Goal: Task Accomplishment & Management: Complete application form

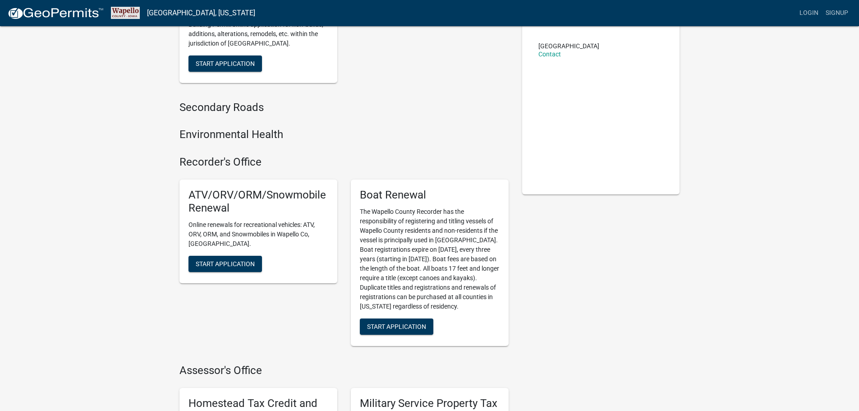
scroll to position [135, 0]
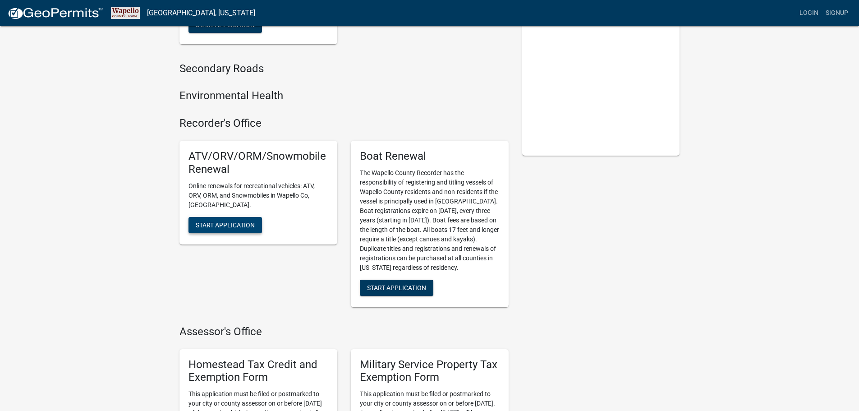
click at [223, 221] on span "Start Application" at bounding box center [225, 224] width 59 height 7
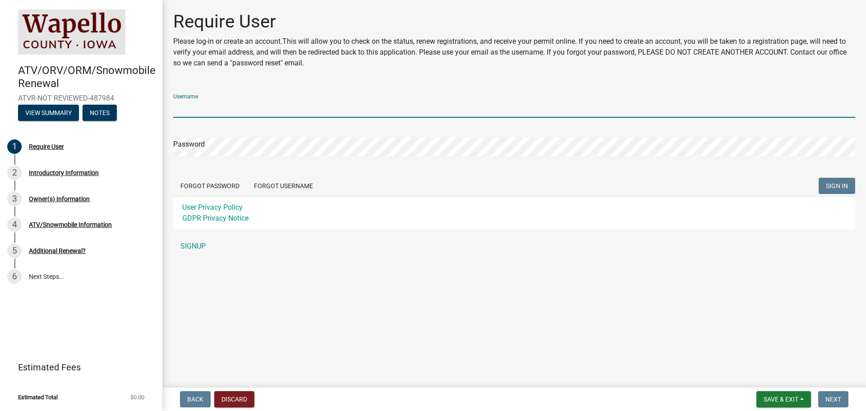
click at [211, 106] on input "Username" at bounding box center [514, 108] width 682 height 18
type input "thewatson@mchsi.com"
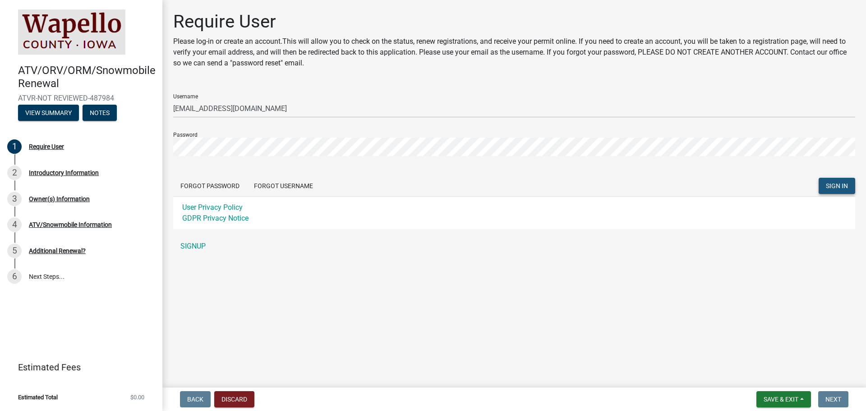
click at [834, 183] on span "SIGN IN" at bounding box center [837, 185] width 22 height 7
click at [52, 108] on button "View Summary" at bounding box center [48, 113] width 61 height 16
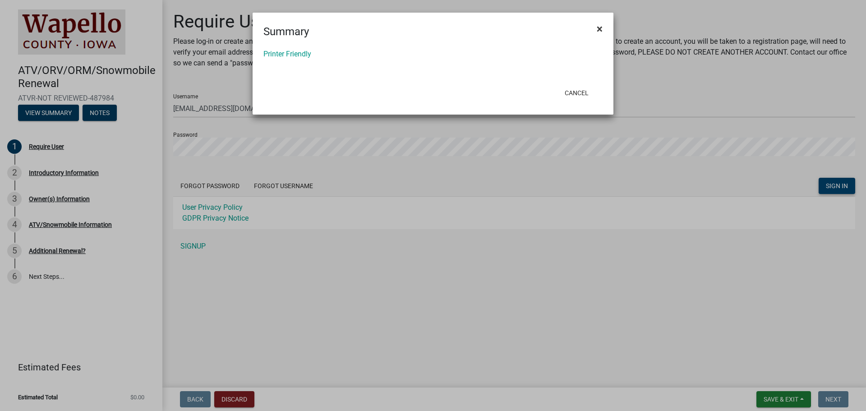
click at [600, 23] on span "×" at bounding box center [600, 29] width 6 height 13
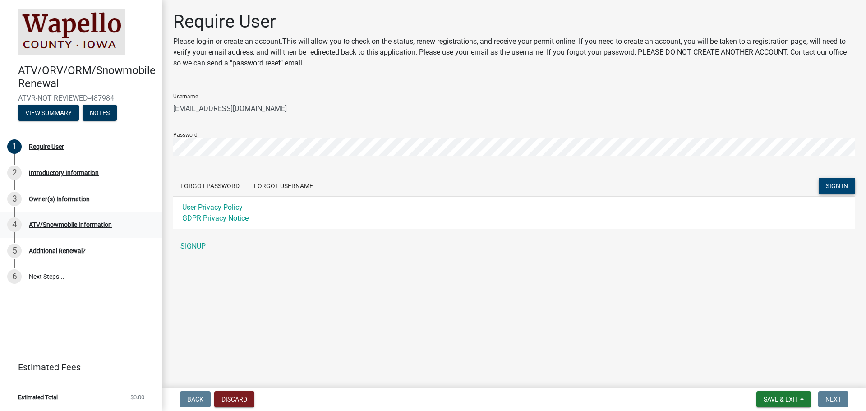
click at [66, 222] on div "ATV/Snowmobile Information" at bounding box center [70, 224] width 83 height 6
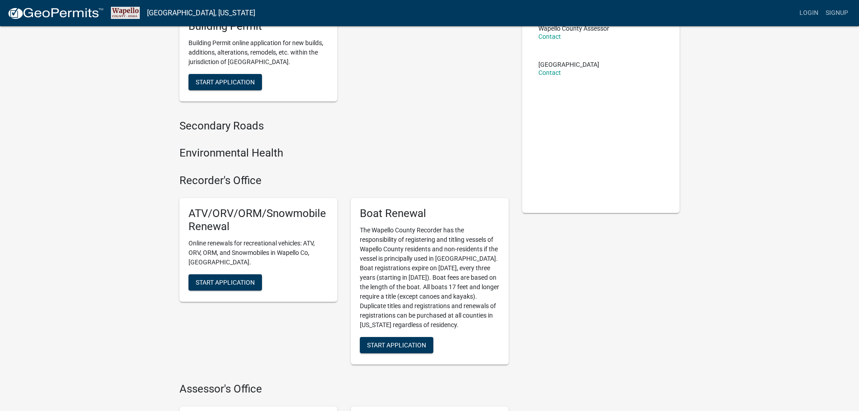
scroll to position [90, 0]
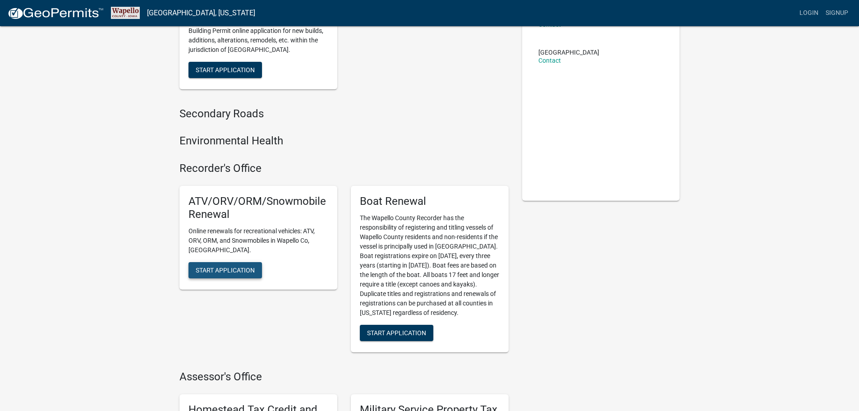
click at [216, 266] on span "Start Application" at bounding box center [225, 269] width 59 height 7
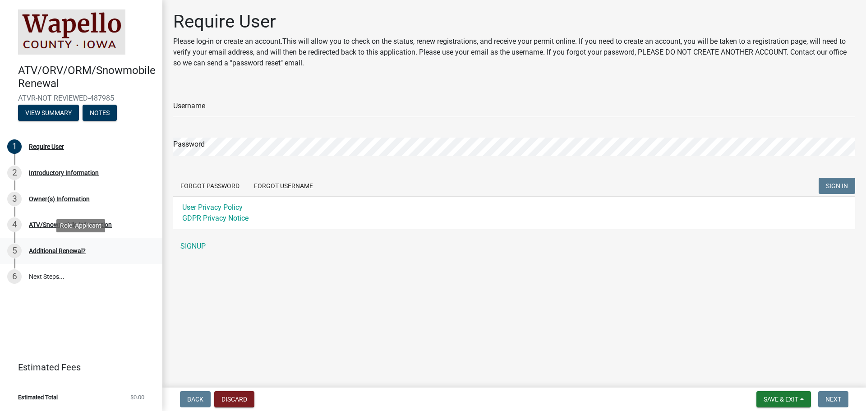
click at [51, 248] on div "Additional Renewal?" at bounding box center [57, 251] width 57 height 6
click at [117, 257] on div "5 Additional Renewal?" at bounding box center [77, 251] width 141 height 14
click at [103, 110] on button "Notes" at bounding box center [100, 113] width 34 height 16
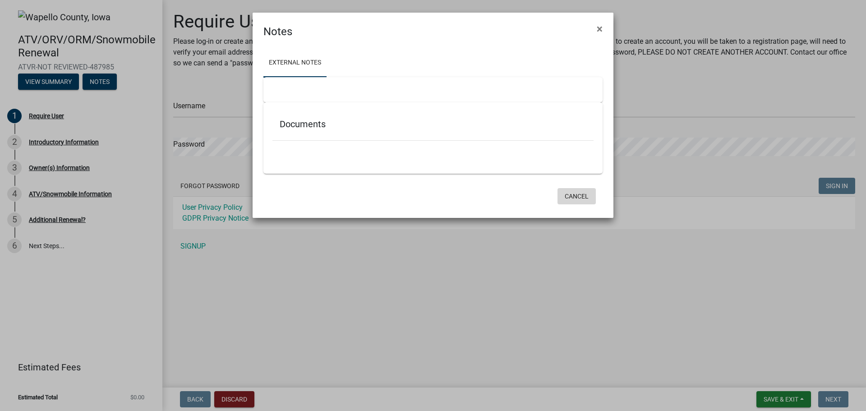
click at [575, 193] on button "Cancel" at bounding box center [576, 196] width 38 height 16
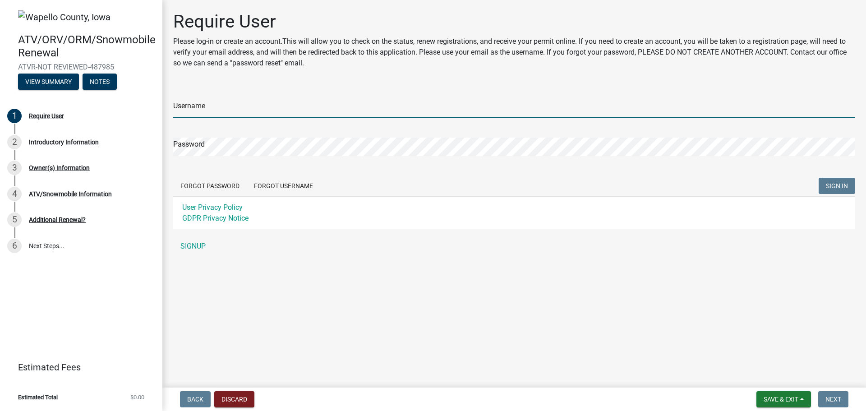
click at [213, 106] on input "Username" at bounding box center [514, 108] width 682 height 18
type input "[EMAIL_ADDRESS][DOMAIN_NAME]"
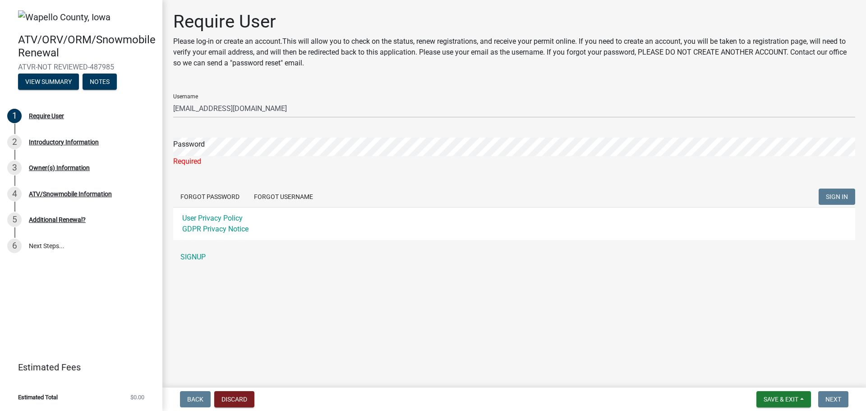
click at [837, 183] on form "Username thewatson@mchsi.com Password Required Forgot Password Forgot Username …" at bounding box center [514, 163] width 682 height 153
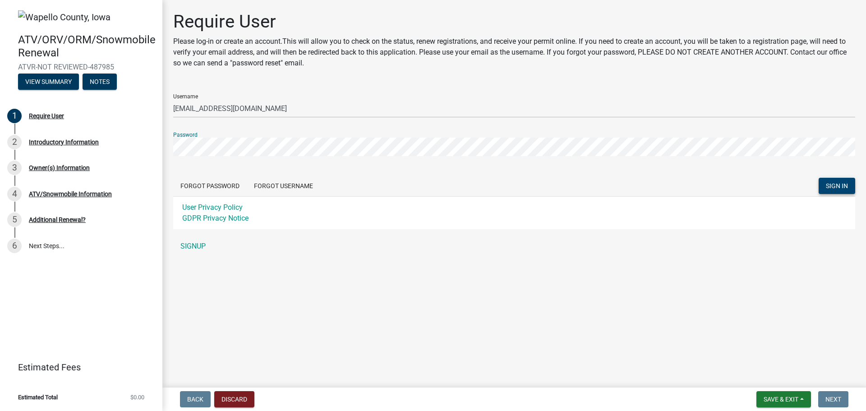
click at [838, 181] on button "SIGN IN" at bounding box center [836, 186] width 37 height 16
click at [171, 145] on div "Require User Please log-in or create an account.This will allow you to check on…" at bounding box center [513, 137] width 695 height 253
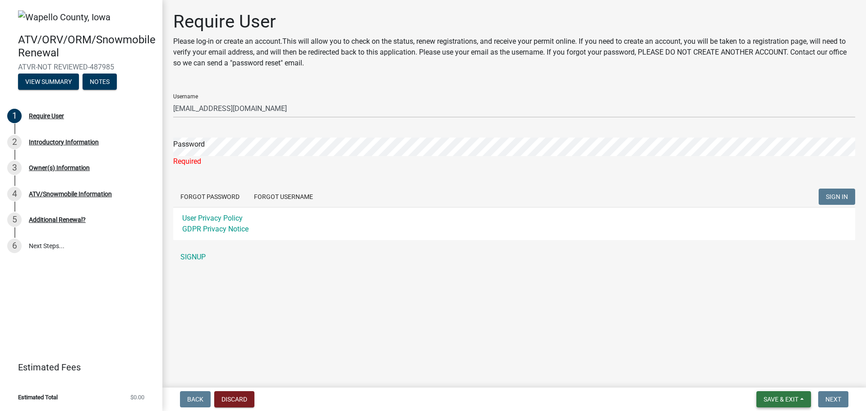
click at [771, 397] on span "Save & Exit" at bounding box center [780, 398] width 35 height 7
click at [757, 351] on button "Save" at bounding box center [775, 354] width 72 height 22
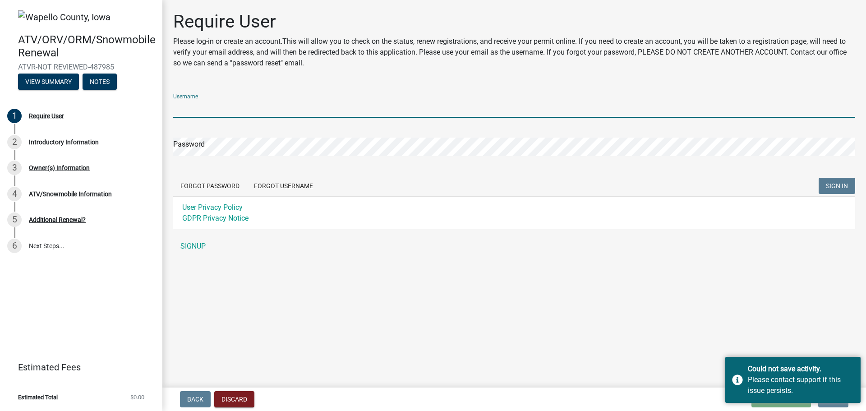
click at [179, 102] on input "Username" at bounding box center [514, 108] width 682 height 18
type input "[EMAIL_ADDRESS][DOMAIN_NAME]"
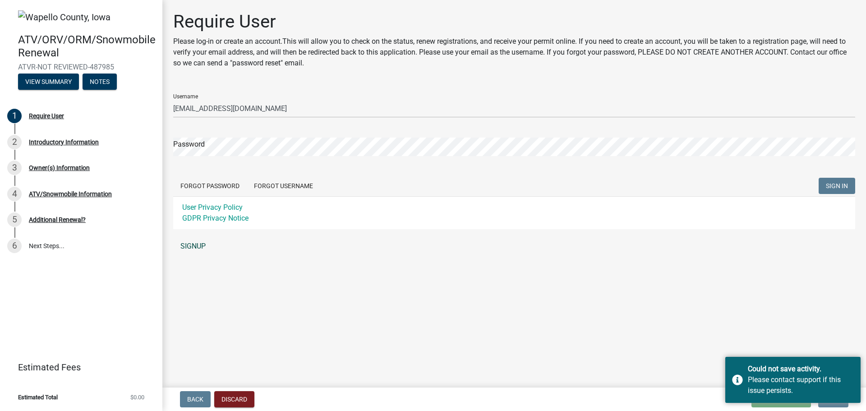
click at [189, 242] on link "SIGNUP" at bounding box center [514, 246] width 682 height 18
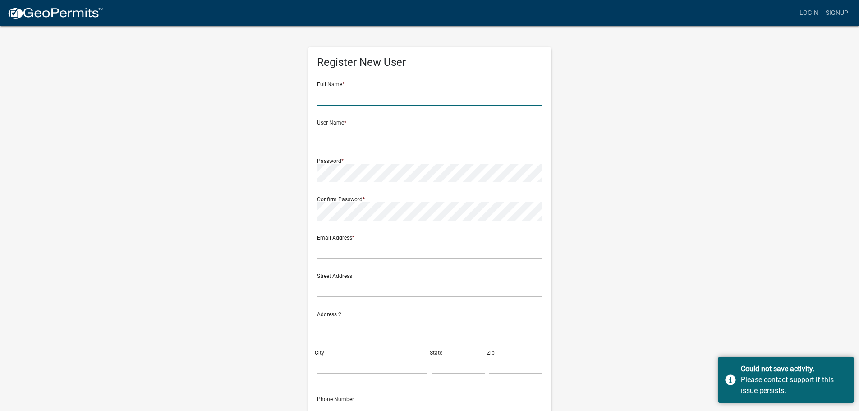
click at [338, 94] on input "text" at bounding box center [429, 96] width 225 height 18
type input "[PERSON_NAME]"
type input "[EMAIL_ADDRESS][DOMAIN_NAME]"
type input "[STREET_ADDRESS]"
type input "Ottumwa"
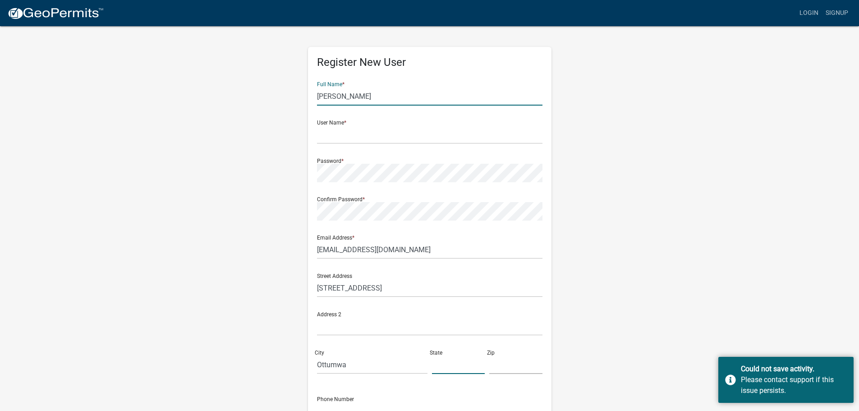
type input "IA"
type input "52501"
type input "6416845054"
click at [354, 134] on input "text" at bounding box center [429, 134] width 225 height 18
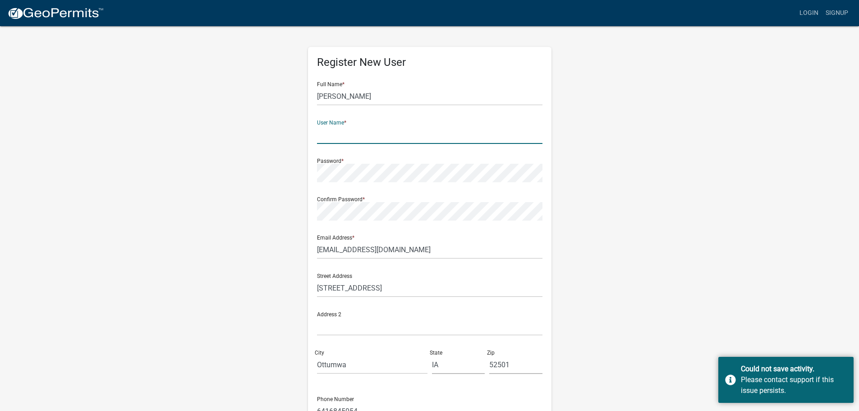
drag, startPoint x: 354, startPoint y: 134, endPoint x: 239, endPoint y: 161, distance: 119.0
click at [239, 161] on div "Register New User Full Name * Richard Watson User Name * Password * Confirm Pas…" at bounding box center [430, 266] width 514 height 482
click at [345, 130] on input "text" at bounding box center [429, 134] width 225 height 18
type input "[EMAIL_ADDRESS][DOMAIN_NAME]"
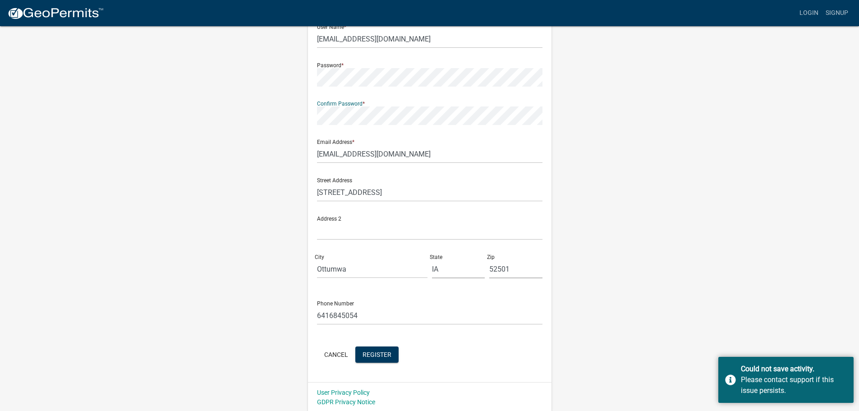
scroll to position [97, 0]
click at [373, 350] on span "Register" at bounding box center [377, 352] width 29 height 7
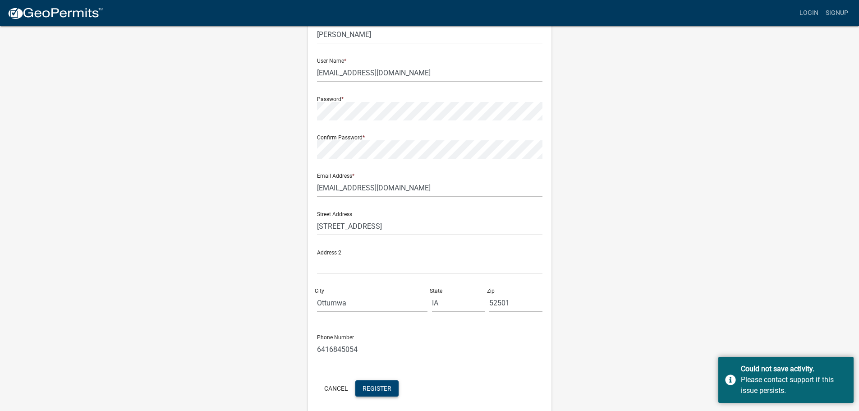
scroll to position [7, 0]
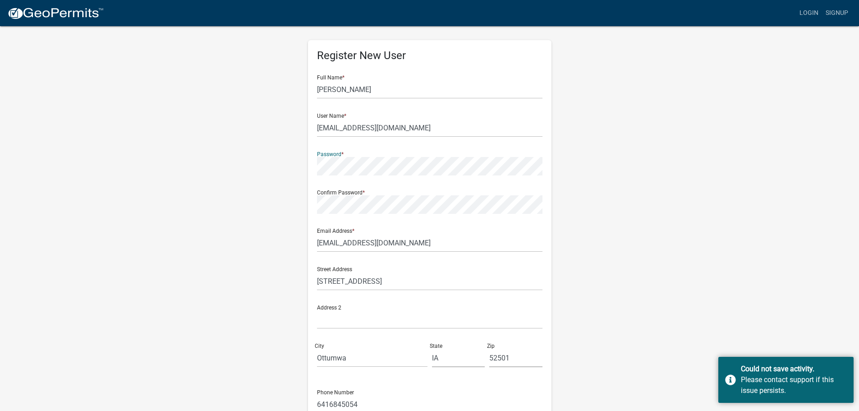
click at [315, 164] on div "Register New User Full Name * Richard Watson User Name * thewatson@mchsi.com Pa…" at bounding box center [430, 255] width 244 height 431
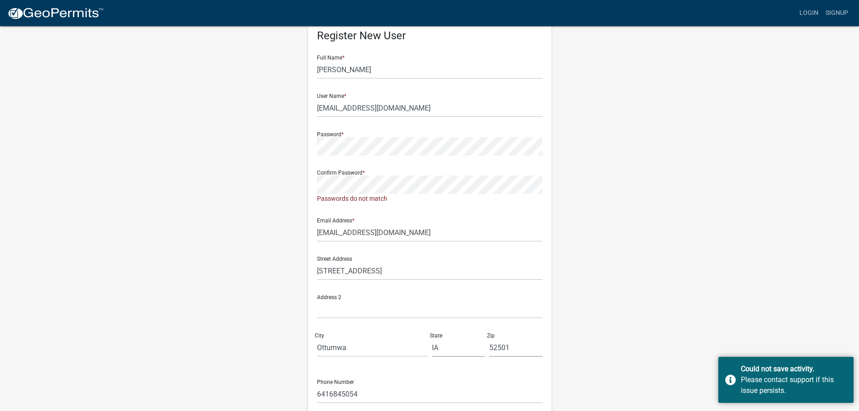
scroll to position [0, 0]
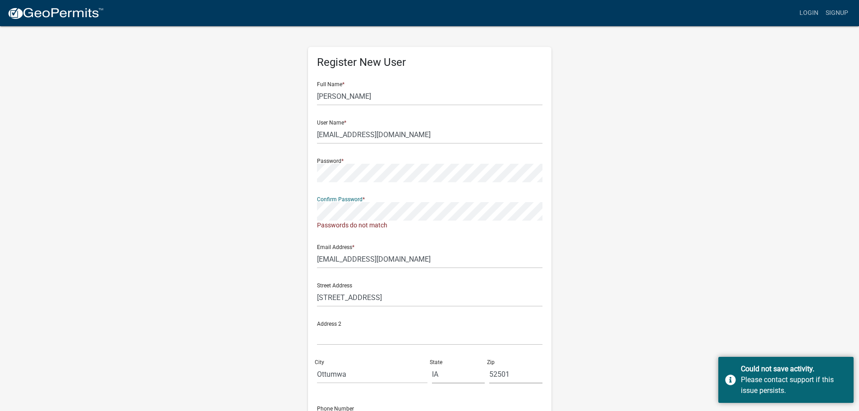
click at [312, 209] on div "Register New User Full Name * Richard Watson User Name * thewatson@mchsi.com Pa…" at bounding box center [430, 267] width 244 height 440
click at [310, 172] on div "Register New User Full Name * Richard Watson User Name * thewatson@mchsi.com Pa…" at bounding box center [430, 267] width 244 height 440
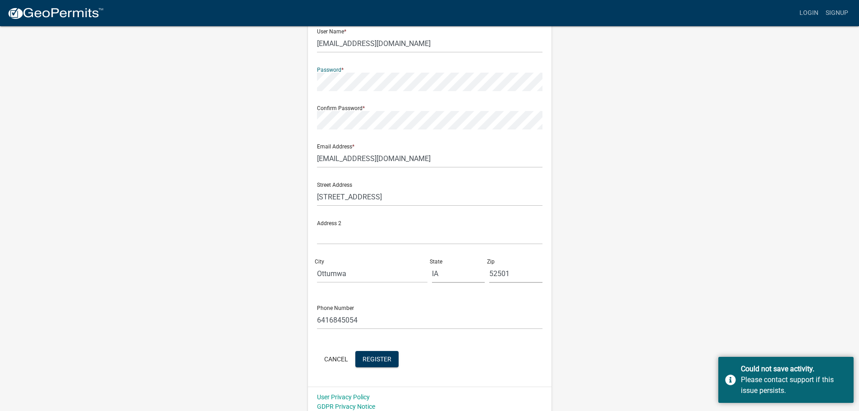
scroll to position [97, 0]
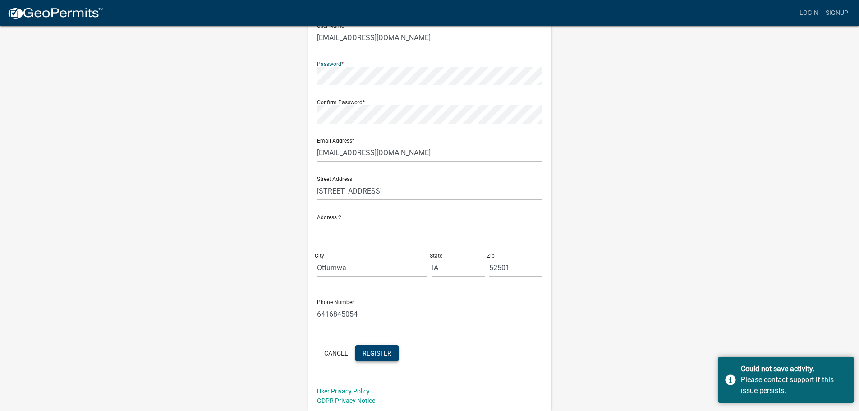
click at [371, 349] on span "Register" at bounding box center [377, 352] width 29 height 7
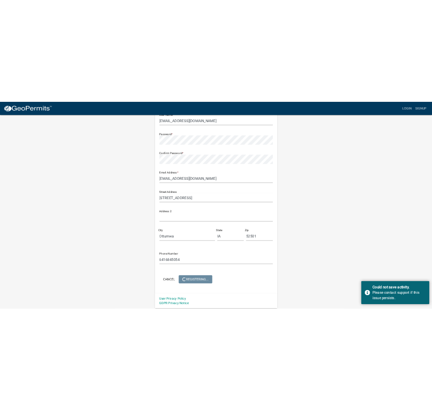
scroll to position [0, 0]
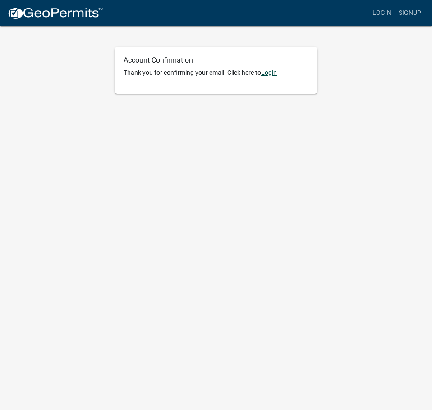
click at [272, 71] on link "Login" at bounding box center [269, 72] width 16 height 7
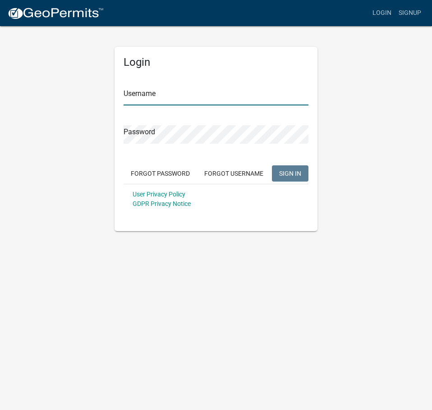
type input "[EMAIL_ADDRESS][DOMAIN_NAME]"
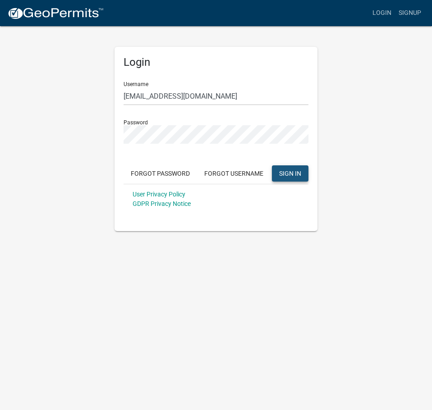
click at [292, 171] on span "SIGN IN" at bounding box center [290, 173] width 22 height 7
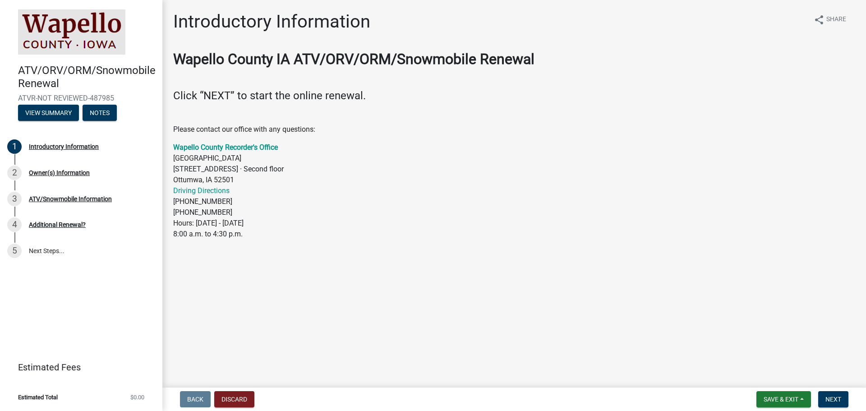
click at [432, 297] on main "Introductory Information share Share Wapello County IA ATV/ORV/ORM/Snowmobile R…" at bounding box center [513, 192] width 703 height 384
click at [432, 395] on button "Next" at bounding box center [833, 399] width 30 height 16
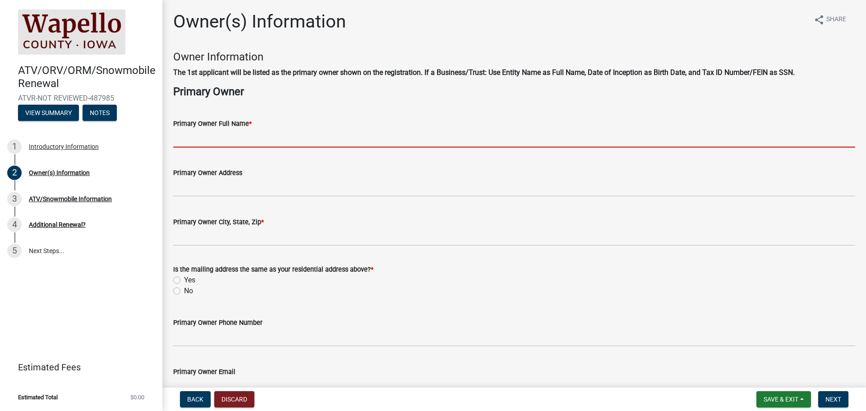
click at [179, 134] on input "Primary Owner Full Name *" at bounding box center [514, 138] width 682 height 18
type input "[PERSON_NAME]"
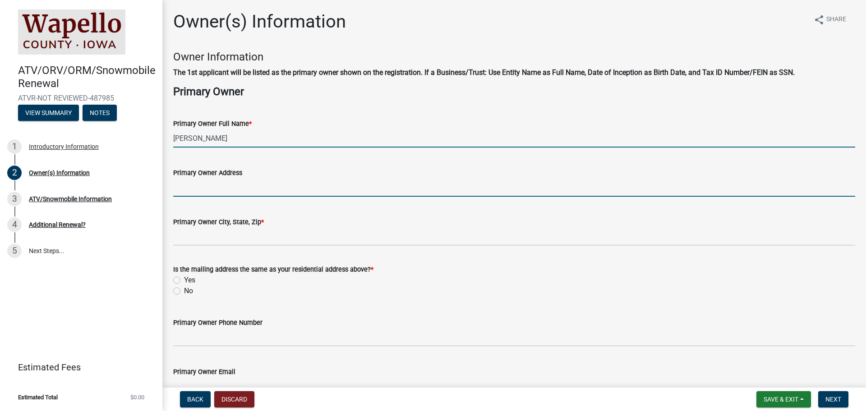
type input "[STREET_ADDRESS]"
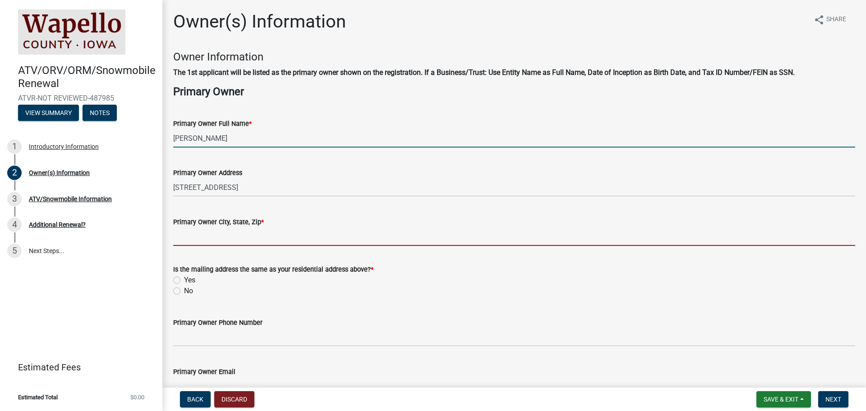
type input "Ottumwa"
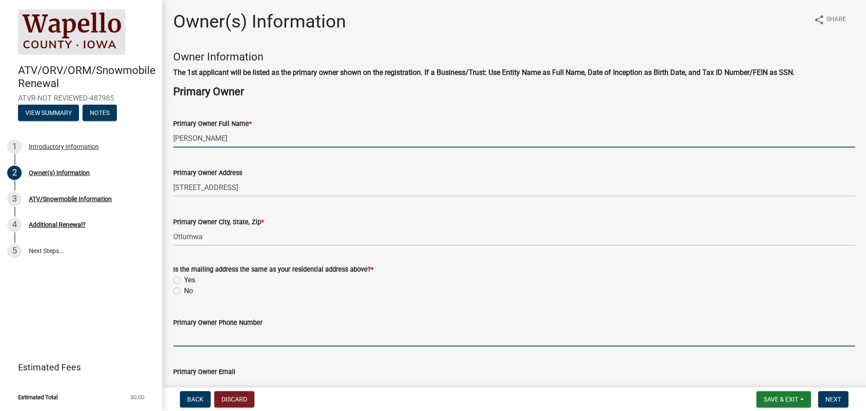
type input "6416845054"
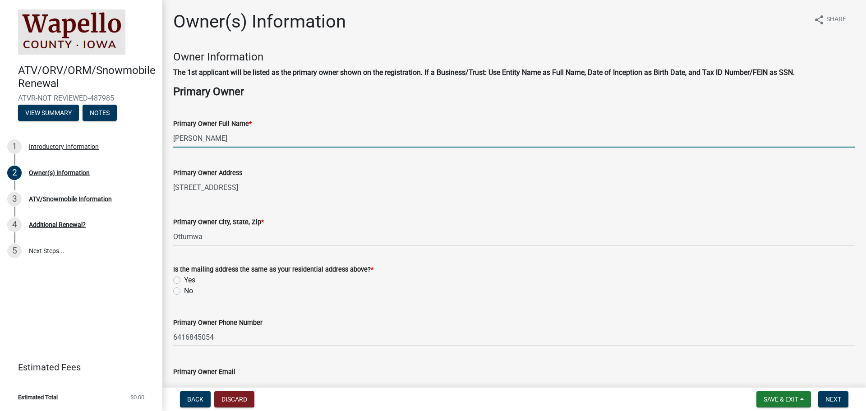
type input "thewatson@mchsi.com"
type input "IA"
click at [184, 279] on label "Yes" at bounding box center [189, 280] width 11 height 11
click at [184, 279] on input "Yes" at bounding box center [187, 278] width 6 height 6
radio input "true"
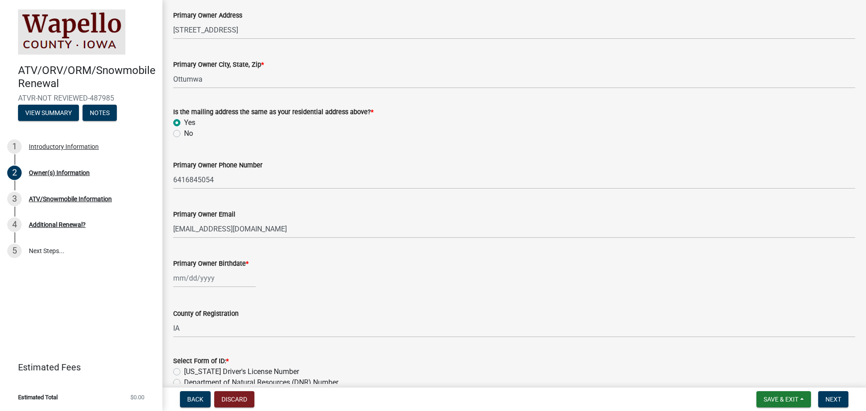
scroll to position [180, 0]
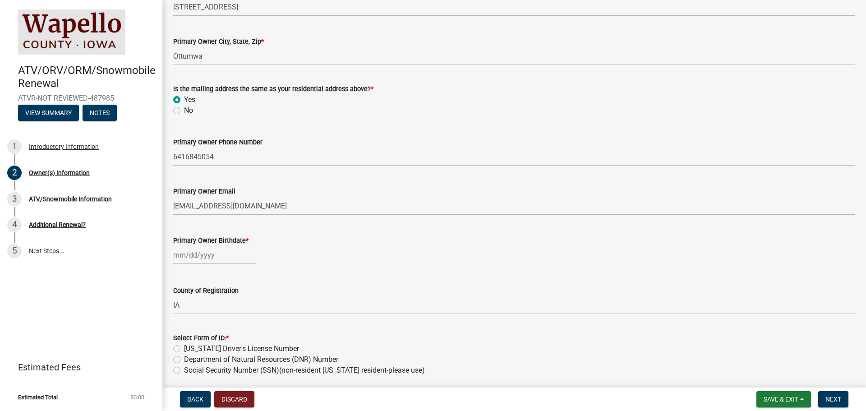
select select "10"
select select "2025"
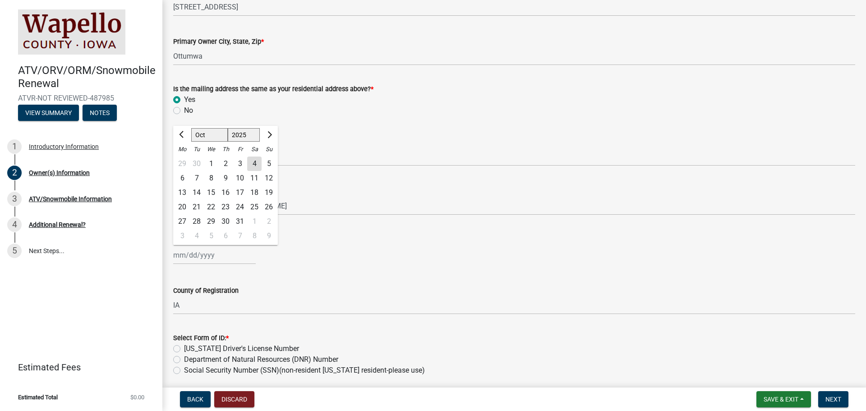
click at [188, 253] on div "Jan Feb Mar Apr May Jun Jul Aug Sep Oct Nov Dec 1525 1526 1527 1528 1529 1530 1…" at bounding box center [214, 255] width 83 height 18
click at [195, 172] on div "7" at bounding box center [196, 178] width 14 height 14
type input "10/07/2025"
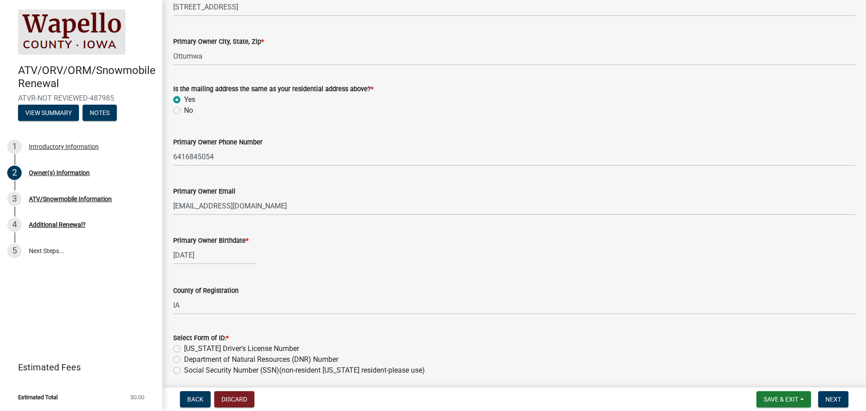
select select "10"
select select "2025"
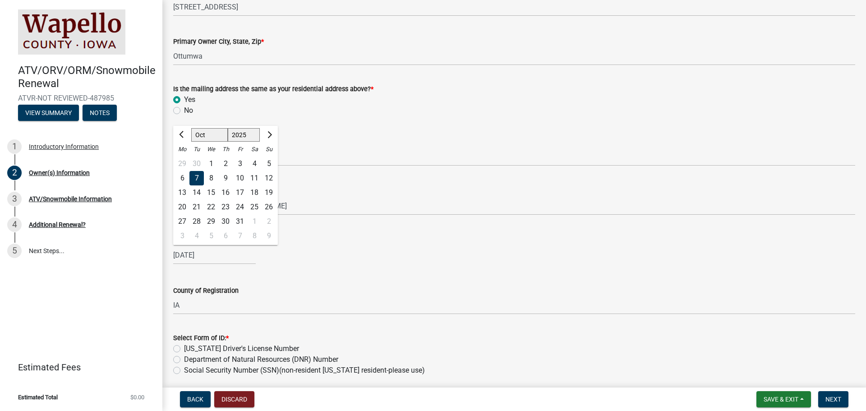
drag, startPoint x: 216, startPoint y: 257, endPoint x: 187, endPoint y: 249, distance: 30.2
click at [187, 249] on input "10/07/2025" at bounding box center [214, 255] width 83 height 18
click at [181, 133] on span "Previous month" at bounding box center [182, 134] width 7 height 7
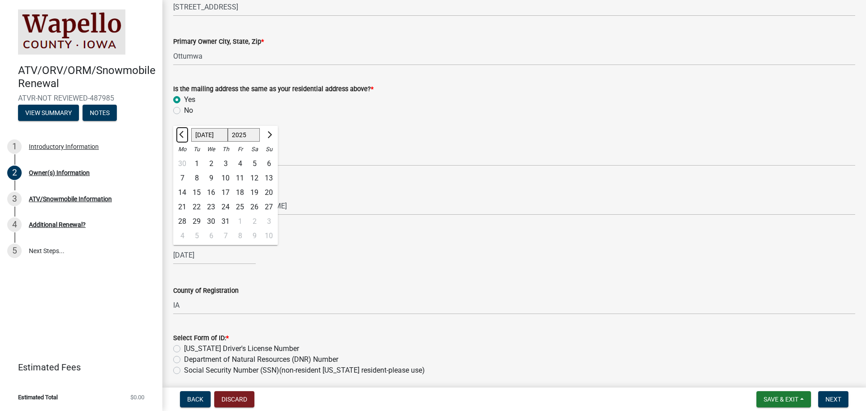
click at [181, 133] on span "Previous month" at bounding box center [182, 134] width 7 height 7
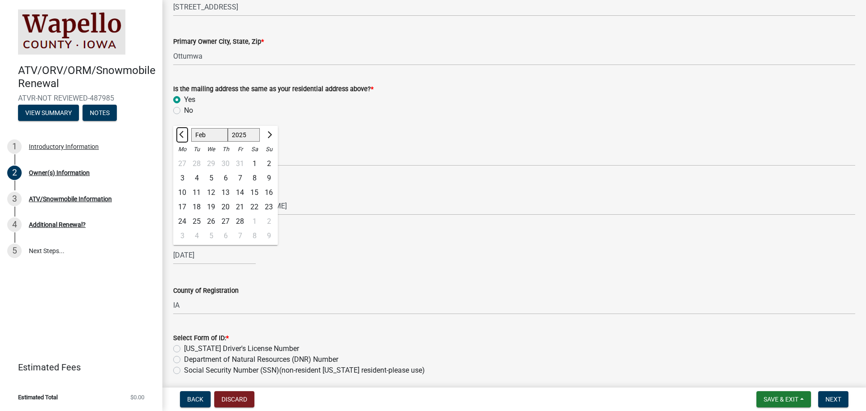
click at [181, 133] on span "Previous month" at bounding box center [182, 134] width 7 height 7
select select "1"
drag, startPoint x: 217, startPoint y: 255, endPoint x: 174, endPoint y: 248, distance: 43.4
click at [174, 248] on input "10/07/2025" at bounding box center [214, 255] width 83 height 18
type input "07101940"
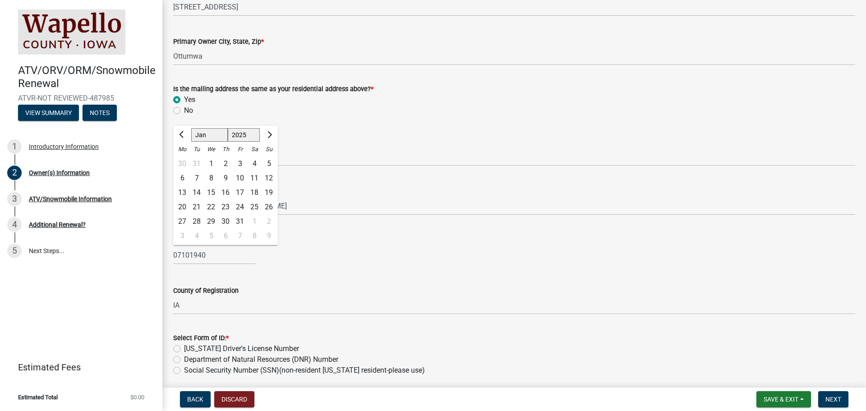
click at [409, 247] on div "07101940 Jan Feb Mar Apr May Jun Jul Aug Sep Oct Nov Dec 1525 1526 1527 1528 15…" at bounding box center [514, 255] width 682 height 18
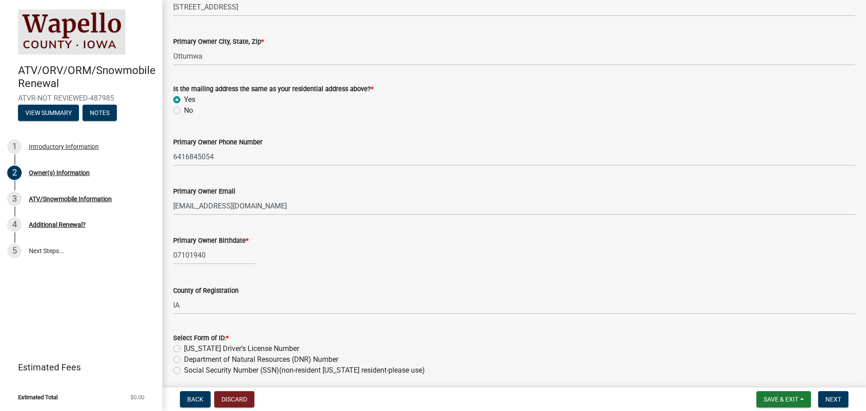
select select "10"
select select "2025"
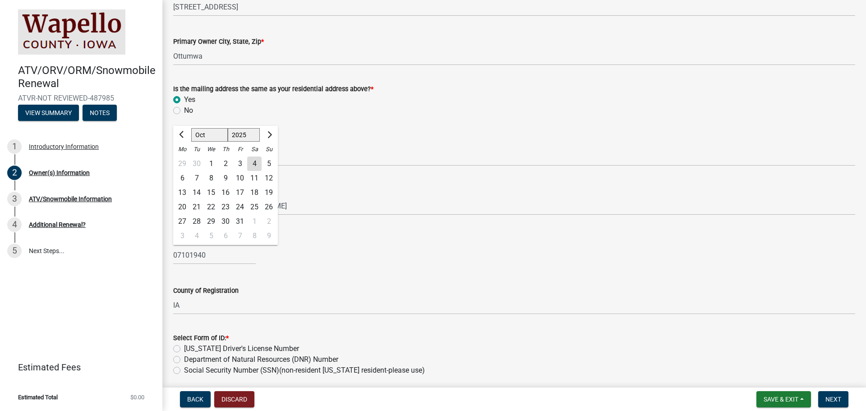
drag, startPoint x: 211, startPoint y: 256, endPoint x: 199, endPoint y: 253, distance: 12.7
click at [199, 253] on input "07101940" at bounding box center [214, 255] width 83 height 18
drag, startPoint x: 210, startPoint y: 254, endPoint x: 170, endPoint y: 251, distance: 39.8
click at [170, 251] on div "Primary Owner Birthdate * 07101940 Jan Feb Mar Apr May Jun Jul Aug Sep Oct Nov …" at bounding box center [513, 243] width 695 height 42
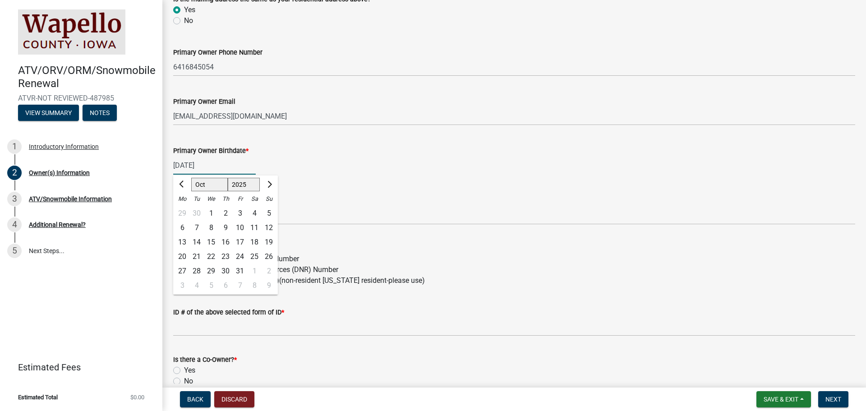
scroll to position [271, 0]
type input "07/10/1940"
click at [432, 275] on div "Social Security Number (SSN)(non-resident [US_STATE] resident-please use)" at bounding box center [514, 280] width 682 height 11
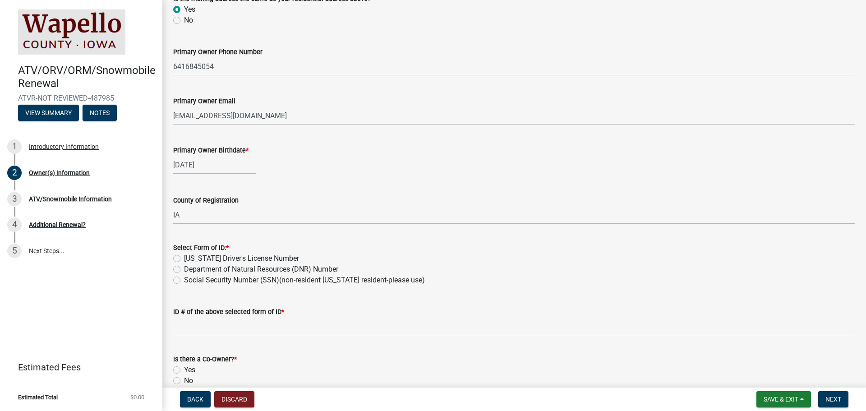
click at [184, 269] on label "Department of Natural Resources (DNR) Number" at bounding box center [261, 269] width 154 height 11
click at [184, 269] on input "Department of Natural Resources (DNR) Number" at bounding box center [187, 267] width 6 height 6
radio input "true"
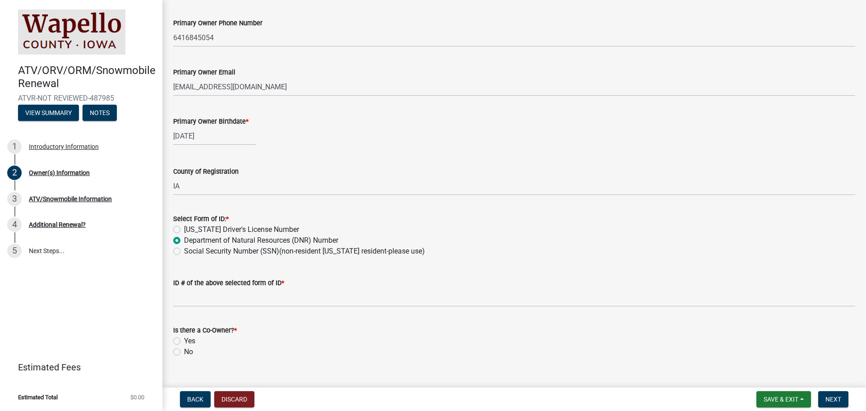
scroll to position [316, 0]
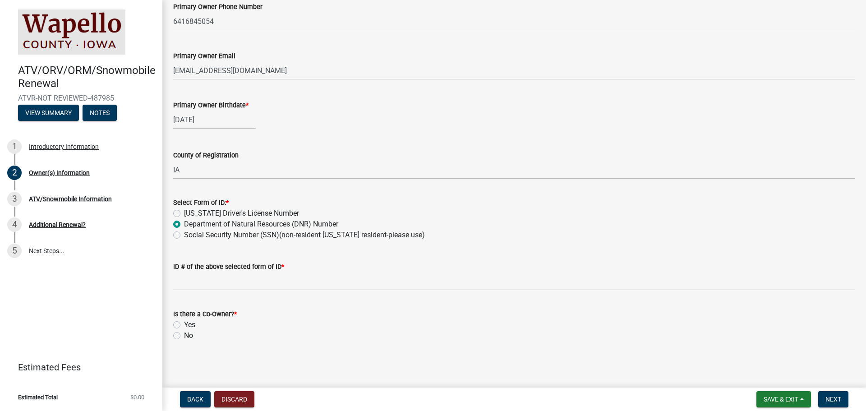
click at [184, 335] on label "No" at bounding box center [188, 335] width 9 height 11
click at [184, 335] on input "No" at bounding box center [187, 333] width 6 height 6
radio input "true"
click at [432, 396] on span "Next" at bounding box center [833, 398] width 16 height 7
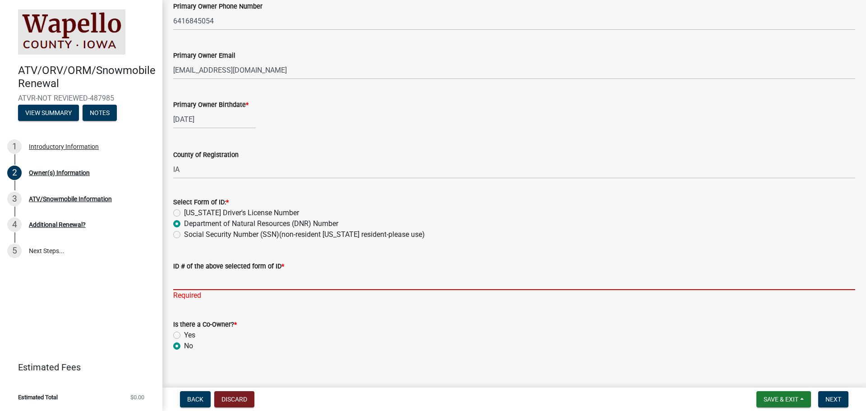
click at [176, 279] on input "ID # of the above selected form of ID *" at bounding box center [514, 280] width 682 height 18
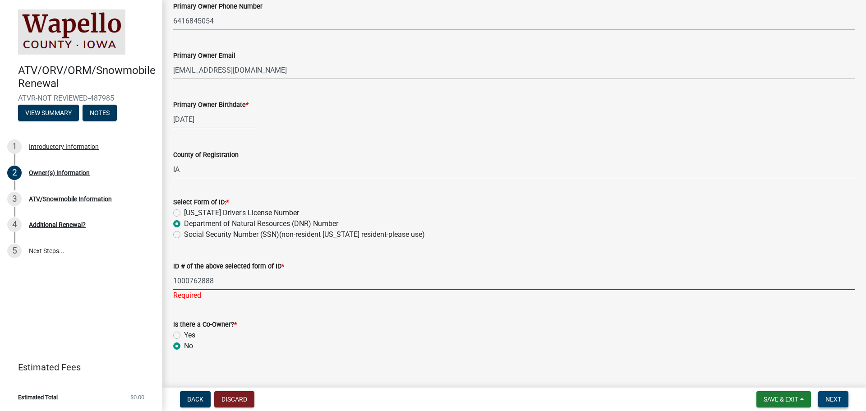
type input "1000762888"
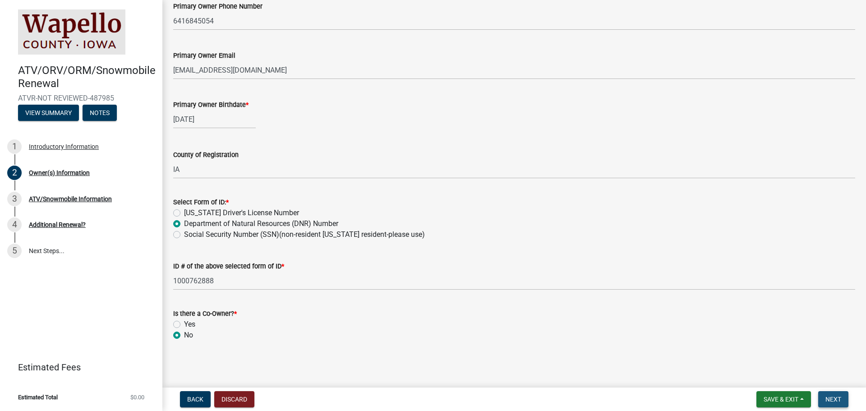
click at [432, 395] on span "Next" at bounding box center [833, 398] width 16 height 7
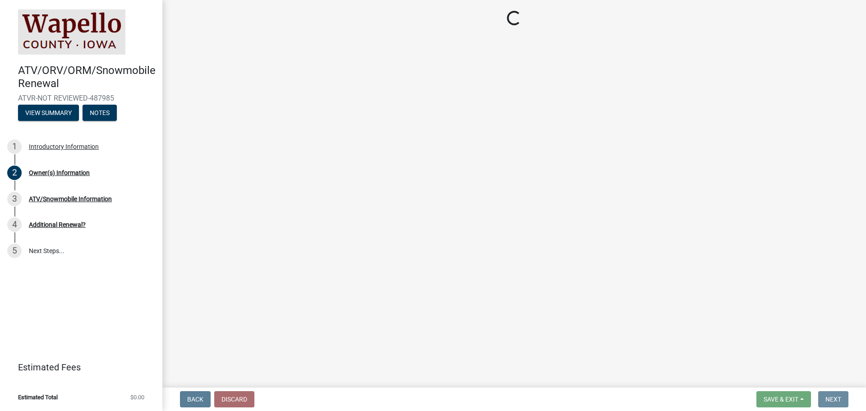
scroll to position [0, 0]
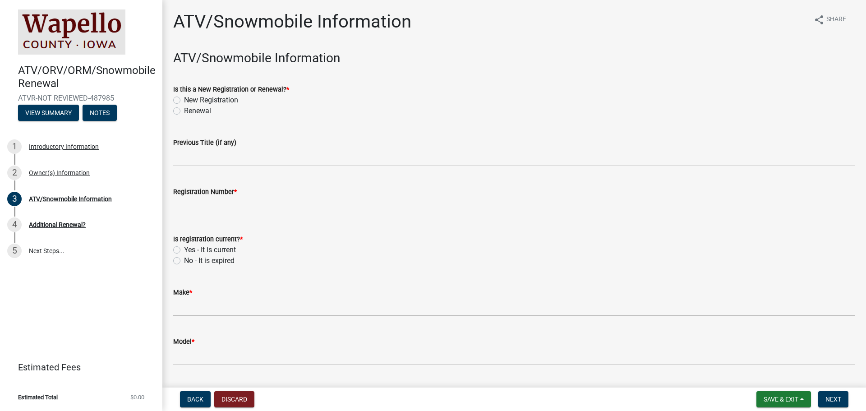
click at [184, 110] on label "Renewal" at bounding box center [197, 111] width 27 height 11
click at [184, 110] on input "Renewal" at bounding box center [187, 109] width 6 height 6
radio input "true"
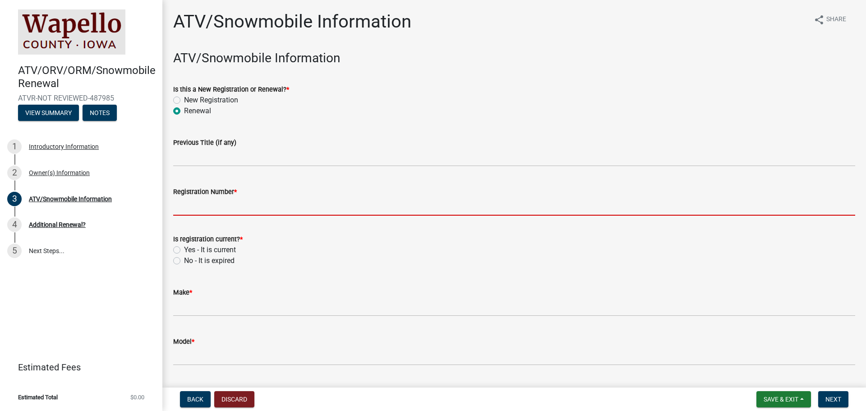
click at [211, 205] on input "Registration Number *" at bounding box center [514, 206] width 682 height 18
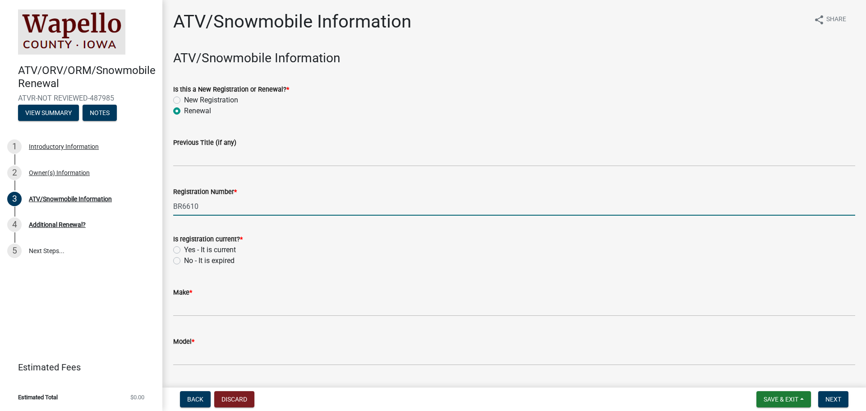
type input "BR6610"
click at [184, 249] on label "Yes - It is current" at bounding box center [210, 249] width 52 height 11
click at [184, 249] on input "Yes - It is current" at bounding box center [187, 247] width 6 height 6
radio input "true"
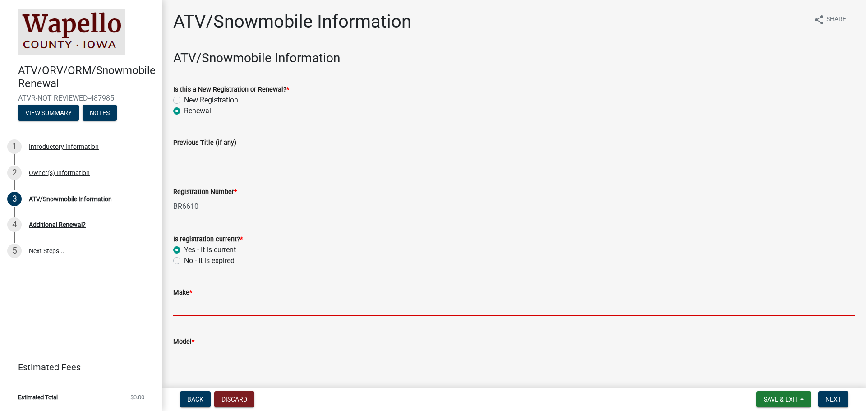
click at [198, 304] on input "Make *" at bounding box center [514, 307] width 682 height 18
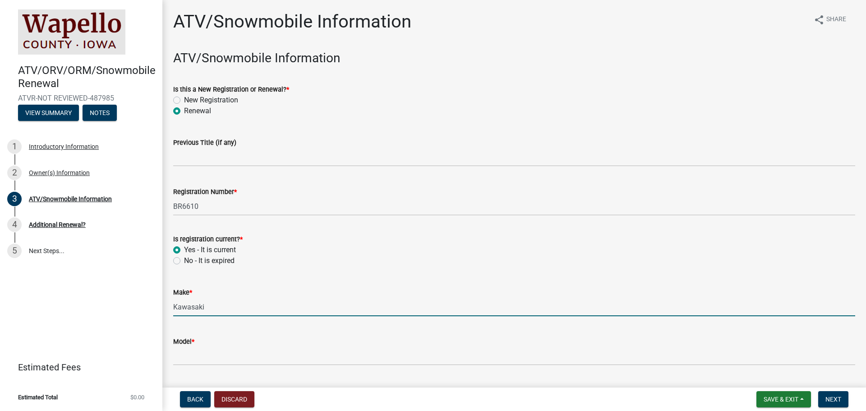
type input "Kawasaki"
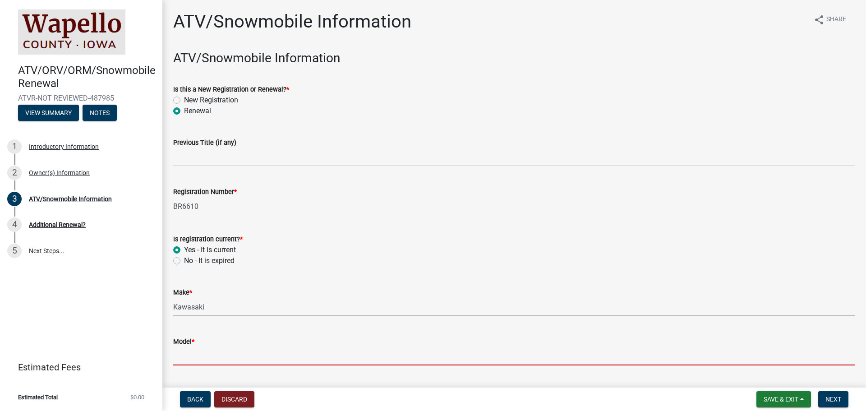
click at [176, 353] on input "Model *" at bounding box center [514, 356] width 682 height 18
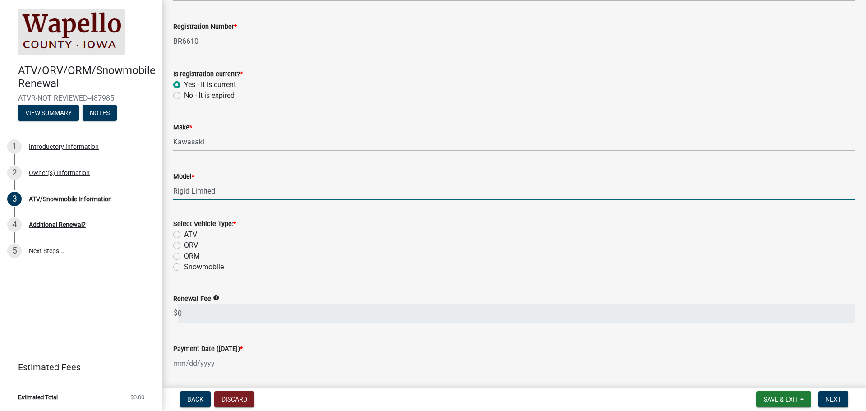
scroll to position [180, 0]
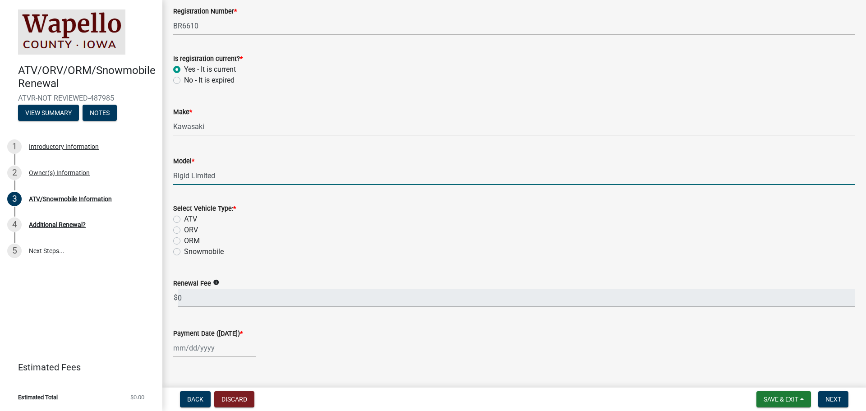
type input "Rigid Limited"
click at [233, 207] on span "*" at bounding box center [234, 209] width 3 height 8
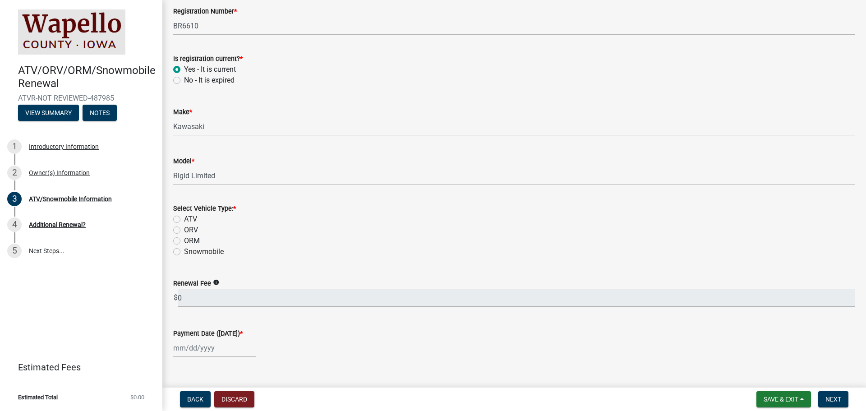
click at [233, 207] on span "*" at bounding box center [234, 209] width 3 height 8
click at [184, 229] on label "ORV" at bounding box center [191, 230] width 14 height 11
click at [184, 229] on input "ORV" at bounding box center [187, 228] width 6 height 6
radio input "true"
select select "10"
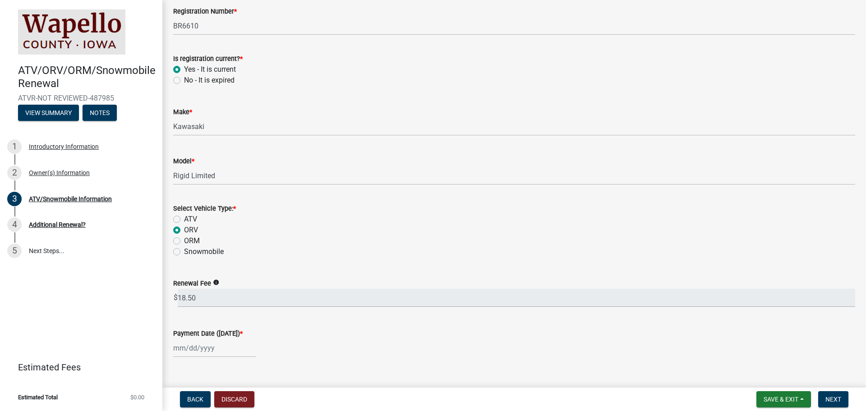
select select "2025"
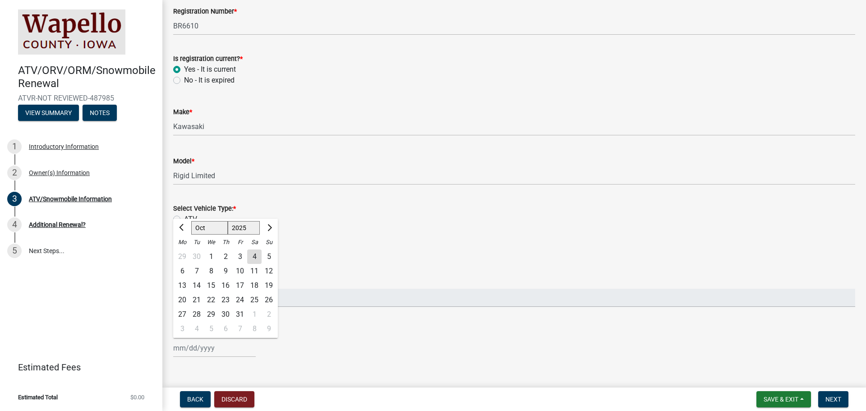
click at [188, 345] on div "[PERSON_NAME] Feb Mar Apr [PERSON_NAME][DATE] Oct Nov [DATE] 1526 1527 1528 152…" at bounding box center [214, 348] width 83 height 18
click at [254, 251] on div "4" at bounding box center [254, 256] width 14 height 14
type input "[DATE]"
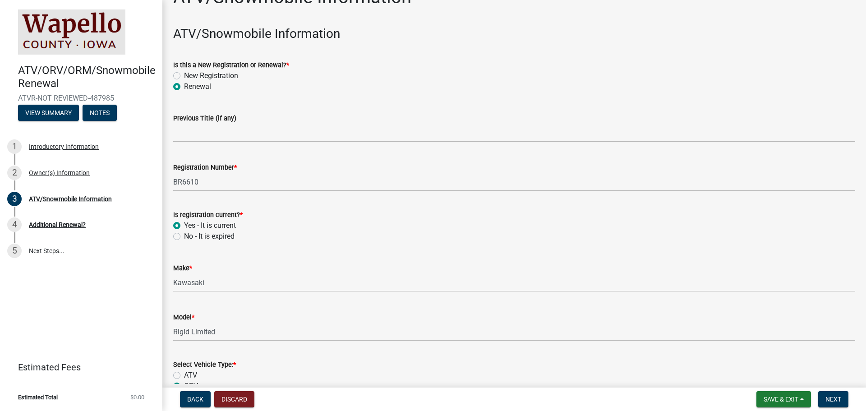
scroll to position [0, 0]
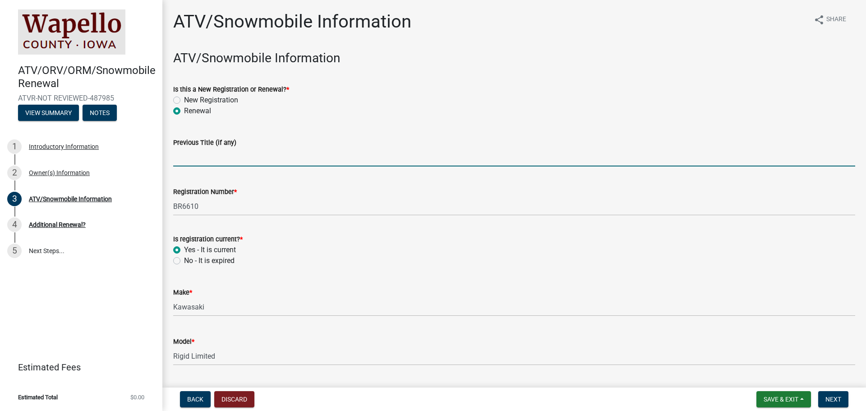
click at [182, 156] on input "Previous Title (if any)" at bounding box center [514, 157] width 682 height 18
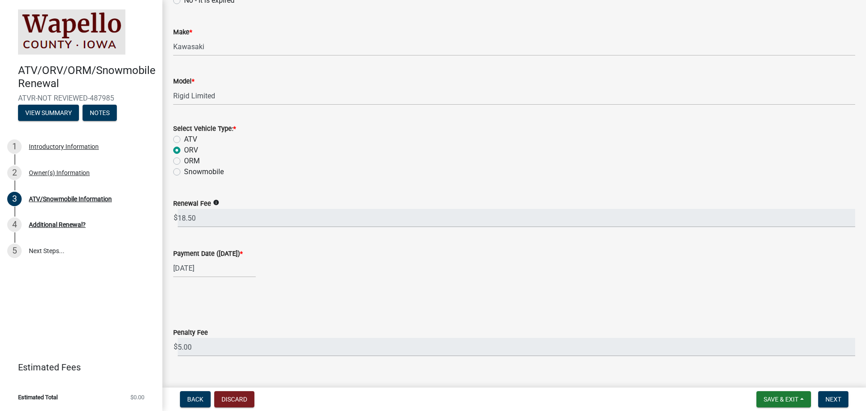
scroll to position [276, 0]
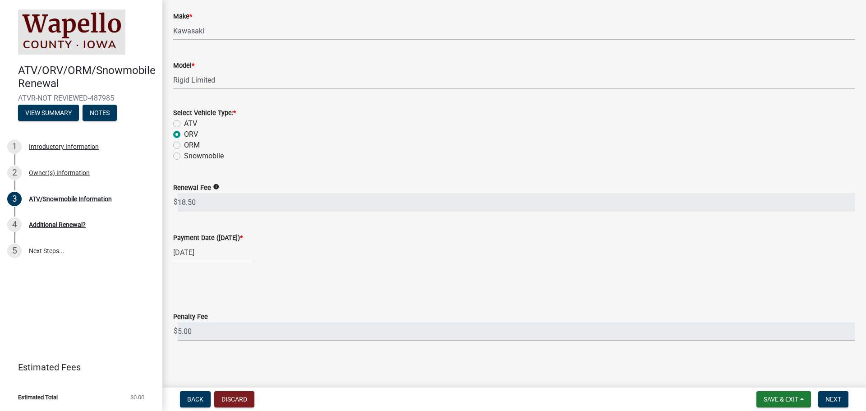
drag, startPoint x: 195, startPoint y: 330, endPoint x: 170, endPoint y: 329, distance: 25.3
click at [170, 329] on div "Penalty Fee $ 5.00" at bounding box center [513, 320] width 695 height 42
click at [228, 334] on input "5.00" at bounding box center [516, 331] width 677 height 18
click at [432, 396] on span "Next" at bounding box center [833, 398] width 16 height 7
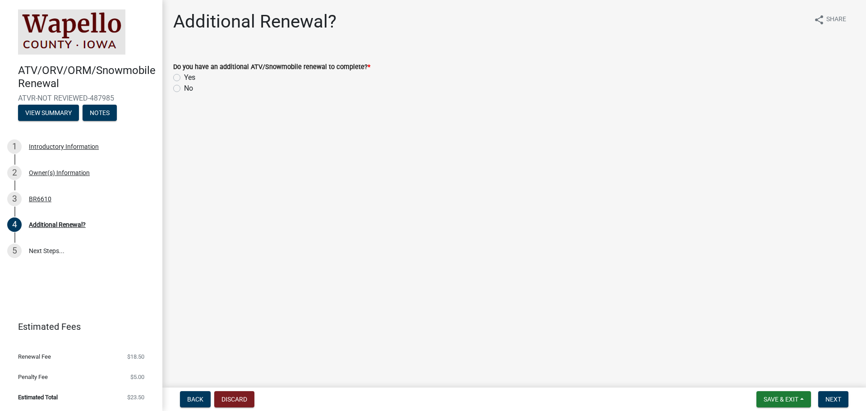
click at [184, 88] on label "No" at bounding box center [188, 88] width 9 height 11
click at [184, 88] on input "No" at bounding box center [187, 86] width 6 height 6
radio input "true"
click at [432, 395] on span "Next" at bounding box center [833, 398] width 16 height 7
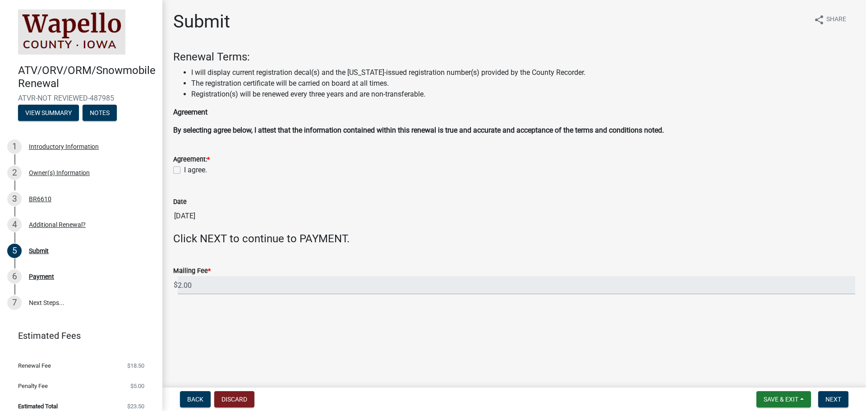
click at [184, 170] on label "I agree." at bounding box center [195, 170] width 23 height 11
click at [184, 170] on input "I agree." at bounding box center [187, 168] width 6 height 6
checkbox input "true"
click at [432, 398] on span "Next" at bounding box center [833, 398] width 16 height 7
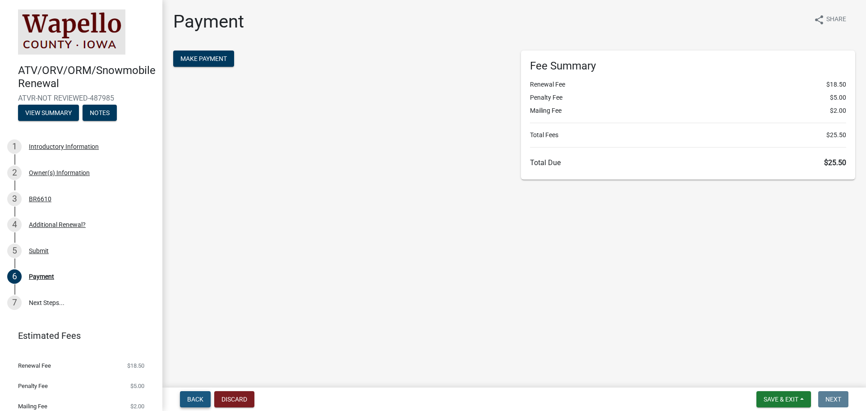
click at [196, 397] on span "Back" at bounding box center [195, 398] width 16 height 7
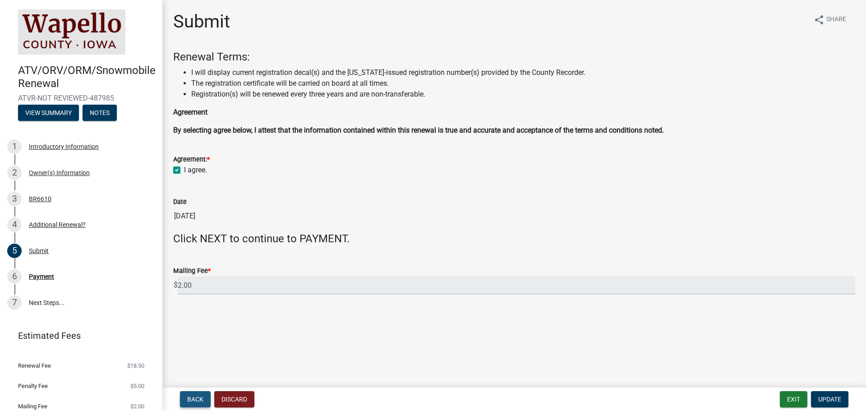
click at [196, 397] on span "Back" at bounding box center [195, 398] width 16 height 7
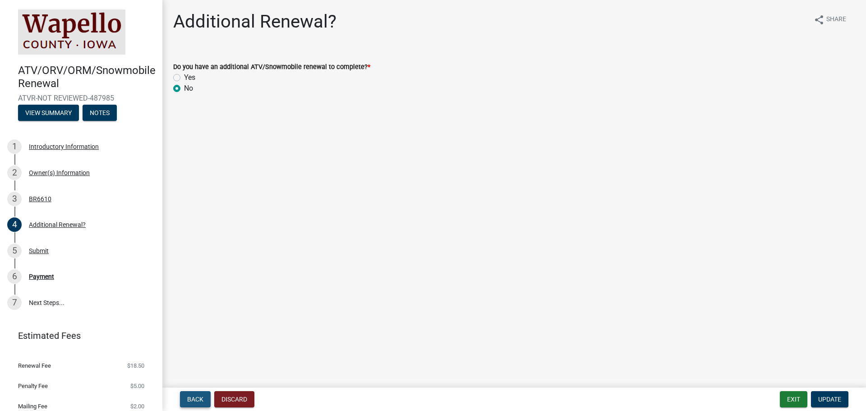
click at [196, 397] on span "Back" at bounding box center [195, 398] width 16 height 7
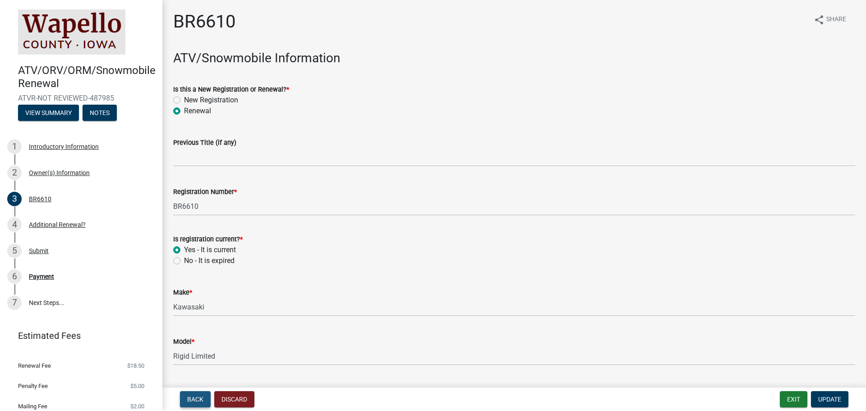
click at [196, 397] on span "Back" at bounding box center [195, 398] width 16 height 7
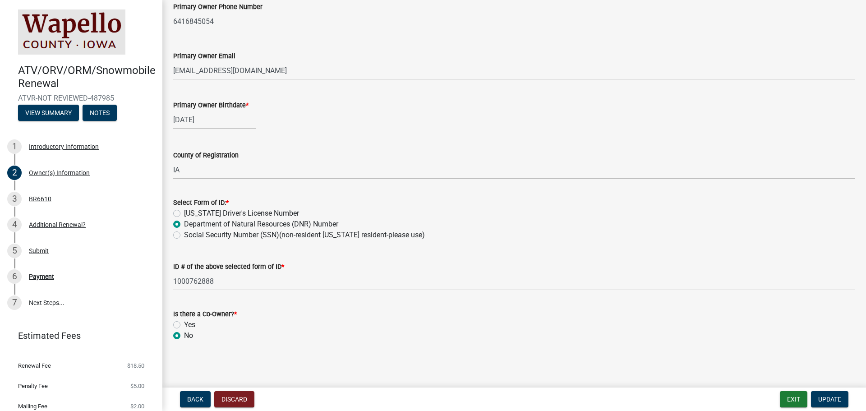
scroll to position [316, 0]
click at [432, 395] on span "Update" at bounding box center [829, 398] width 23 height 7
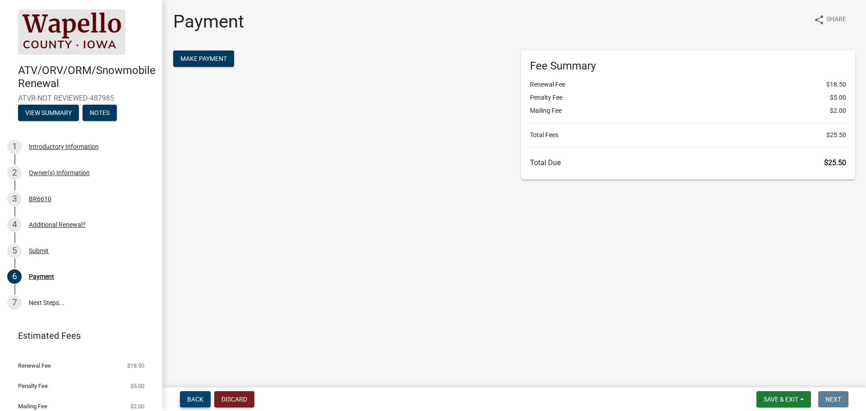
click at [193, 395] on span "Back" at bounding box center [195, 398] width 16 height 7
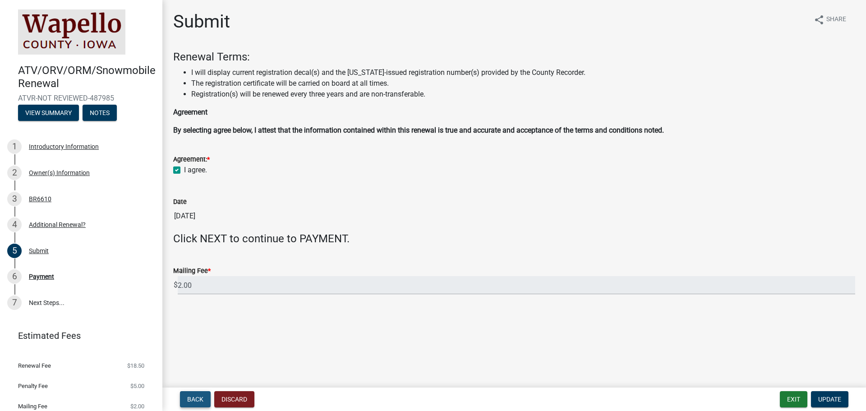
click at [193, 395] on span "Back" at bounding box center [195, 398] width 16 height 7
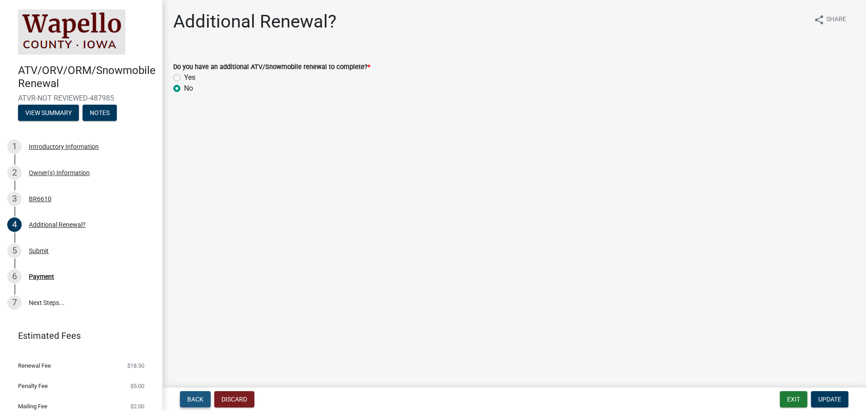
click at [193, 395] on span "Back" at bounding box center [195, 398] width 16 height 7
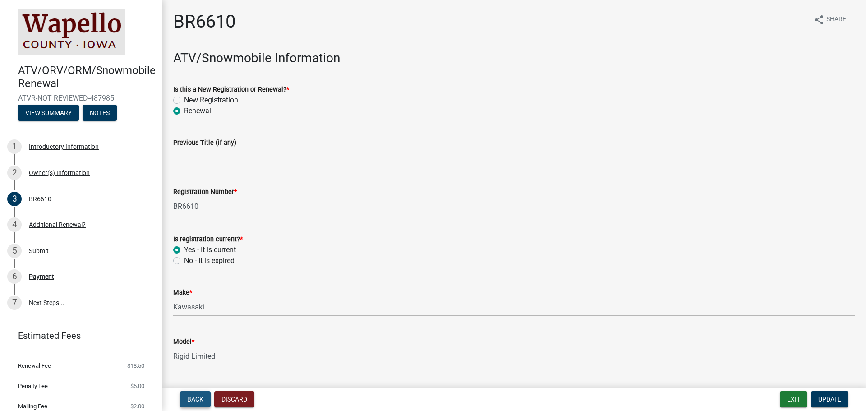
click at [193, 395] on span "Back" at bounding box center [195, 398] width 16 height 7
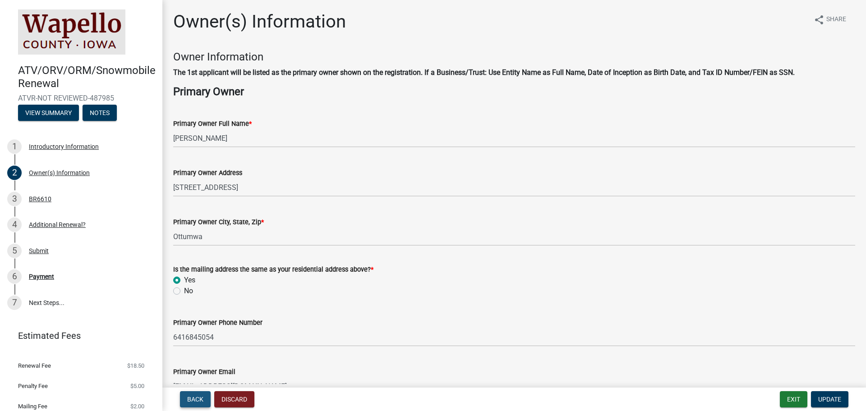
click at [193, 395] on span "Back" at bounding box center [195, 398] width 16 height 7
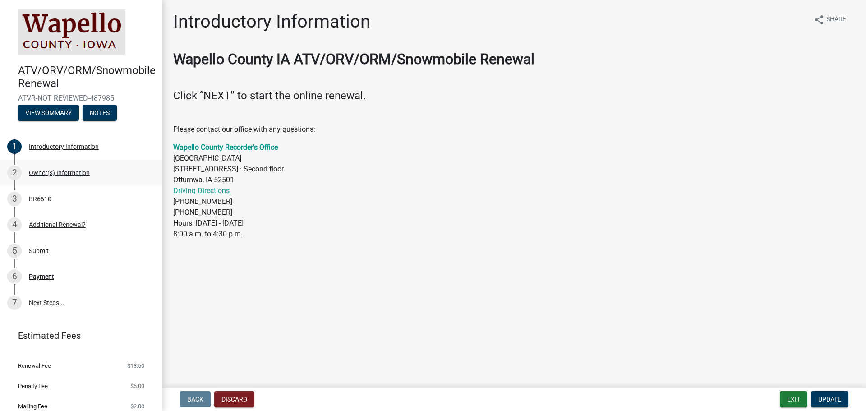
click at [59, 170] on div "Owner(s) Information" at bounding box center [59, 173] width 61 height 6
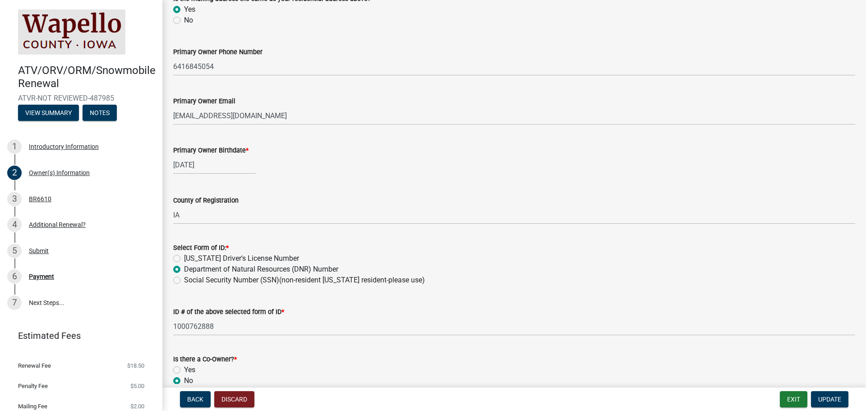
scroll to position [316, 0]
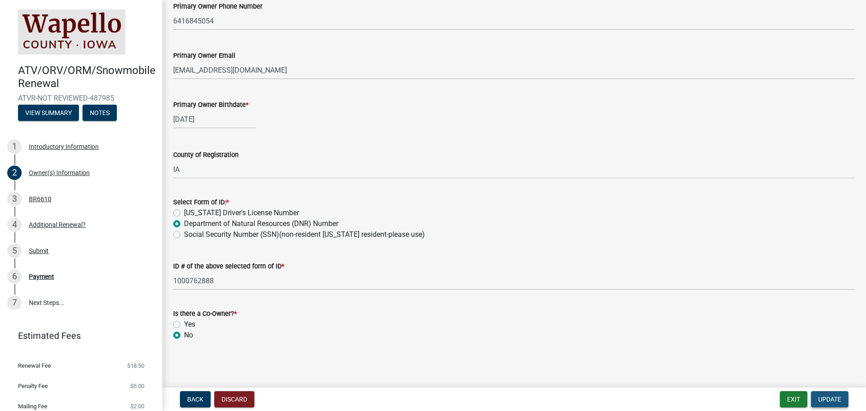
click at [432, 395] on span "Update" at bounding box center [829, 398] width 23 height 7
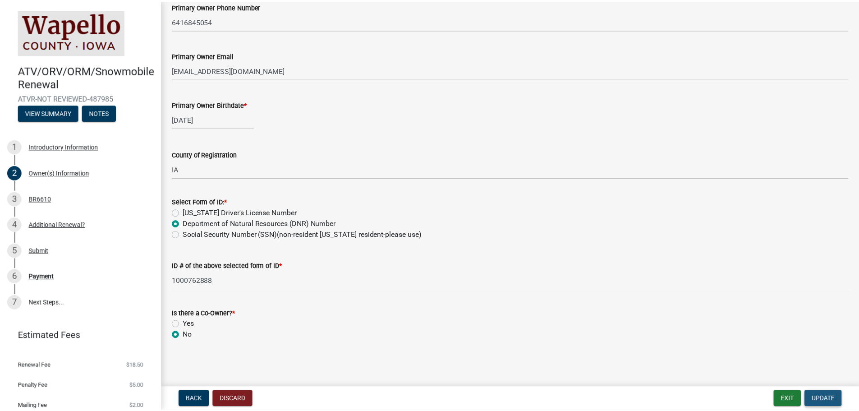
scroll to position [0, 0]
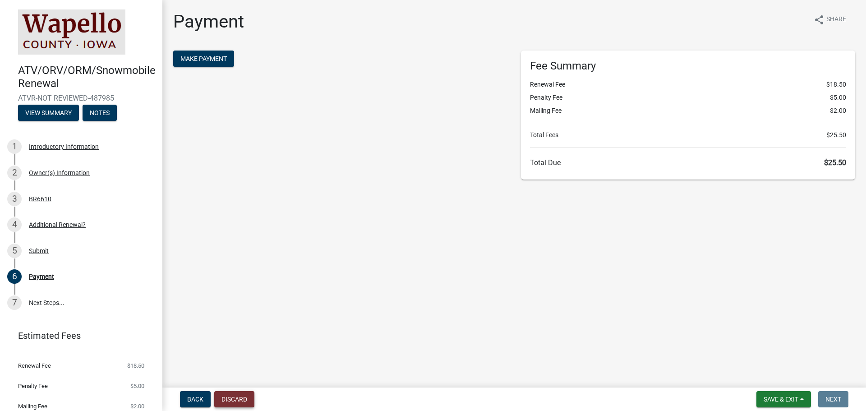
click at [235, 395] on button "Discard" at bounding box center [234, 399] width 40 height 16
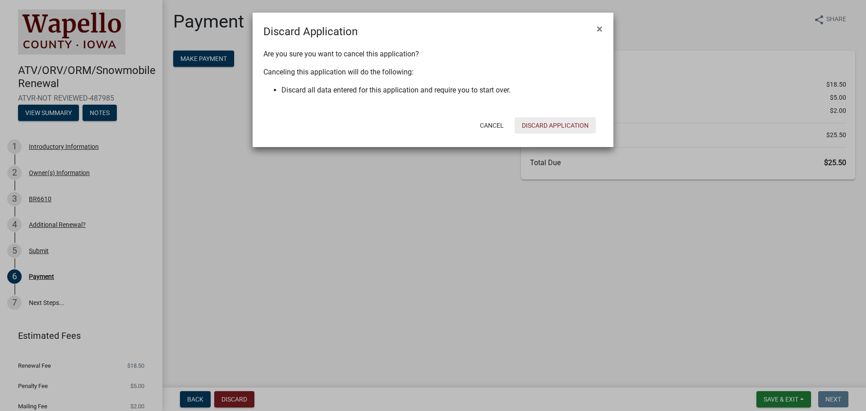
click at [432, 122] on button "Discard Application" at bounding box center [555, 125] width 81 height 16
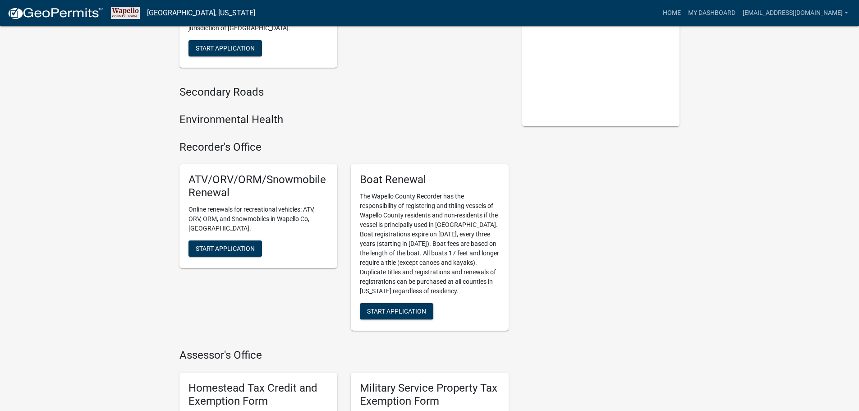
scroll to position [180, 0]
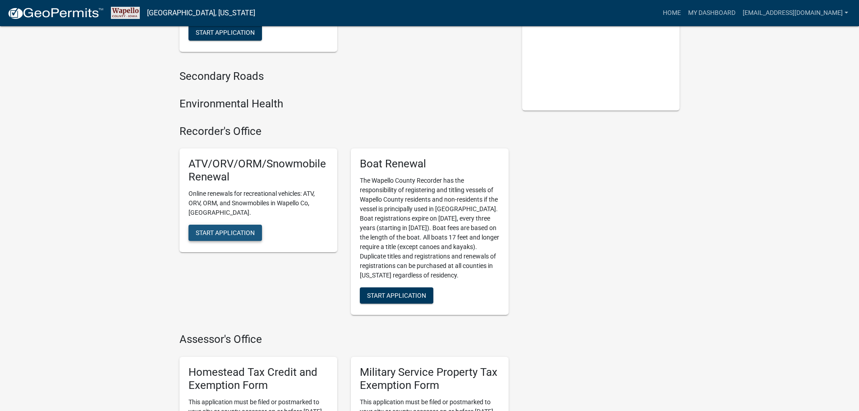
click at [224, 225] on button "Start Application" at bounding box center [225, 233] width 74 height 16
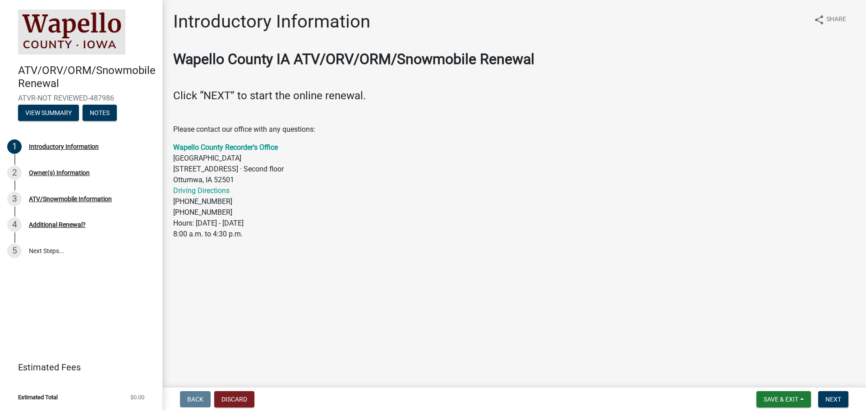
click at [432, 240] on wm-data-entity-input "Wapello County IA ATV/ORV/ORM/Snowmobile Renewal Click “NEXT” to start the onli…" at bounding box center [514, 149] width 682 height 196
click at [432, 395] on span "Next" at bounding box center [833, 398] width 16 height 7
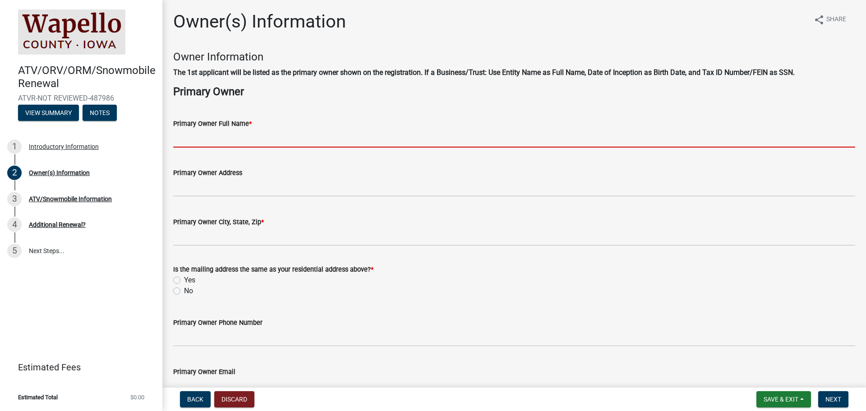
click at [224, 129] on input "Primary Owner Full Name *" at bounding box center [514, 138] width 682 height 18
type input "Richard Watson"
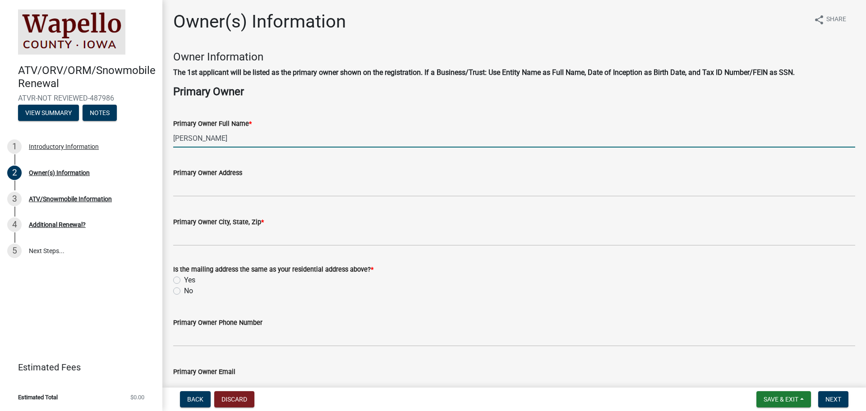
type input "1511 Lake Road"
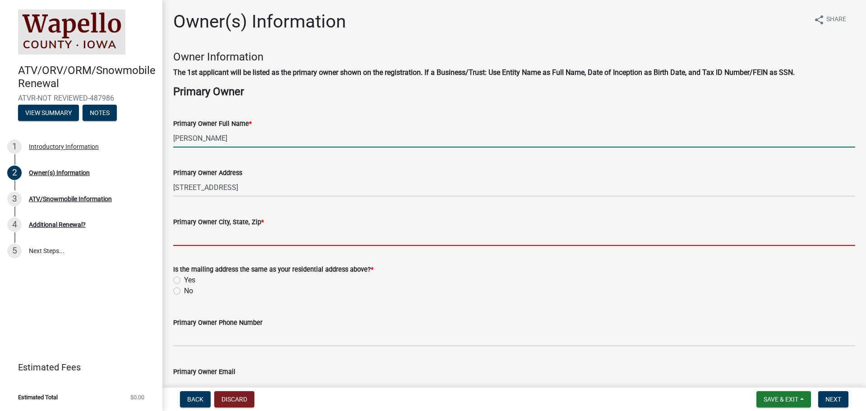
type input "Ottumwa"
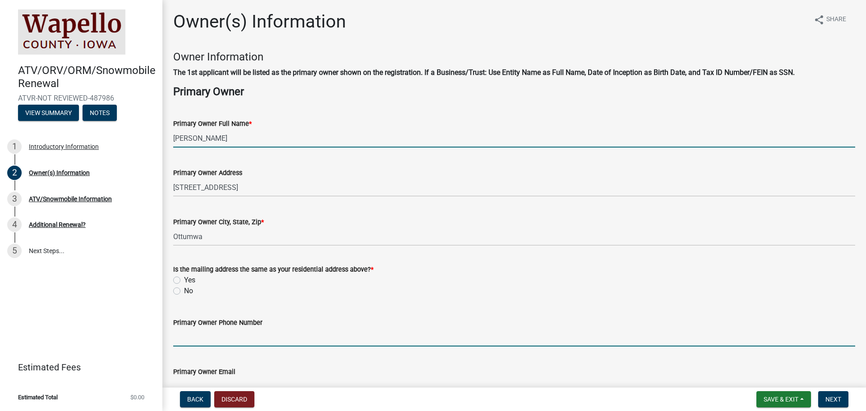
type input "6416845054"
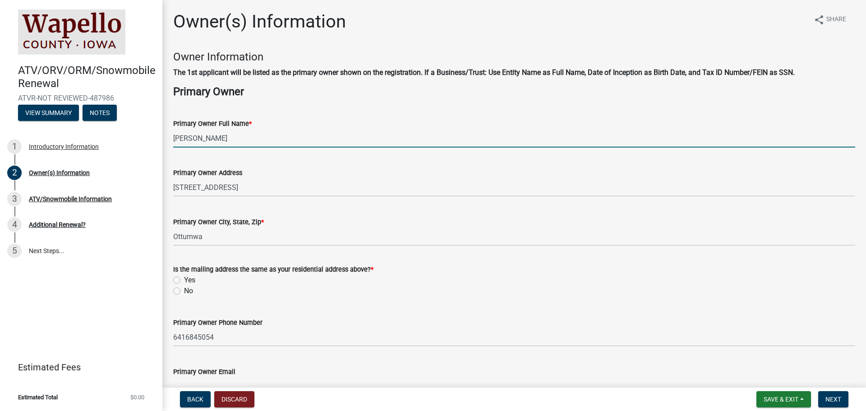
type input "[EMAIL_ADDRESS][DOMAIN_NAME]"
type input "IA"
click at [184, 277] on label "Yes" at bounding box center [189, 280] width 11 height 11
click at [184, 277] on input "Yes" at bounding box center [187, 278] width 6 height 6
radio input "true"
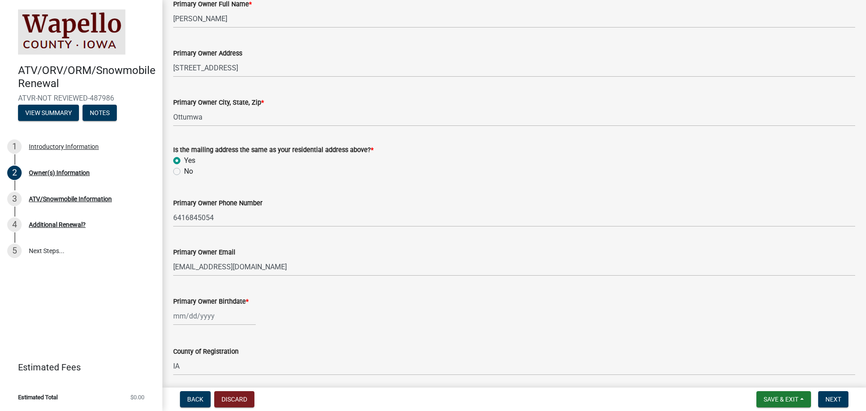
scroll to position [135, 0]
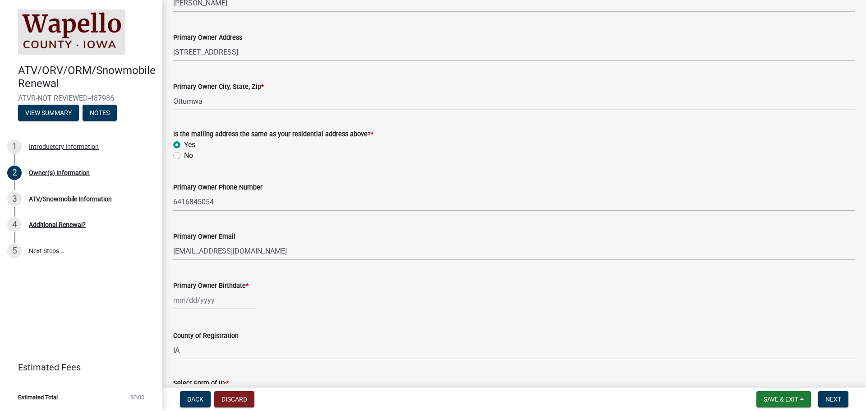
select select "10"
select select "2025"
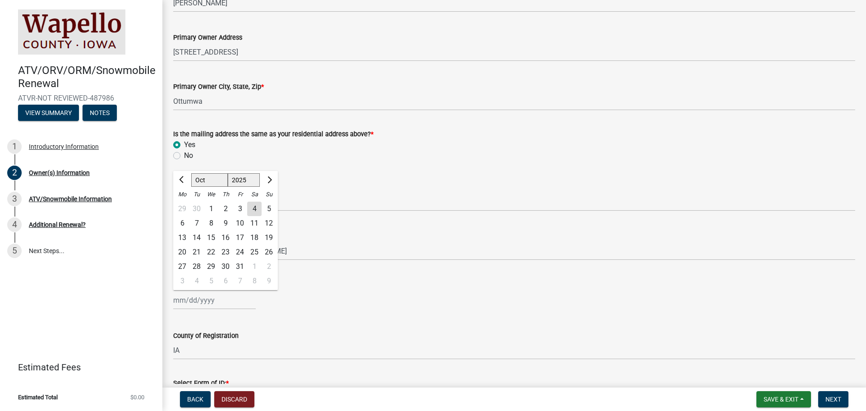
click at [187, 299] on input "Primary Owner Birthdate *" at bounding box center [214, 300] width 83 height 18
click at [226, 301] on input "Primary Owner Birthdate *" at bounding box center [214, 300] width 83 height 18
type input "07/10/1940"
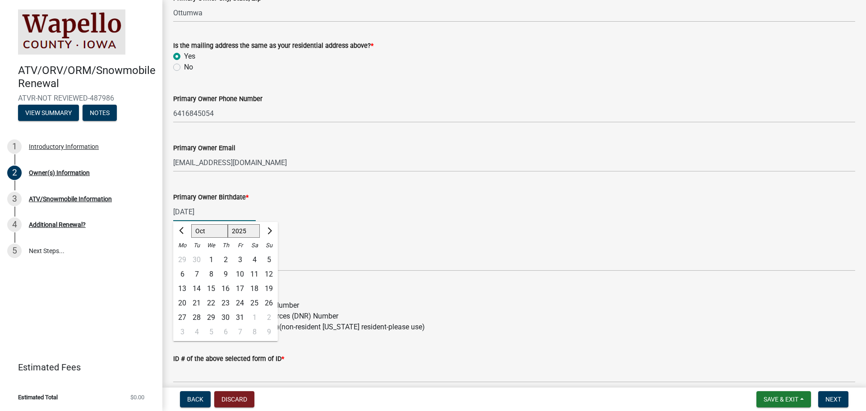
scroll to position [225, 0]
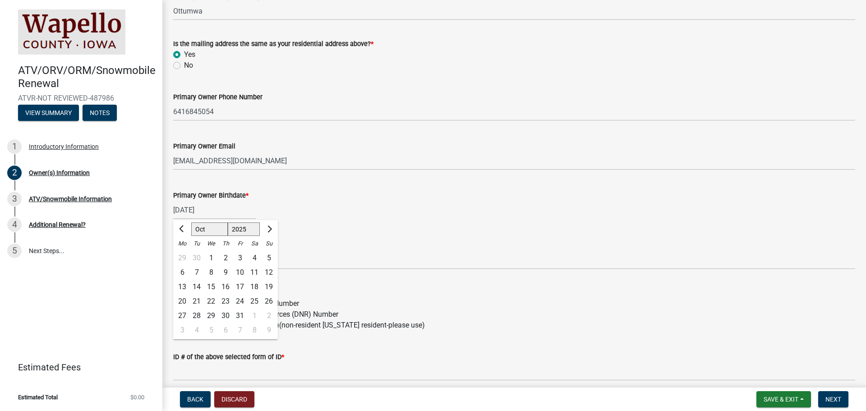
click at [432, 335] on wm-data-entity-input "Select Form of ID: * Iowa Driver's License Number Department of Natural Resourc…" at bounding box center [514, 307] width 682 height 62
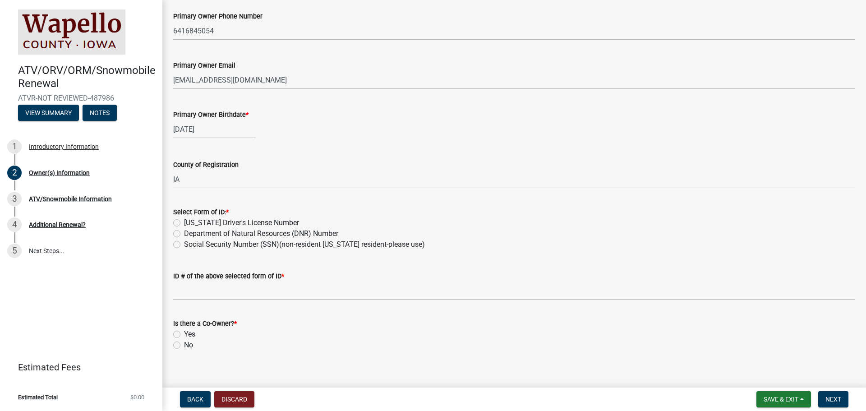
scroll to position [316, 0]
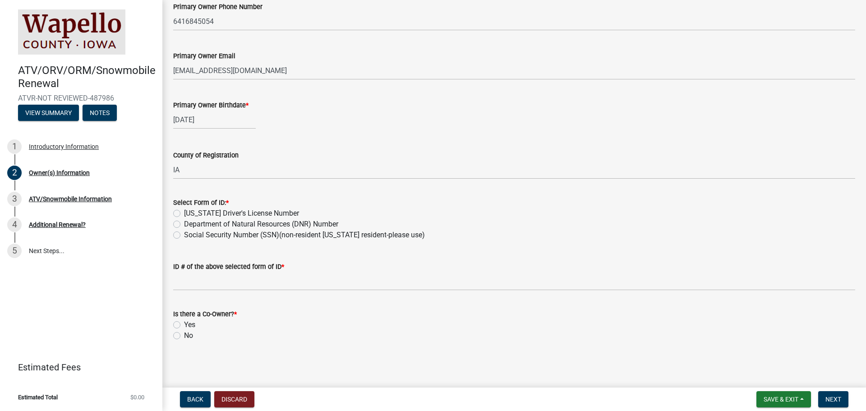
click at [184, 212] on label "Iowa Driver's License Number" at bounding box center [241, 213] width 115 height 11
click at [184, 212] on input "Iowa Driver's License Number" at bounding box center [187, 211] width 6 height 6
radio input "true"
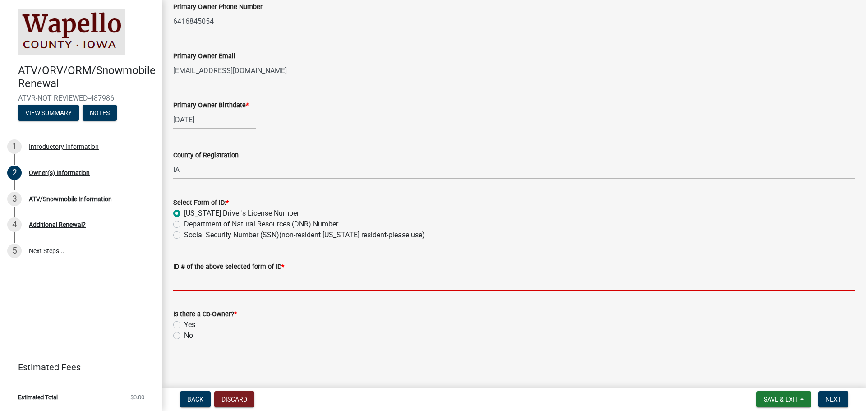
click at [185, 280] on input "ID # of the above selected form of ID *" at bounding box center [514, 281] width 682 height 18
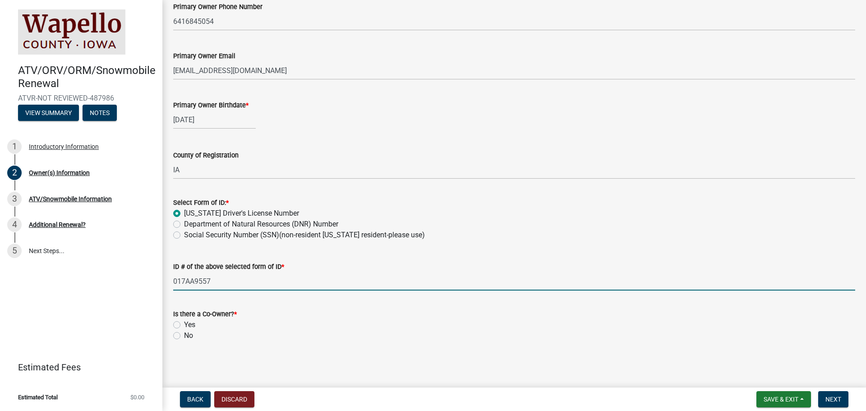
type input "017AA9557"
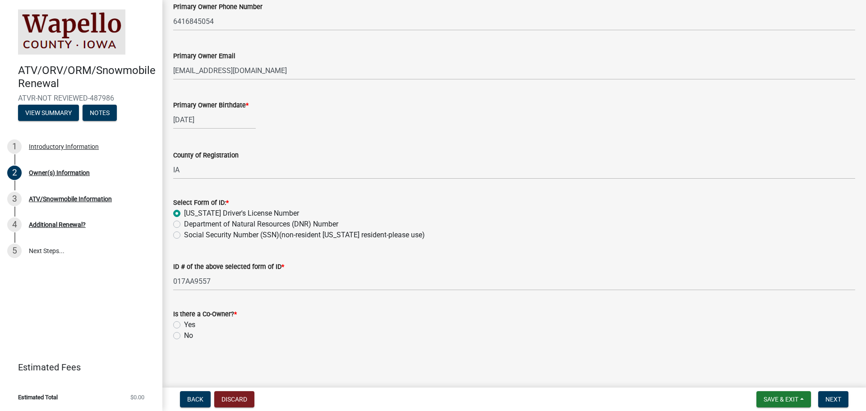
click at [184, 334] on label "No" at bounding box center [188, 335] width 9 height 11
click at [184, 334] on input "No" at bounding box center [187, 333] width 6 height 6
radio input "true"
click at [432, 396] on span "Next" at bounding box center [833, 398] width 16 height 7
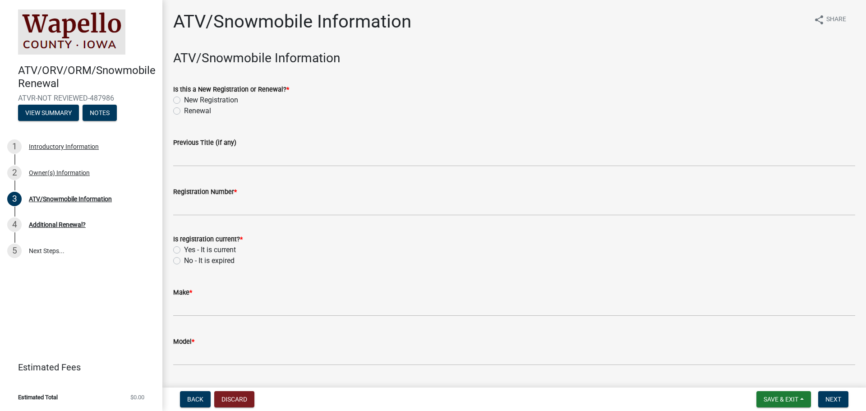
click at [184, 109] on label "Renewal" at bounding box center [197, 111] width 27 height 11
click at [184, 109] on input "Renewal" at bounding box center [187, 109] width 6 height 6
radio input "true"
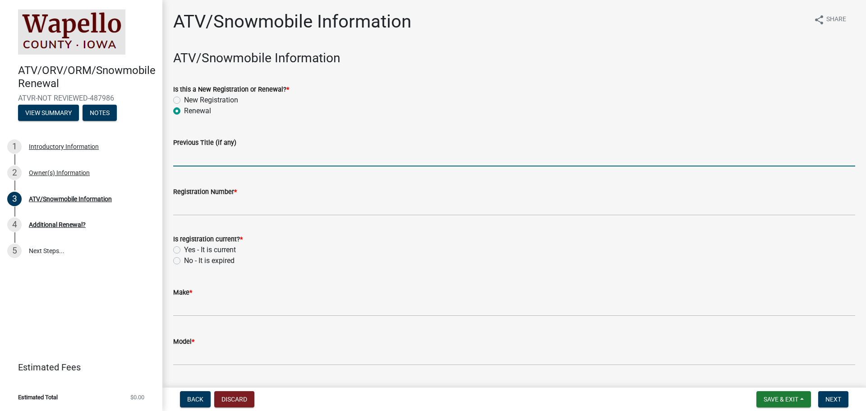
click at [177, 158] on input "Previous Title (if any)" at bounding box center [514, 157] width 682 height 18
type input "90T183208"
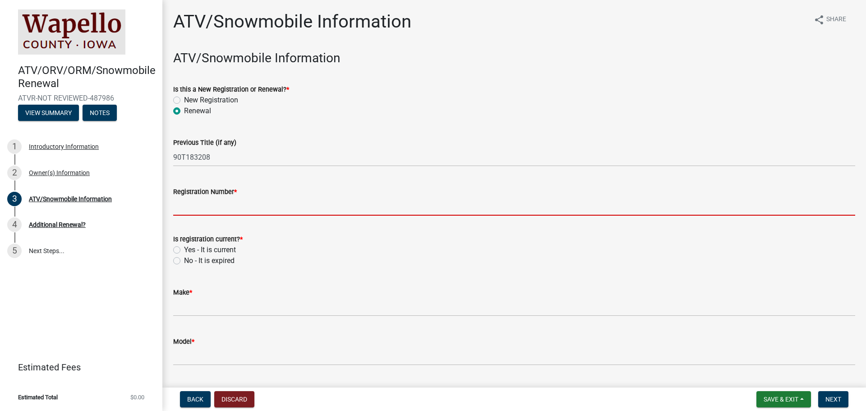
click at [178, 207] on input "Registration Number *" at bounding box center [514, 206] width 682 height 18
type input "BR6610"
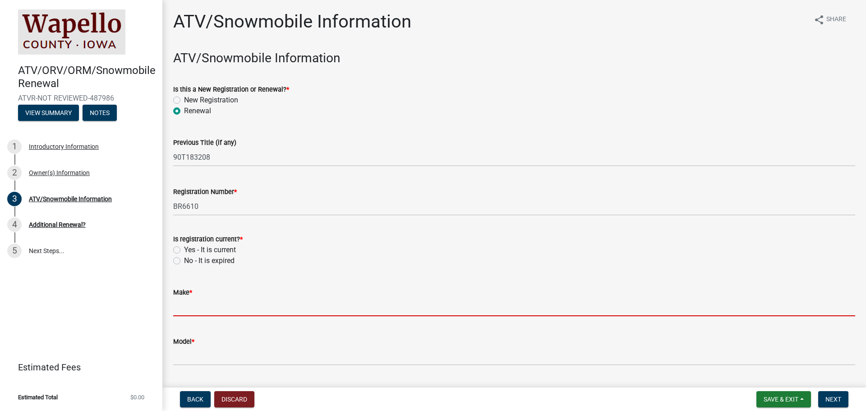
click at [180, 302] on input "Make *" at bounding box center [514, 307] width 682 height 18
type input "Kawasaki"
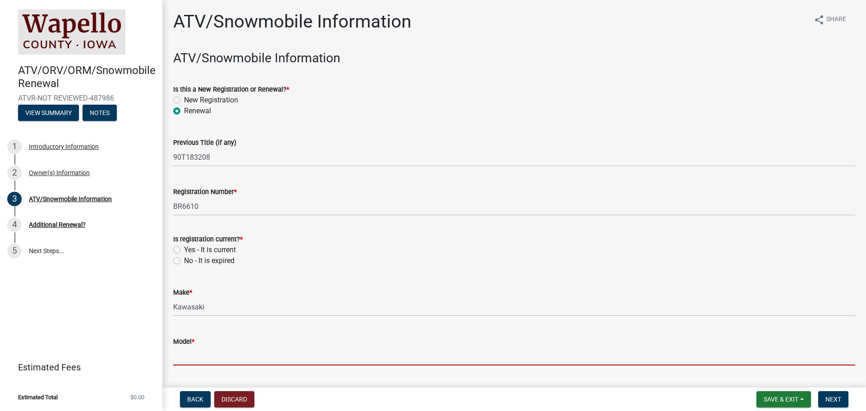
click at [207, 353] on input "Model *" at bounding box center [514, 356] width 682 height 18
type input "Rigid Limited"
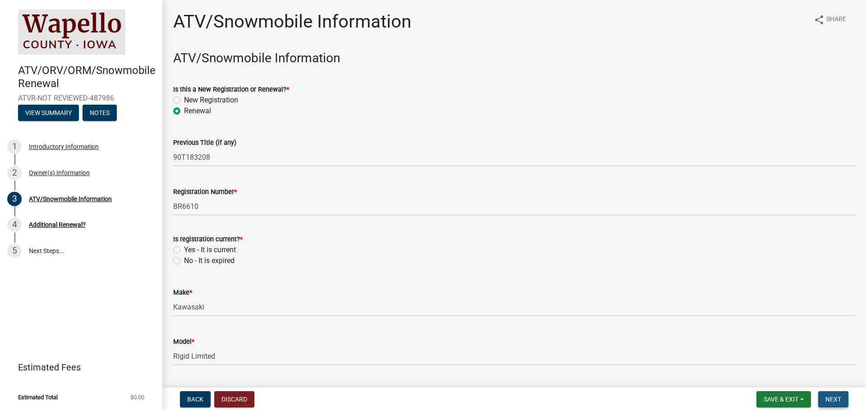
click at [432, 395] on button "Next" at bounding box center [833, 399] width 30 height 16
click at [184, 247] on label "Yes - It is current" at bounding box center [210, 249] width 52 height 11
click at [184, 247] on input "Yes - It is current" at bounding box center [187, 247] width 6 height 6
radio input "true"
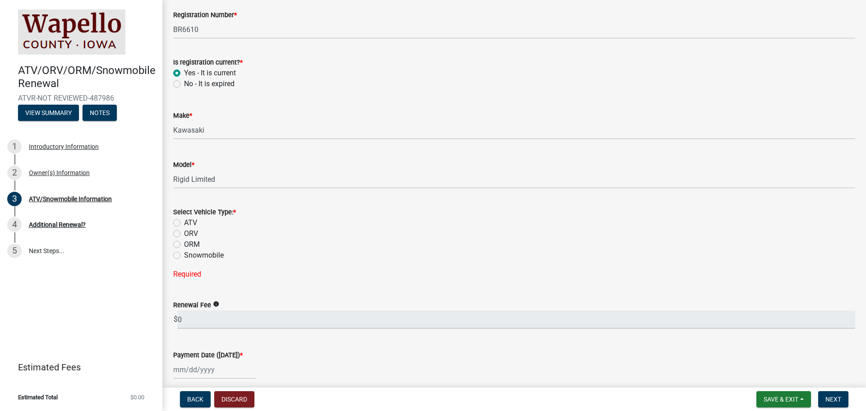
scroll to position [180, 0]
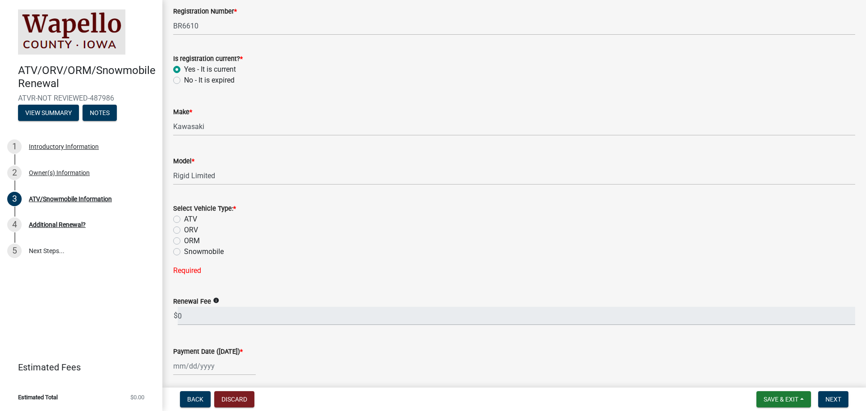
click at [184, 226] on label "ORV" at bounding box center [191, 230] width 14 height 11
click at [184, 226] on input "ORV" at bounding box center [187, 228] width 6 height 6
radio input "true"
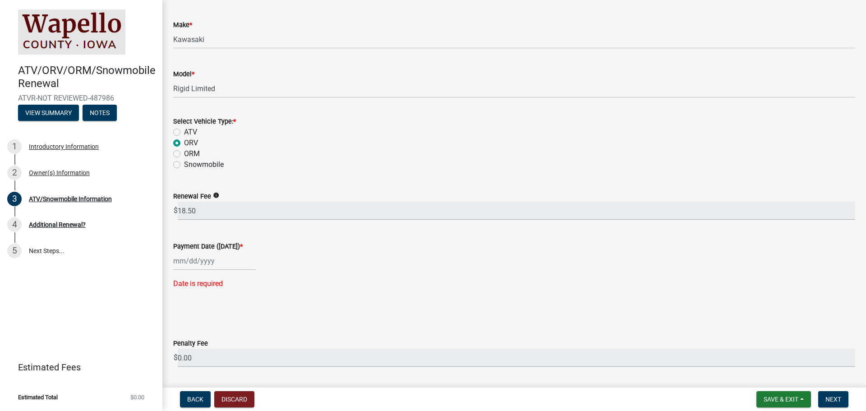
scroll to position [271, 0]
select select "10"
select select "2025"
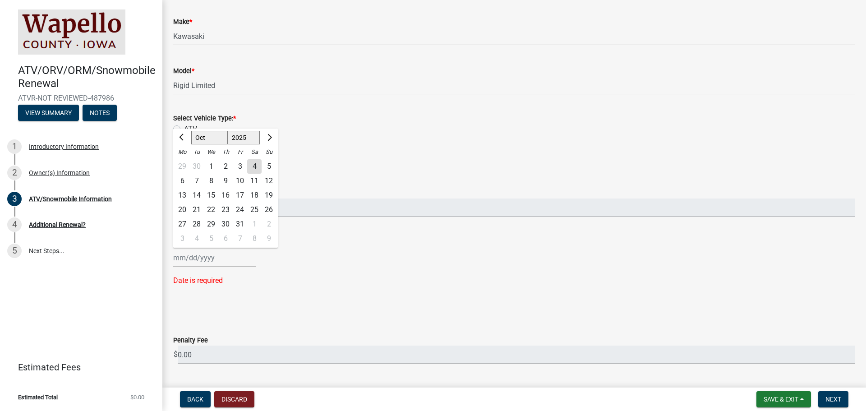
click at [184, 256] on input "Payment Date (Today) *" at bounding box center [214, 257] width 83 height 18
click at [254, 162] on div "4" at bounding box center [254, 166] width 14 height 14
type input "10/04/2025"
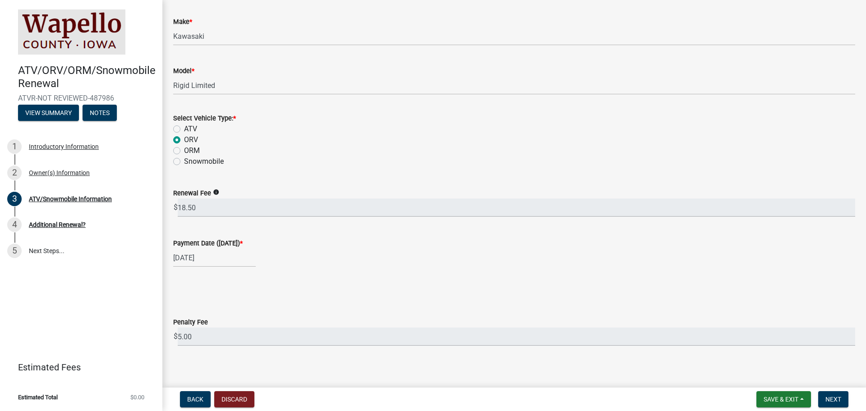
select select "10"
select select "2025"
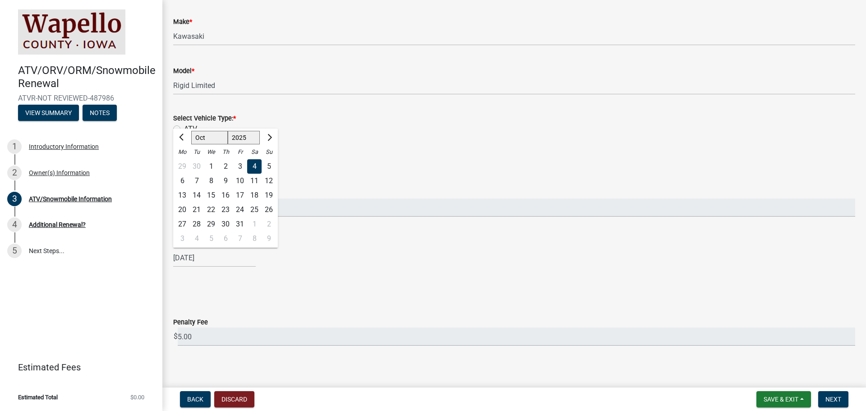
click at [211, 257] on input "10/04/2025" at bounding box center [214, 257] width 83 height 18
click at [375, 153] on div "ORM" at bounding box center [514, 150] width 682 height 11
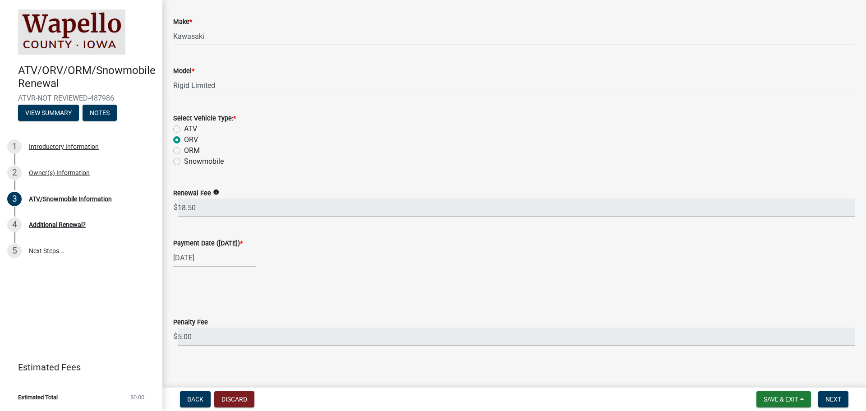
click at [184, 150] on label "ORM" at bounding box center [192, 150] width 16 height 11
click at [184, 150] on input "ORM" at bounding box center [187, 148] width 6 height 6
radio input "true"
click at [184, 138] on label "ORV" at bounding box center [191, 139] width 14 height 11
click at [184, 138] on input "ORV" at bounding box center [187, 137] width 6 height 6
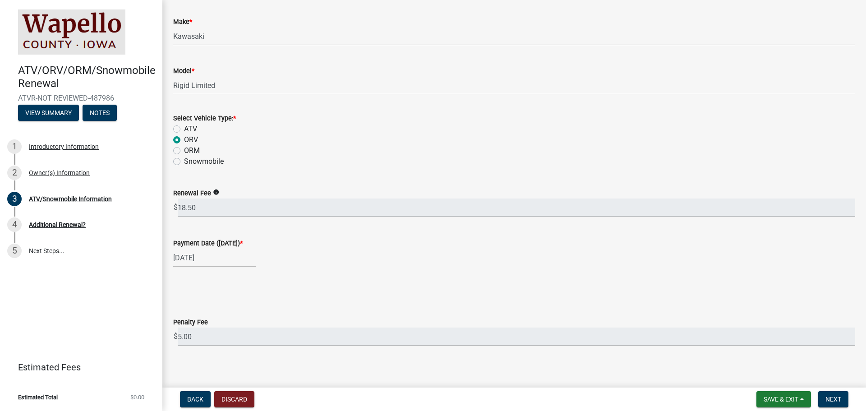
radio input "true"
select select "10"
select select "2025"
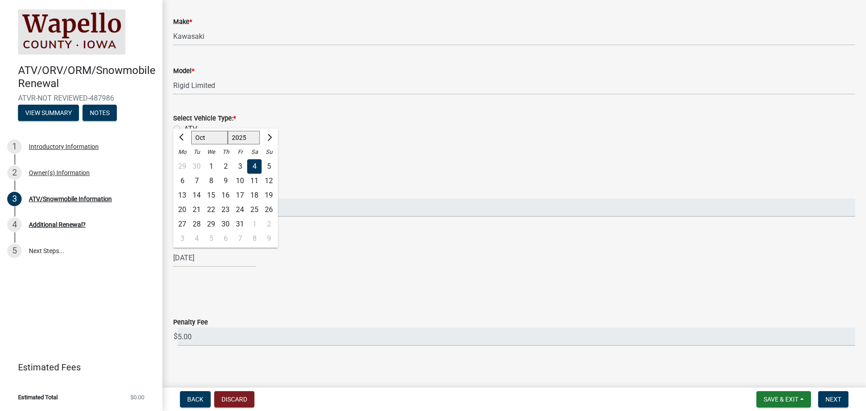
click at [213, 254] on input "10/04/2025" at bounding box center [214, 257] width 83 height 18
click at [269, 134] on span "Next month" at bounding box center [268, 136] width 7 height 7
select select "12"
click at [208, 221] on div "31" at bounding box center [211, 224] width 14 height 14
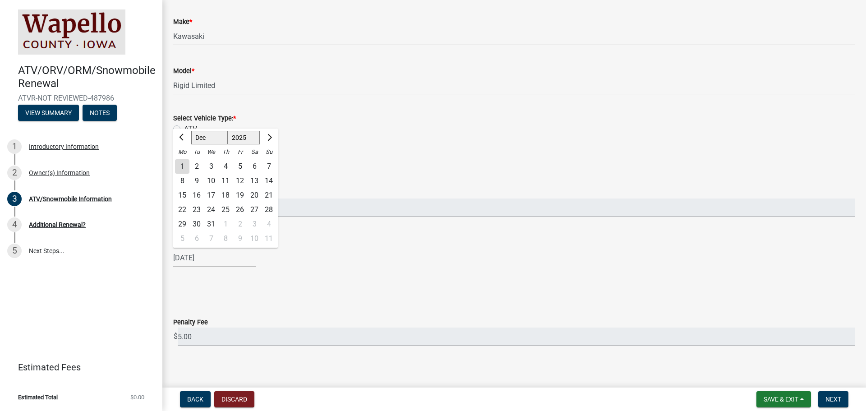
type input "12/31/2025"
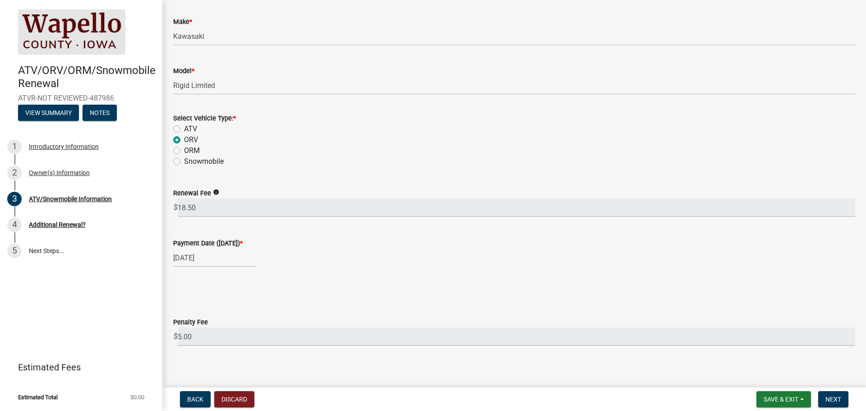
select select "12"
select select "2025"
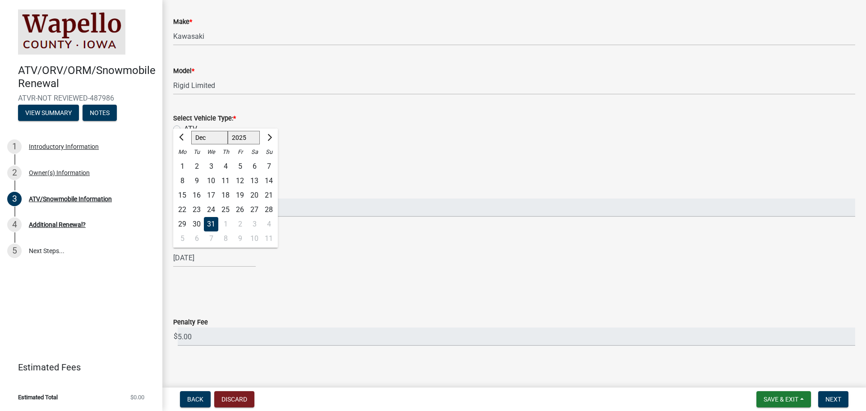
click at [216, 257] on input "12/31/2025" at bounding box center [214, 257] width 83 height 18
click at [182, 135] on span "Previous month" at bounding box center [182, 136] width 7 height 7
select select "10"
click at [181, 176] on div "6" at bounding box center [182, 181] width 14 height 14
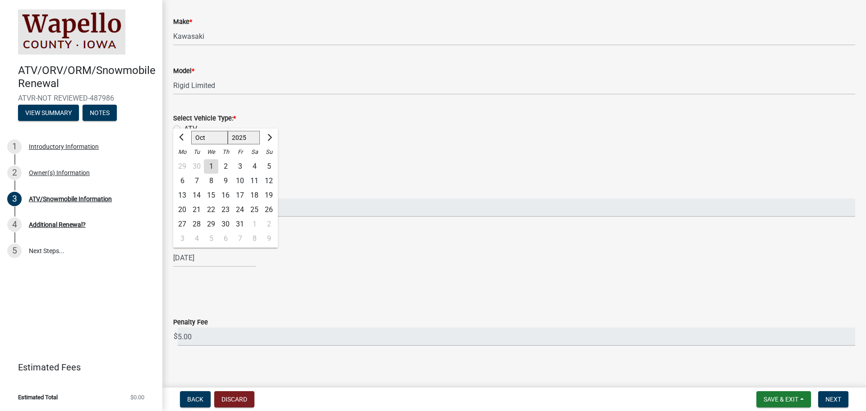
type input "10/06/2025"
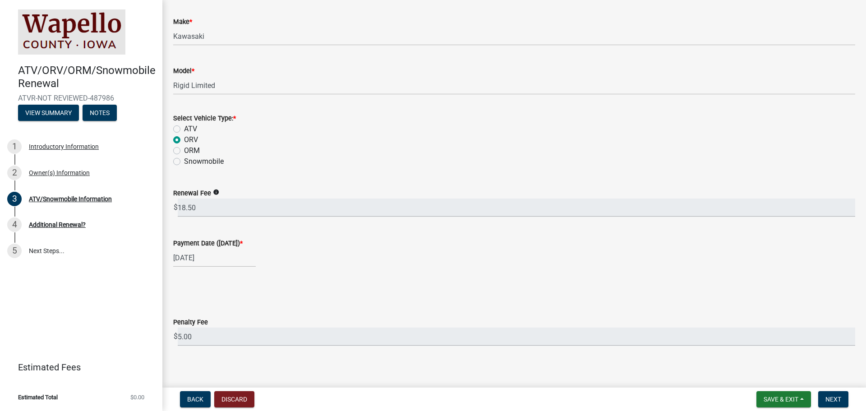
select select "10"
select select "2025"
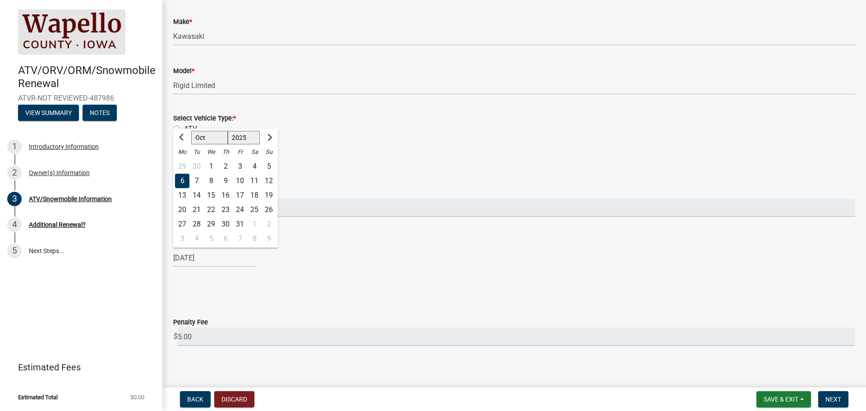
click at [193, 256] on input "10/06/2025" at bounding box center [214, 257] width 83 height 18
click at [254, 164] on div "4" at bounding box center [254, 166] width 14 height 14
type input "10/04/2025"
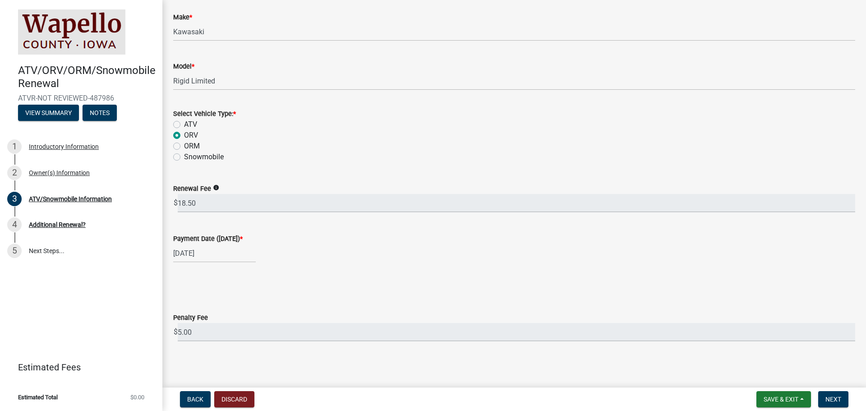
scroll to position [276, 0]
click at [432, 394] on button "Next" at bounding box center [833, 399] width 30 height 16
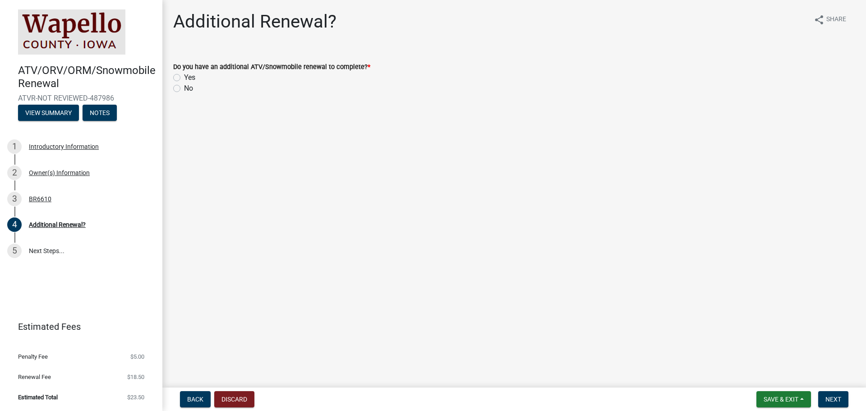
click at [184, 87] on label "No" at bounding box center [188, 88] width 9 height 11
click at [184, 87] on input "No" at bounding box center [187, 86] width 6 height 6
radio input "true"
click at [432, 394] on button "Next" at bounding box center [833, 399] width 30 height 16
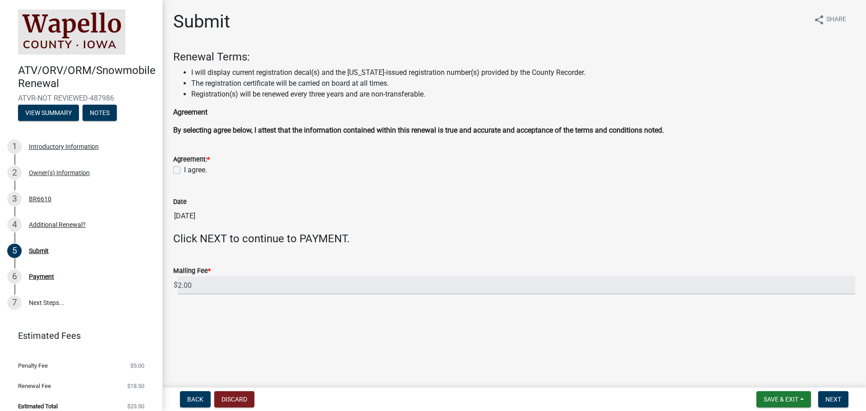
click at [184, 168] on label "I agree." at bounding box center [195, 170] width 23 height 11
click at [184, 168] on input "I agree." at bounding box center [187, 168] width 6 height 6
checkbox input "true"
click at [432, 395] on span "Next" at bounding box center [833, 398] width 16 height 7
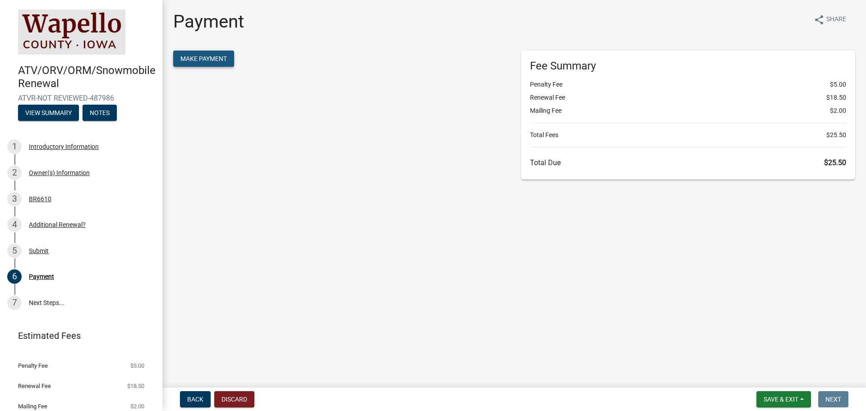
click at [196, 55] on span "Make Payment" at bounding box center [203, 58] width 46 height 7
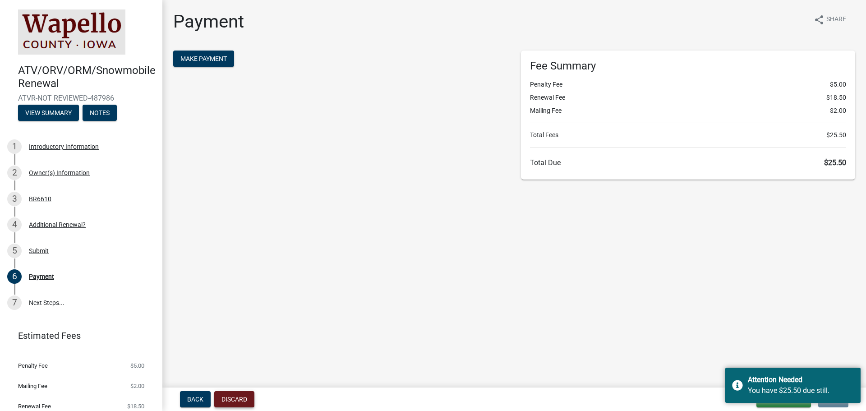
click at [232, 398] on button "Discard" at bounding box center [234, 399] width 40 height 16
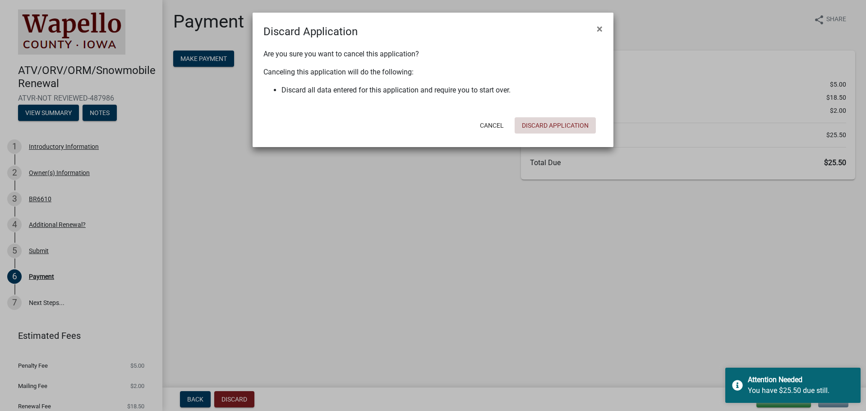
click at [554, 121] on button "Discard Application" at bounding box center [555, 125] width 81 height 16
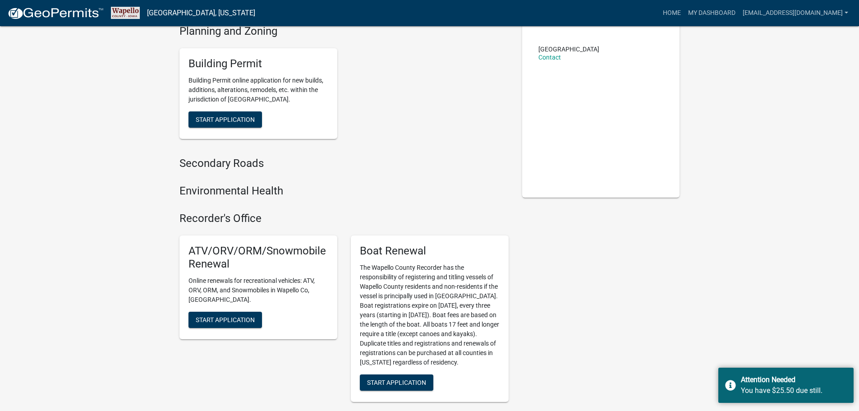
scroll to position [135, 0]
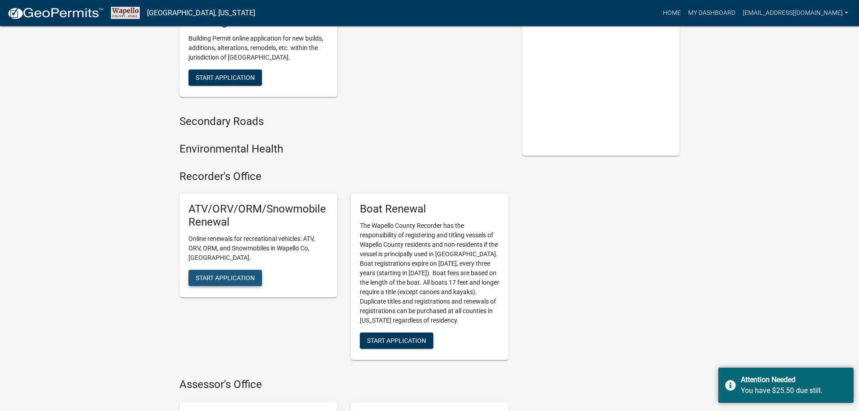
click at [220, 274] on span "Start Application" at bounding box center [225, 277] width 59 height 7
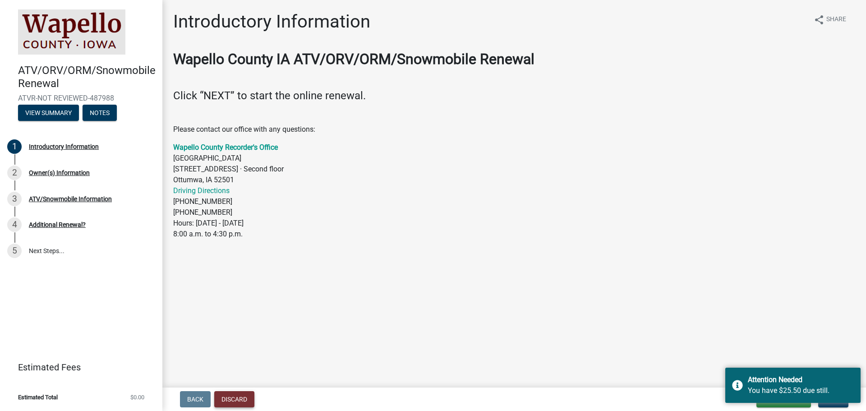
click at [234, 393] on button "Discard" at bounding box center [234, 399] width 40 height 16
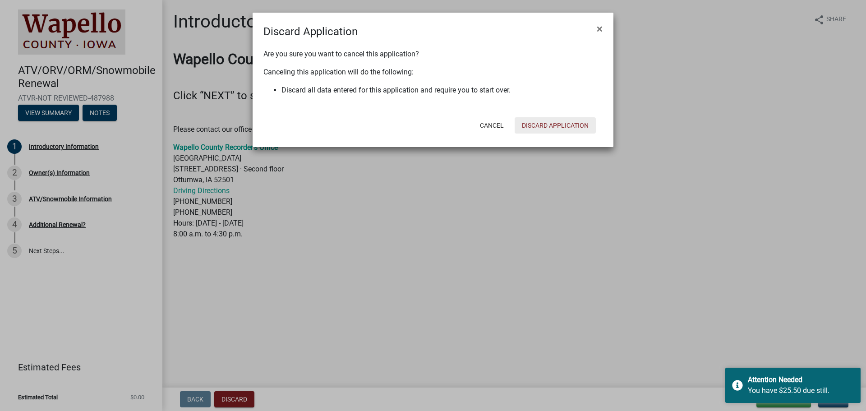
click at [558, 121] on button "Discard Application" at bounding box center [555, 125] width 81 height 16
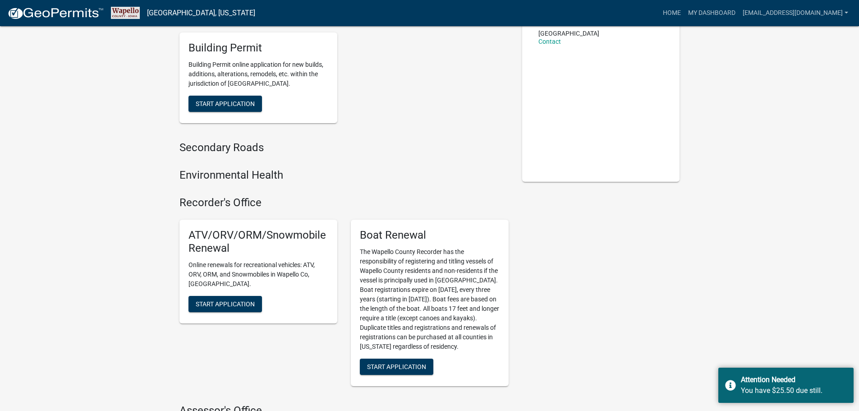
scroll to position [135, 0]
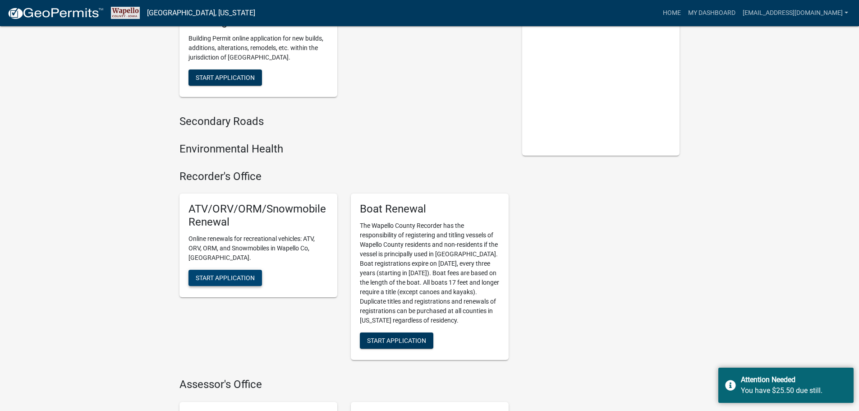
click at [216, 274] on span "Start Application" at bounding box center [225, 277] width 59 height 7
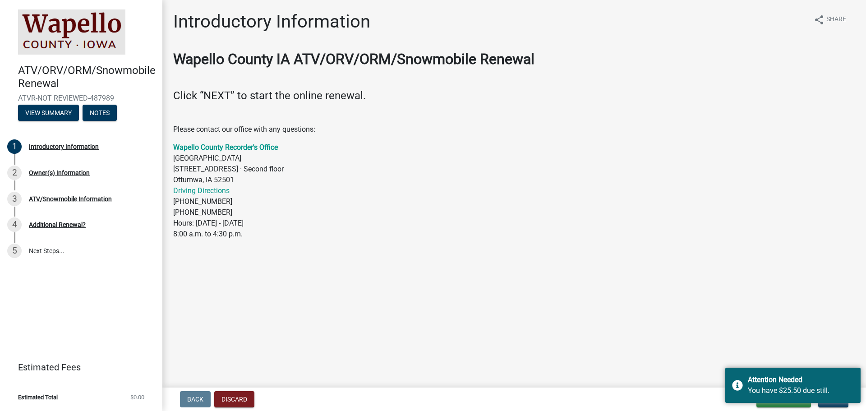
click at [713, 402] on div "Back Discard Save & Exit Save Save & Exit Next" at bounding box center [514, 399] width 689 height 16
click at [735, 380] on div "Attention Needed You have $25.50 due still." at bounding box center [792, 385] width 135 height 35
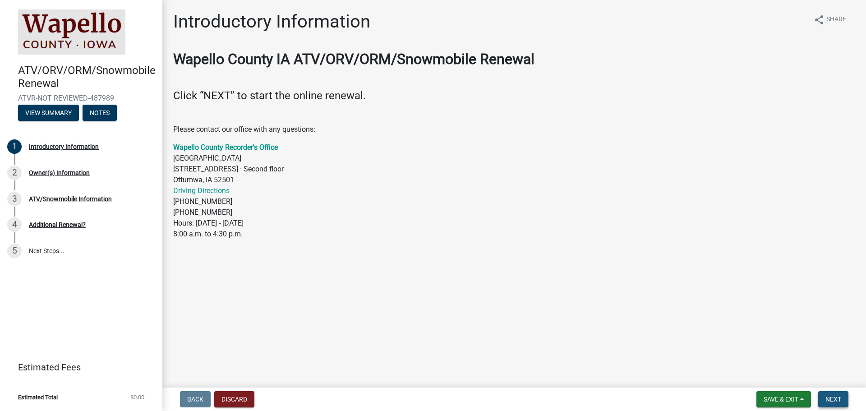
click at [830, 395] on span "Next" at bounding box center [833, 398] width 16 height 7
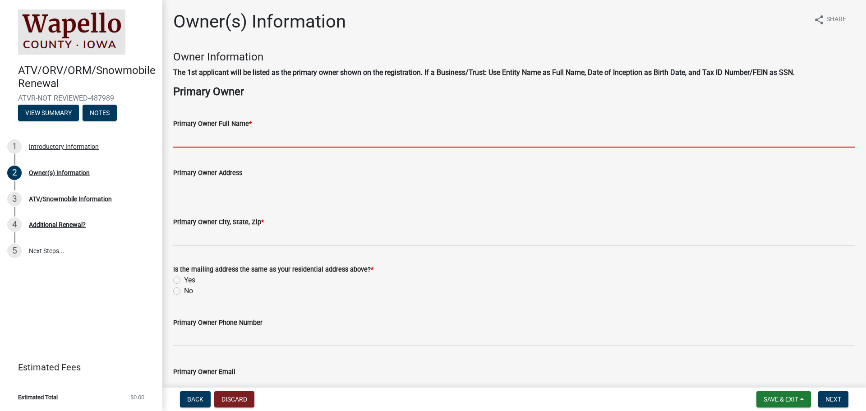
click at [188, 140] on input "Primary Owner Full Name *" at bounding box center [514, 138] width 682 height 18
type input "[PERSON_NAME]"
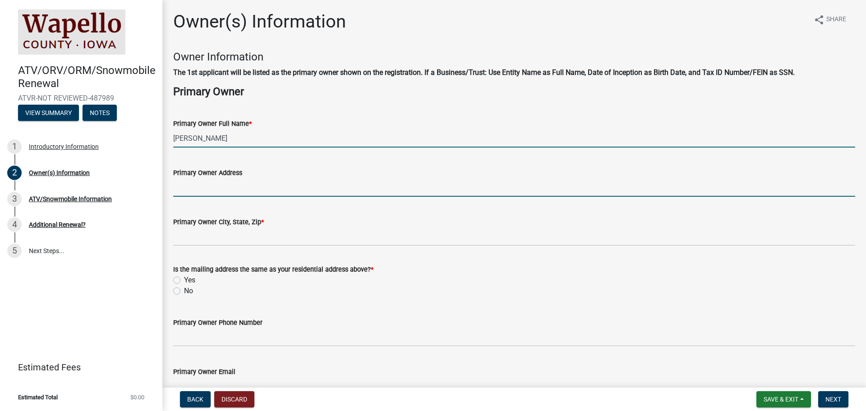
type input "1511 Lake Road"
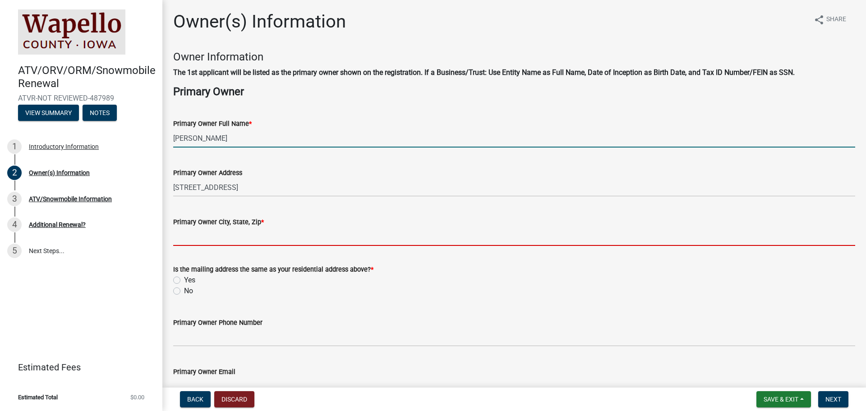
type input "Ottumwa"
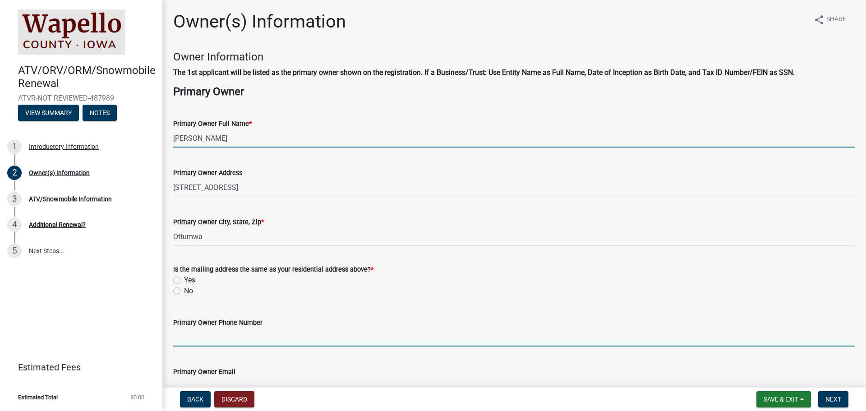
type input "6416845054"
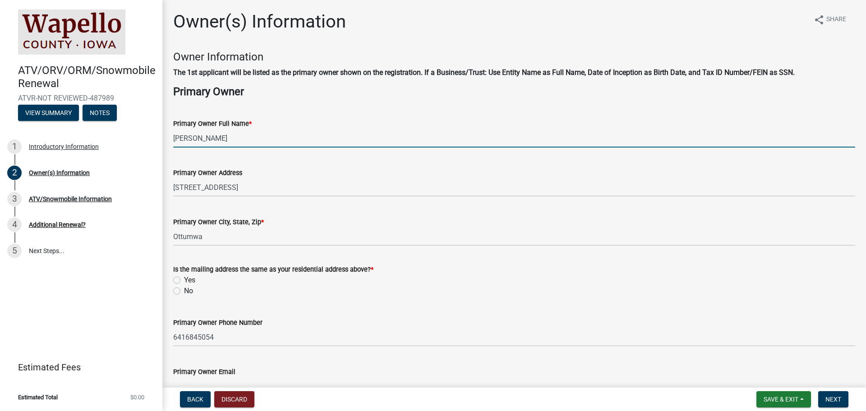
type input "[EMAIL_ADDRESS][DOMAIN_NAME]"
type input "IA"
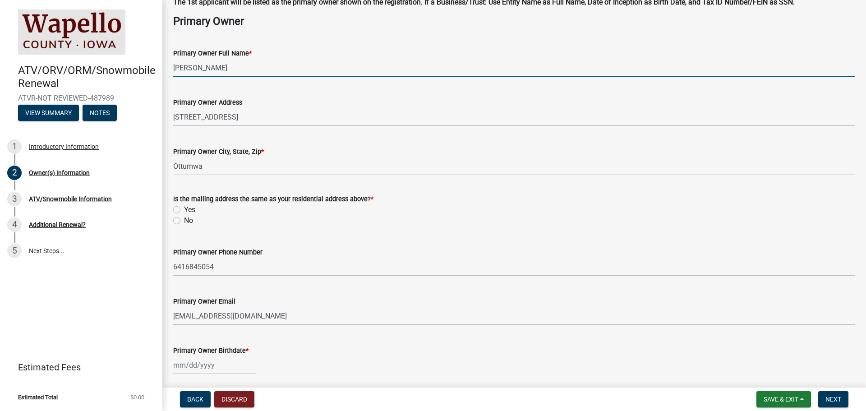
scroll to position [90, 0]
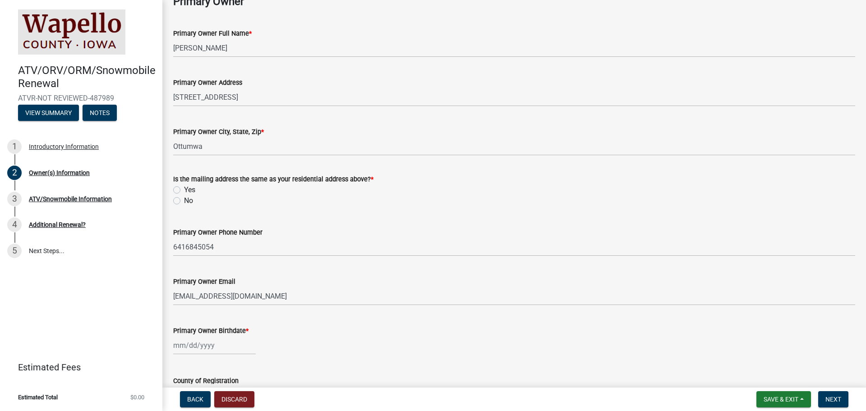
click at [184, 188] on label "Yes" at bounding box center [189, 189] width 11 height 11
click at [184, 188] on input "Yes" at bounding box center [187, 187] width 6 height 6
radio input "true"
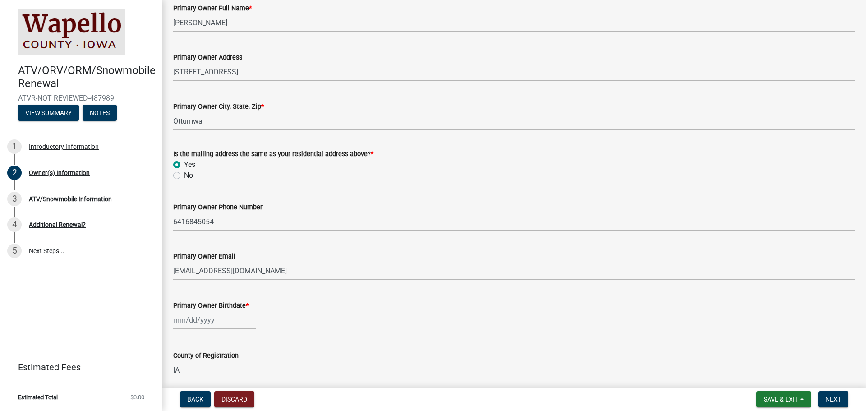
scroll to position [180, 0]
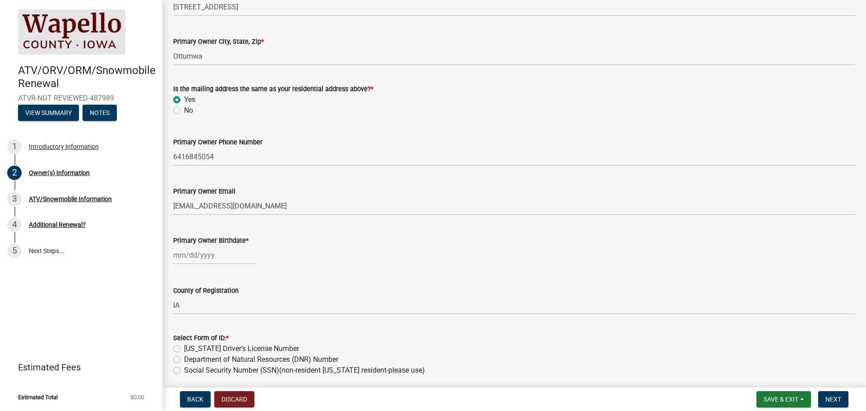
select select "10"
select select "2025"
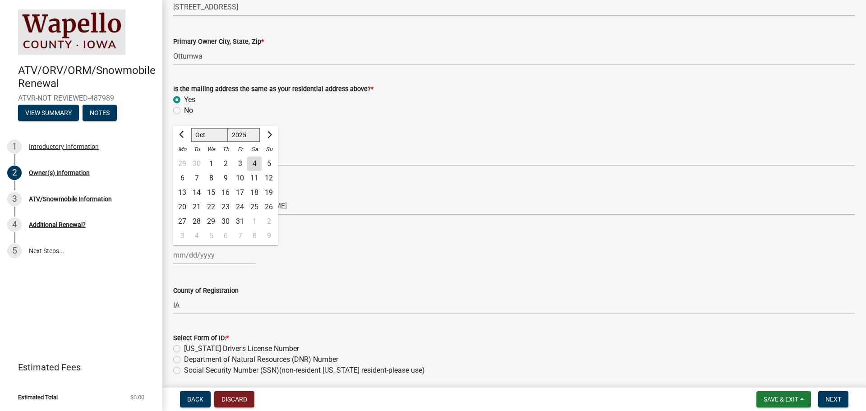
click at [188, 253] on div "[PERSON_NAME] Feb Mar Apr [PERSON_NAME][DATE] Oct Nov [DATE] 1526 1527 1528 152…" at bounding box center [214, 255] width 83 height 18
click at [193, 257] on input "Primary Owner Birthdate *" at bounding box center [214, 255] width 83 height 18
type input "[DATE]"
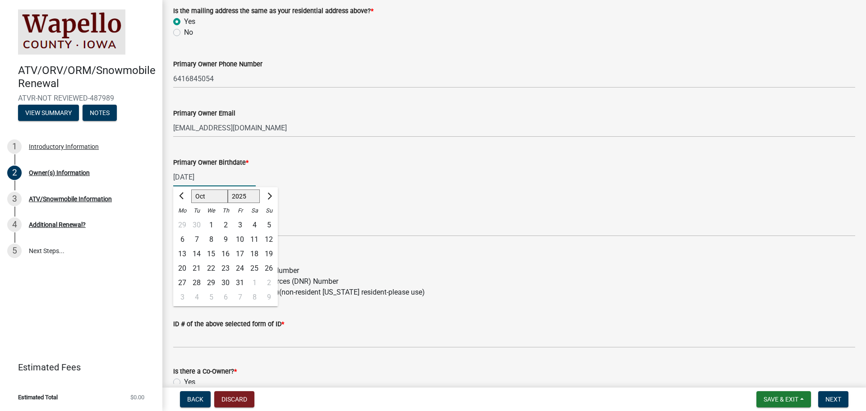
scroll to position [271, 0]
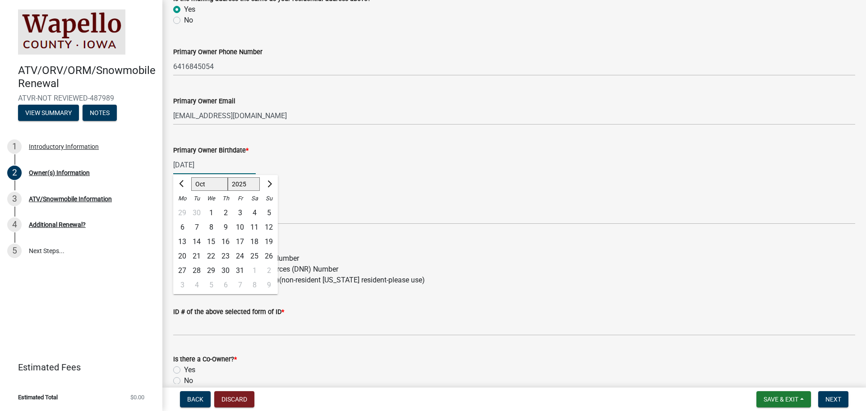
click at [463, 285] on div "Social Security Number (SSN)(non-resident [US_STATE] resident-please use)" at bounding box center [514, 280] width 682 height 11
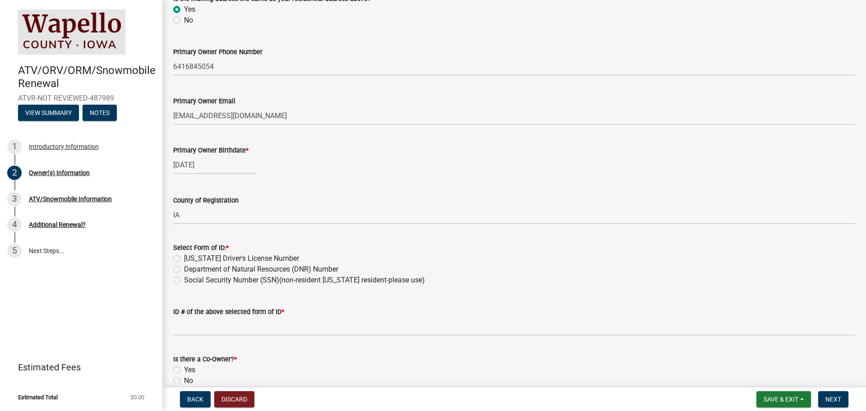
click at [184, 257] on label "[US_STATE] Driver's License Number" at bounding box center [241, 258] width 115 height 11
click at [184, 257] on input "[US_STATE] Driver's License Number" at bounding box center [187, 256] width 6 height 6
radio input "true"
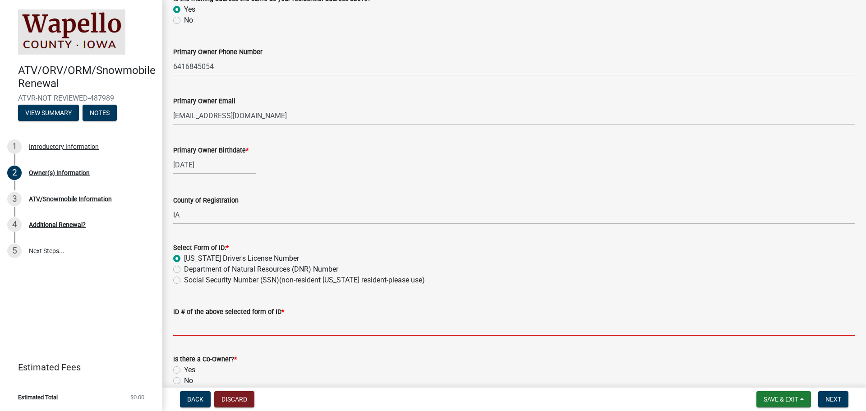
click at [225, 326] on input "ID # of the above selected form of ID *" at bounding box center [514, 326] width 682 height 18
type input "017AA9557"
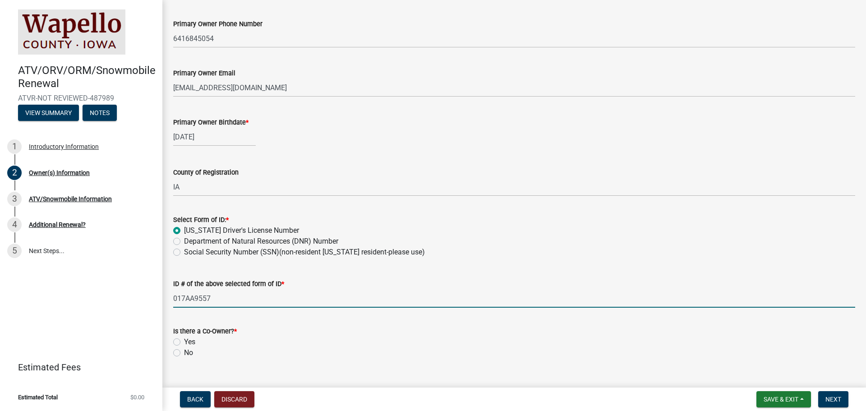
scroll to position [316, 0]
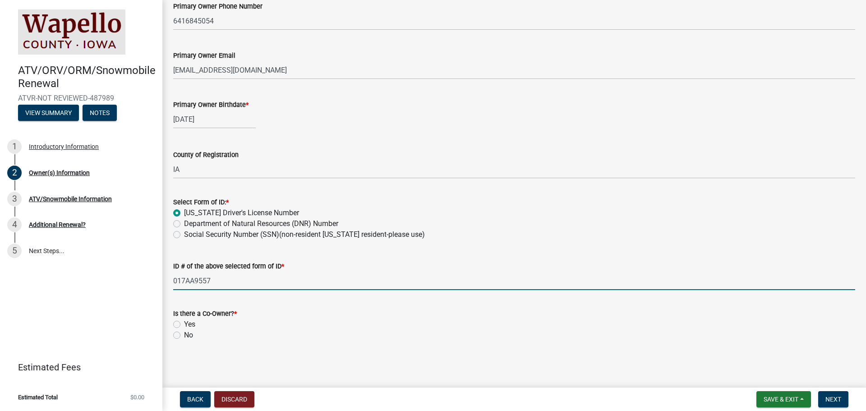
click at [184, 332] on label "No" at bounding box center [188, 335] width 9 height 11
click at [184, 332] on input "No" at bounding box center [187, 333] width 6 height 6
radio input "true"
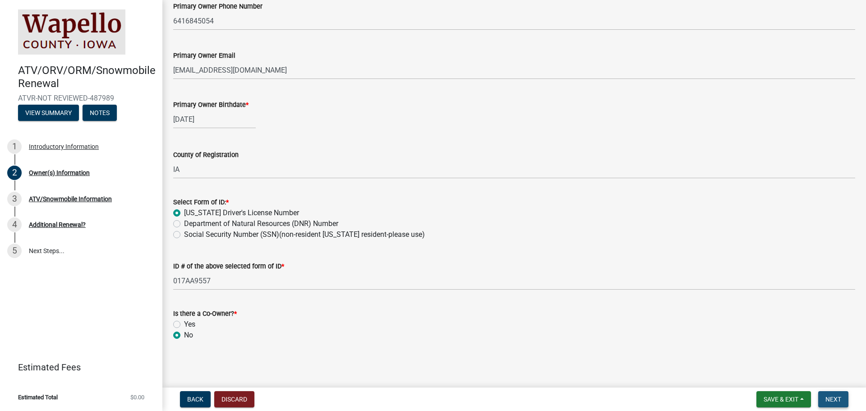
click at [834, 395] on button "Next" at bounding box center [833, 399] width 30 height 16
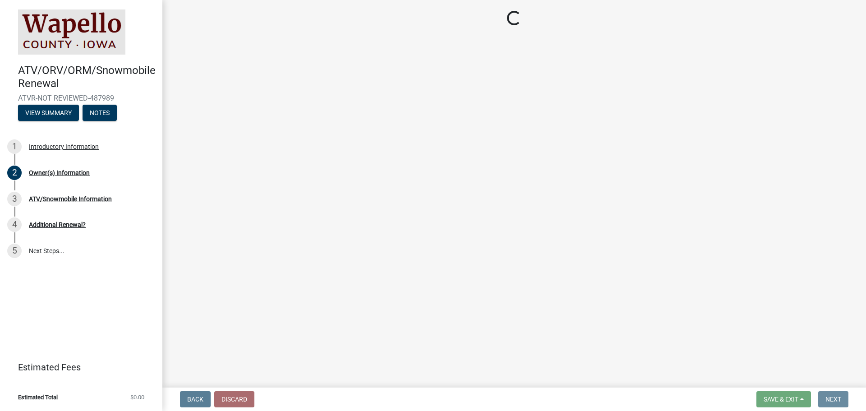
scroll to position [0, 0]
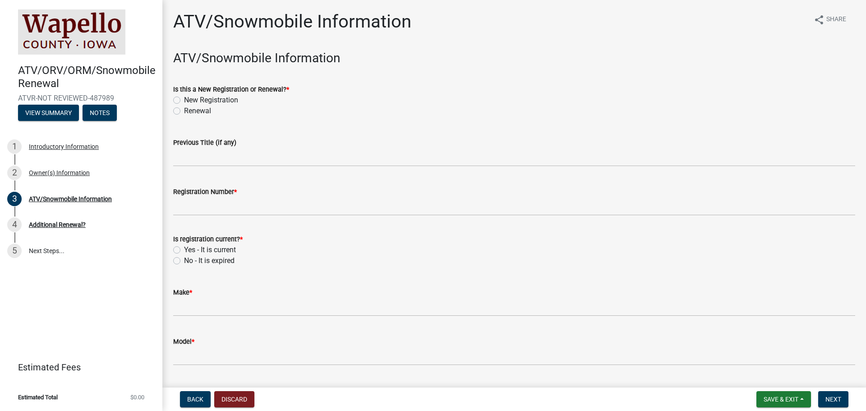
click at [184, 109] on label "Renewal" at bounding box center [197, 111] width 27 height 11
click at [184, 109] on input "Renewal" at bounding box center [187, 109] width 6 height 6
radio input "true"
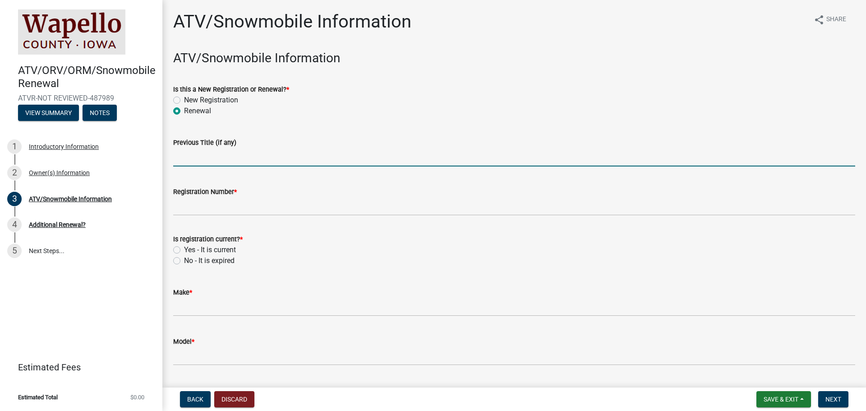
click at [179, 156] on input "Previous Title (if any)" at bounding box center [514, 157] width 682 height 18
type input "90T183208"
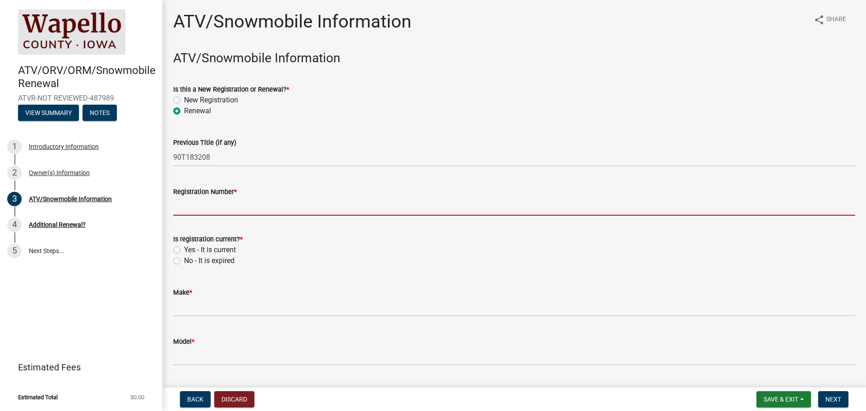
click at [216, 206] on input "Registration Number *" at bounding box center [514, 206] width 682 height 18
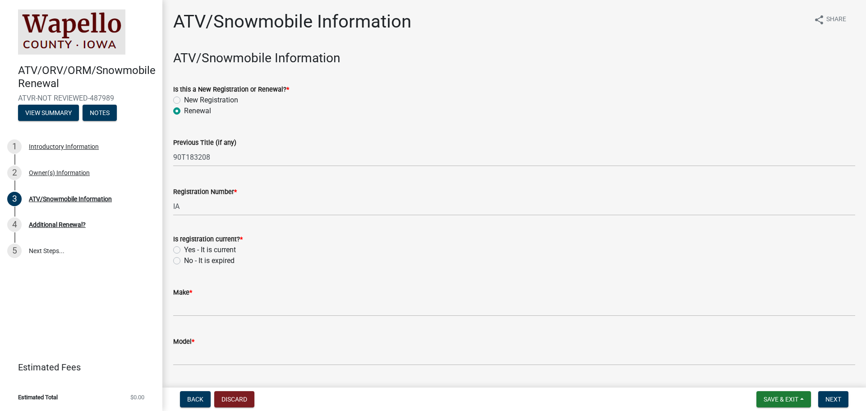
drag, startPoint x: 201, startPoint y: 204, endPoint x: 428, endPoint y: 262, distance: 234.2
click at [428, 262] on div "No - It is expired" at bounding box center [514, 260] width 682 height 11
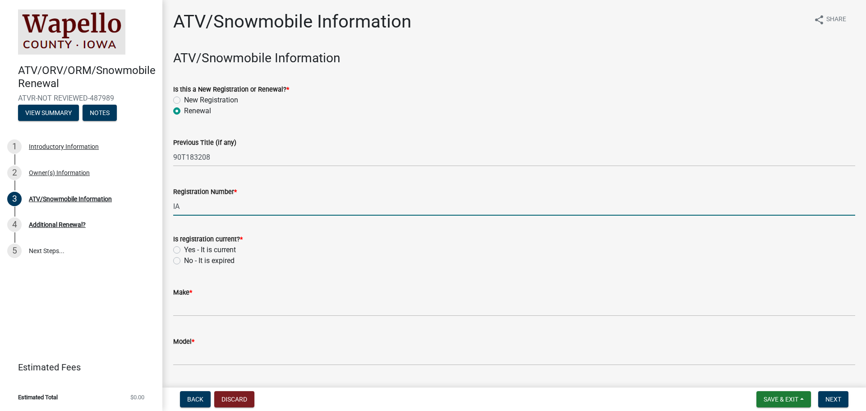
click at [186, 206] on input "IA" at bounding box center [514, 206] width 682 height 18
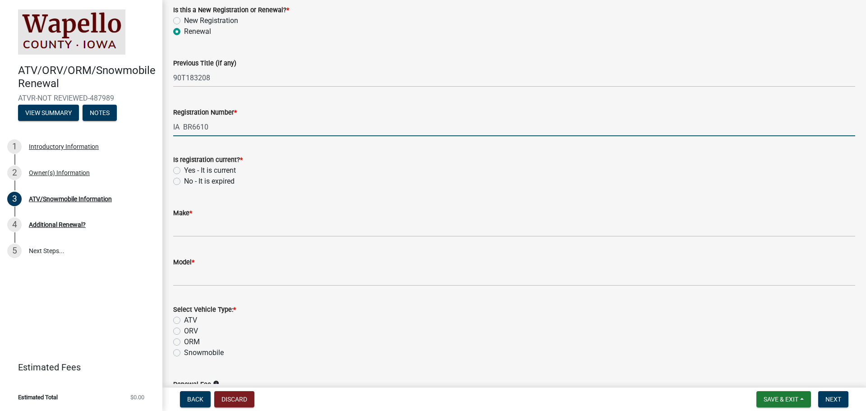
scroll to position [90, 0]
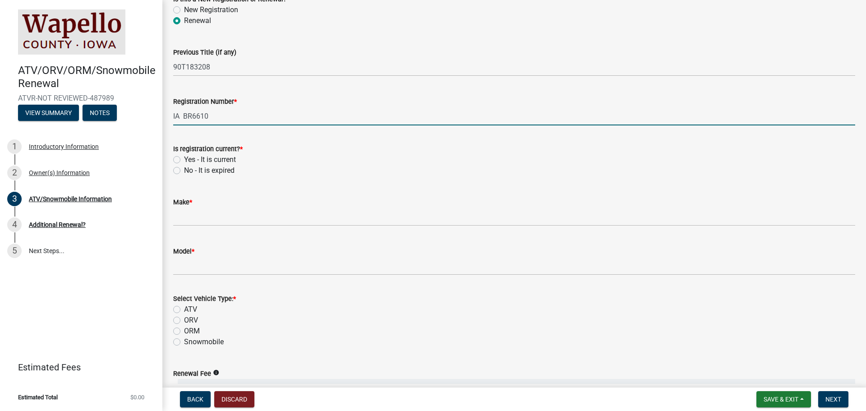
type input "IA BR6610"
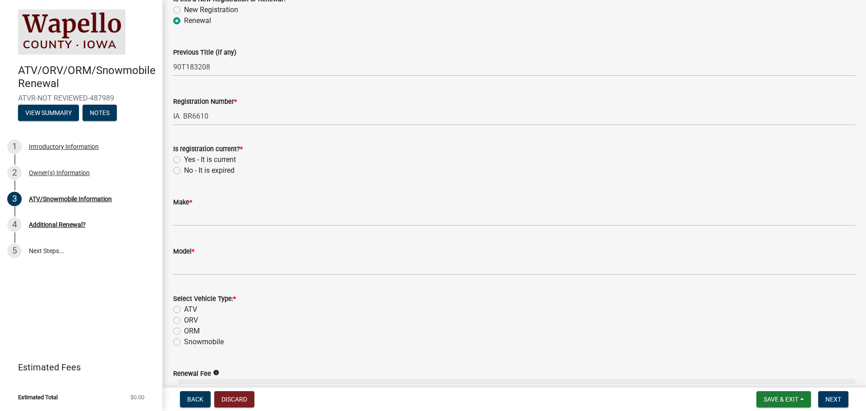
click at [184, 157] on label "Yes - It is current" at bounding box center [210, 159] width 52 height 11
click at [184, 157] on input "Yes - It is current" at bounding box center [187, 157] width 6 height 6
radio input "true"
click at [191, 204] on span "*" at bounding box center [190, 202] width 3 height 8
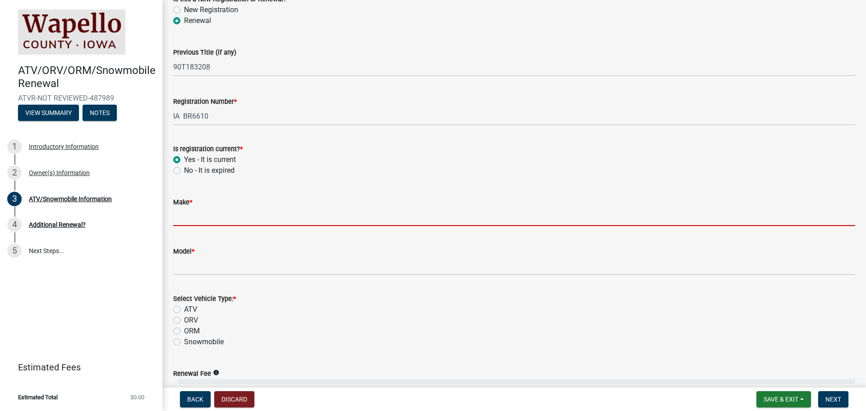
click at [191, 207] on input "Make *" at bounding box center [514, 216] width 682 height 18
drag, startPoint x: 196, startPoint y: 216, endPoint x: 225, endPoint y: 216, distance: 29.3
click at [225, 216] on input "Make *" at bounding box center [514, 216] width 682 height 18
type input "Kawasaki"
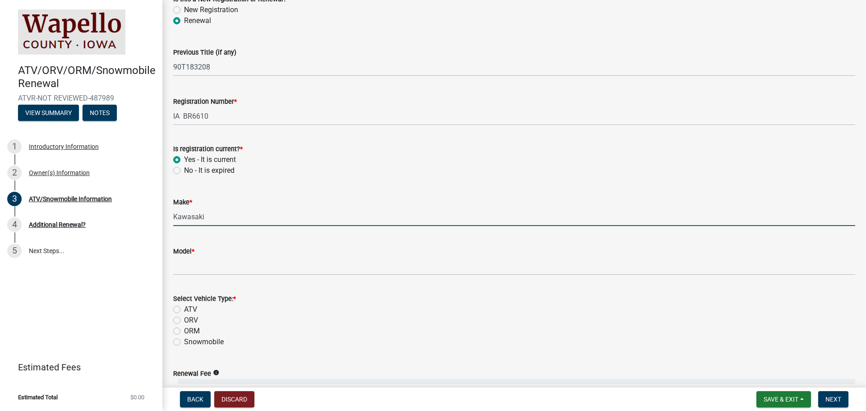
click at [217, 251] on div "Model *" at bounding box center [514, 251] width 682 height 11
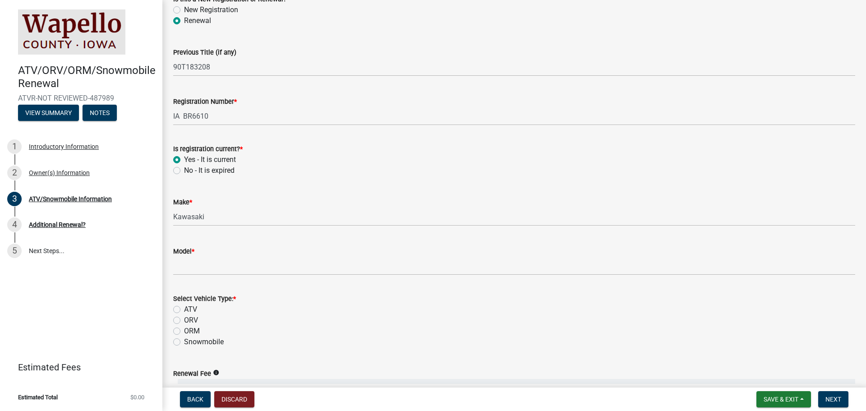
click at [182, 250] on label "Model *" at bounding box center [183, 251] width 21 height 6
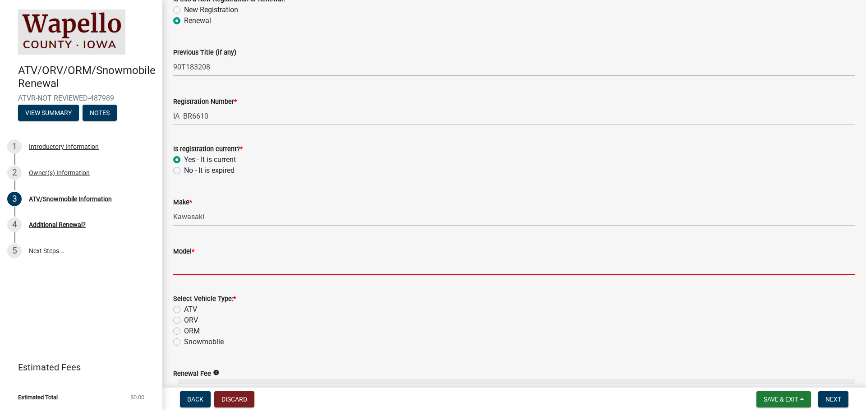
click at [182, 257] on input "Model *" at bounding box center [514, 266] width 682 height 18
click at [181, 250] on label "Model *" at bounding box center [183, 251] width 21 height 6
click at [181, 257] on input "Model *" at bounding box center [514, 266] width 682 height 18
type input "R"
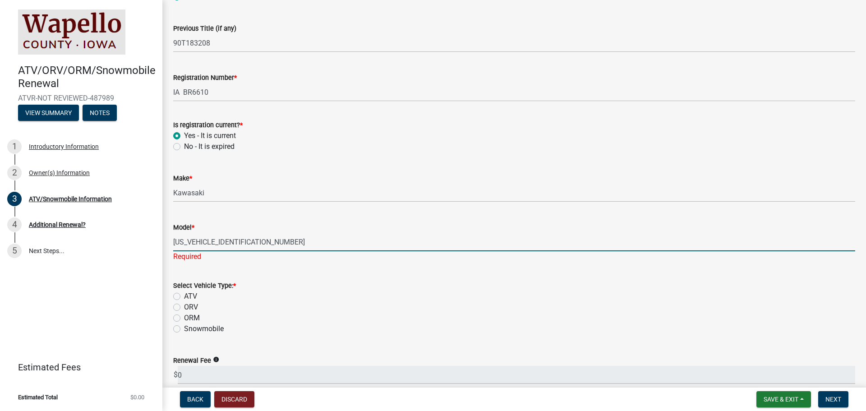
scroll to position [135, 0]
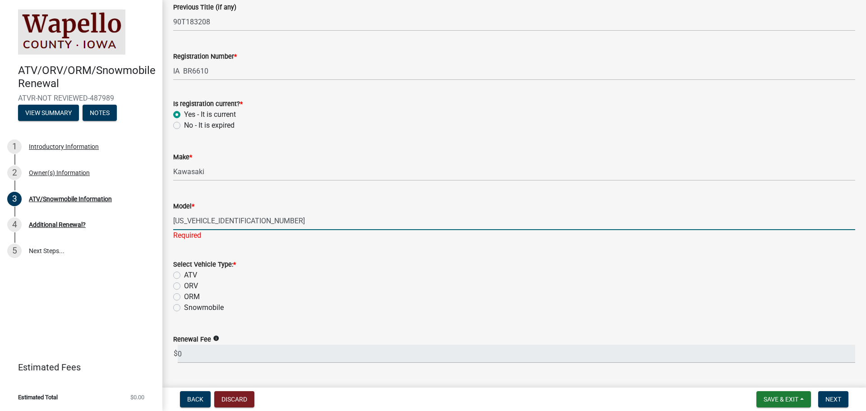
type input "JKAWFCE13RB501424"
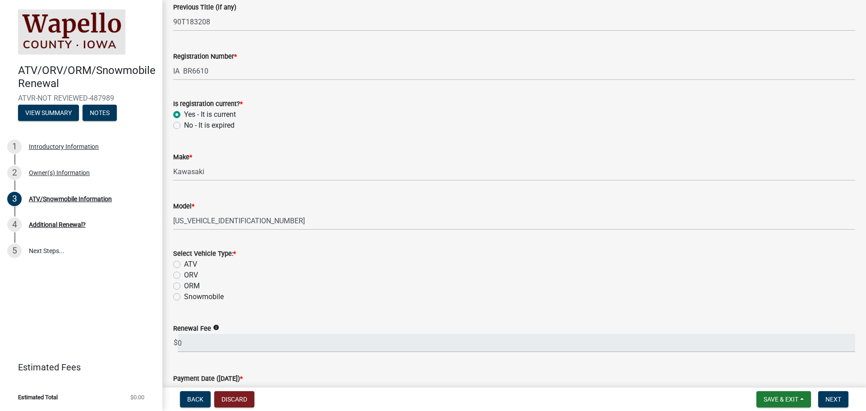
click at [178, 283] on div "Select Vehicle Type: * ATV ORV ORM Snowmobile" at bounding box center [514, 275] width 682 height 54
click at [184, 271] on label "ORV" at bounding box center [191, 275] width 14 height 11
click at [184, 271] on input "ORV" at bounding box center [187, 273] width 6 height 6
radio input "true"
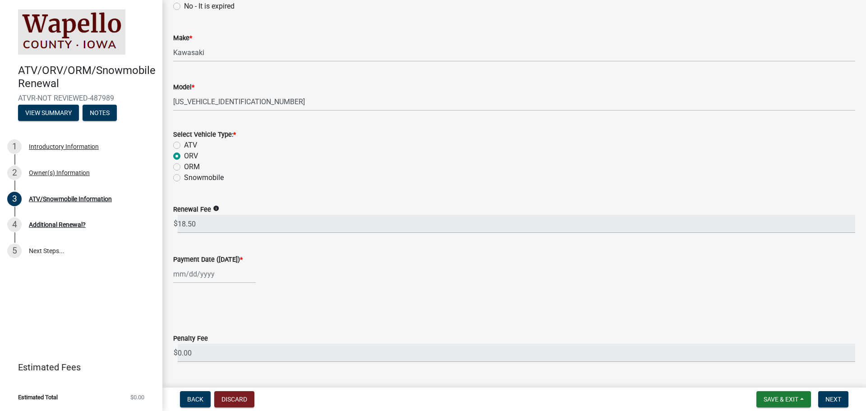
scroll to position [271, 0]
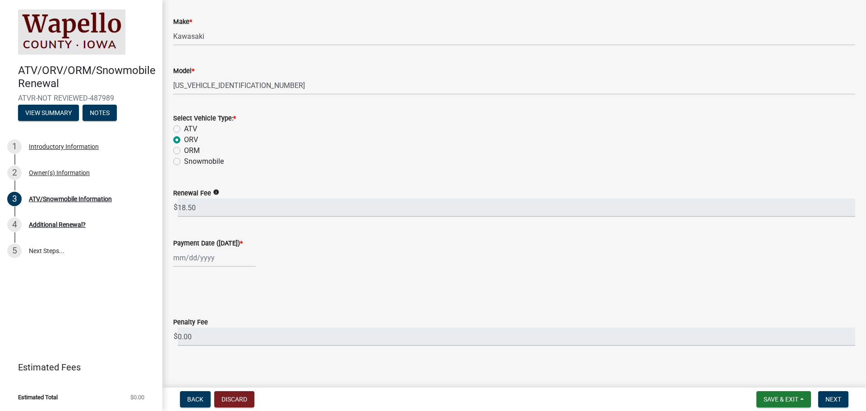
select select "10"
select select "2025"
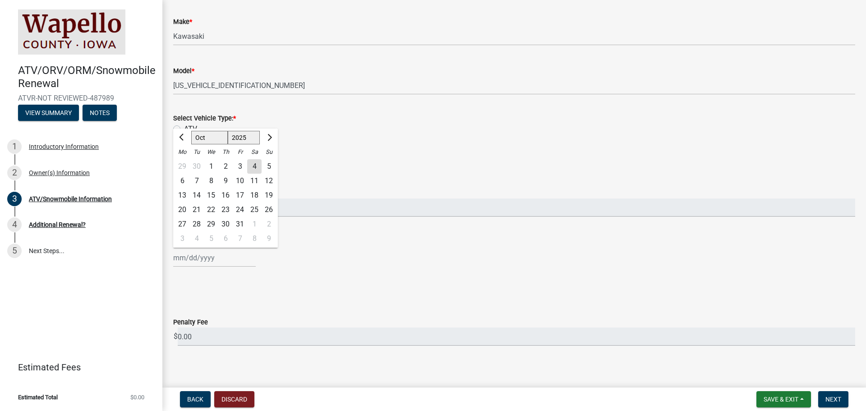
click at [185, 257] on input "Payment Date (Today) *" at bounding box center [214, 257] width 83 height 18
click at [349, 258] on div "Jan Feb Mar Apr May Jun Jul Aug Sep Oct Nov Dec 1525 1526 1527 1528 1529 1530 1…" at bounding box center [514, 257] width 682 height 18
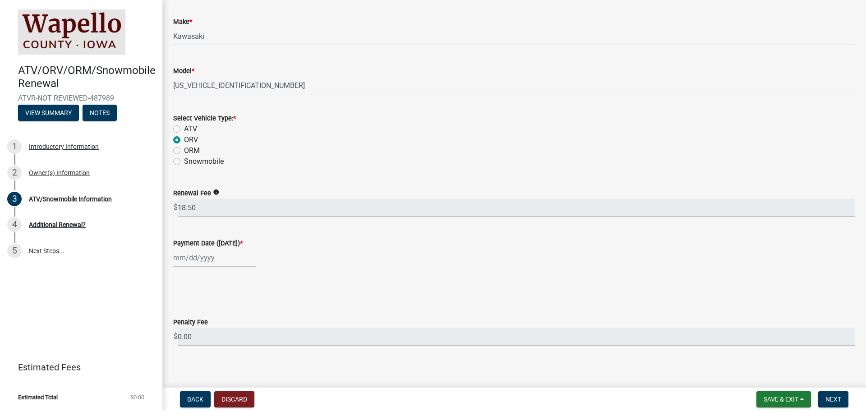
click at [185, 254] on div at bounding box center [214, 257] width 83 height 18
select select "10"
select select "2025"
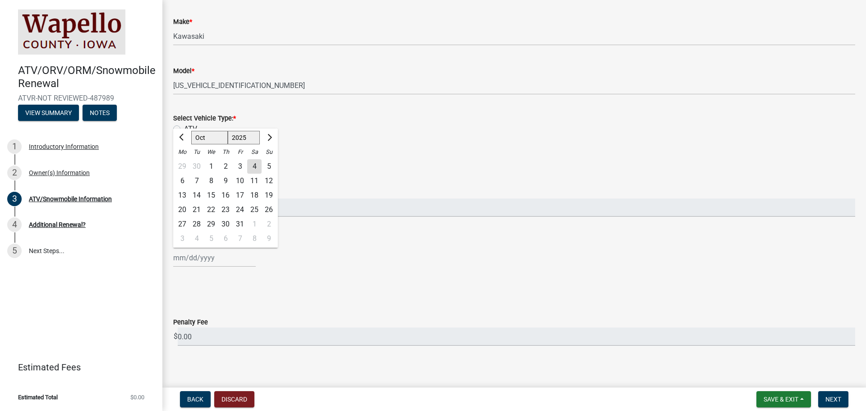
click at [255, 164] on div "4" at bounding box center [254, 166] width 14 height 14
type input "10/04/2025"
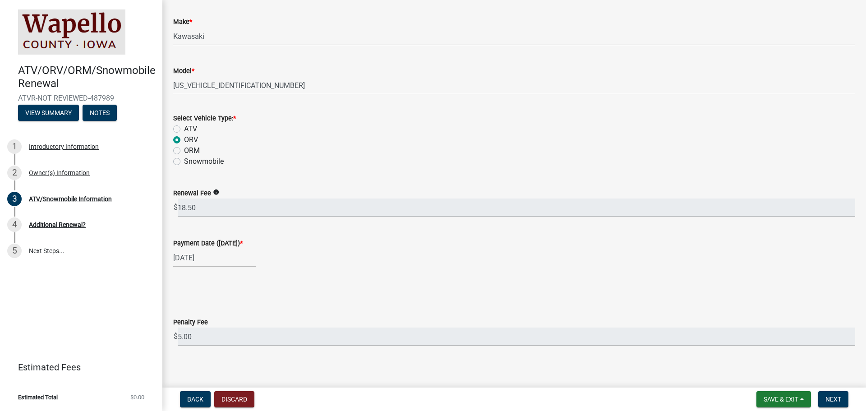
select select "10"
select select "2025"
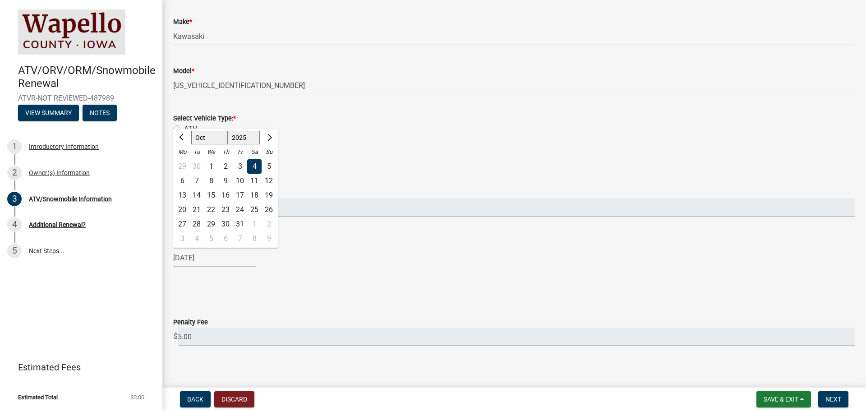
click at [217, 257] on input "10/04/2025" at bounding box center [214, 257] width 83 height 18
click at [238, 162] on div "3" at bounding box center [240, 166] width 14 height 14
type input "10/03/2025"
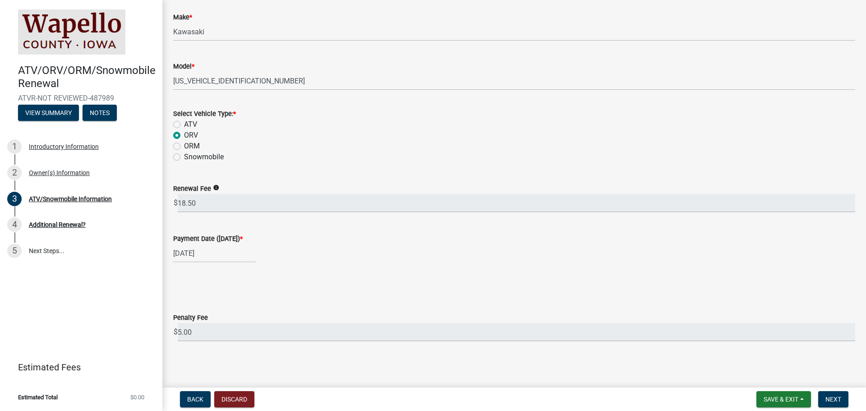
scroll to position [276, 0]
drag, startPoint x: 199, startPoint y: 330, endPoint x: 170, endPoint y: 331, distance: 29.3
click at [170, 331] on div "Penalty Fee $ 5.00" at bounding box center [513, 320] width 695 height 42
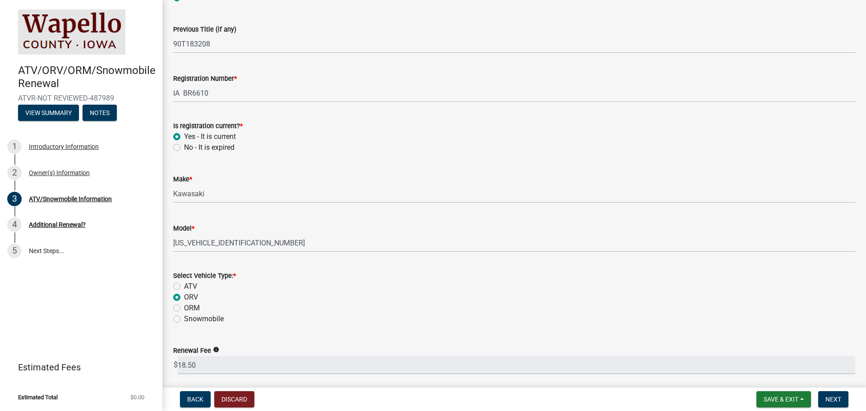
scroll to position [135, 0]
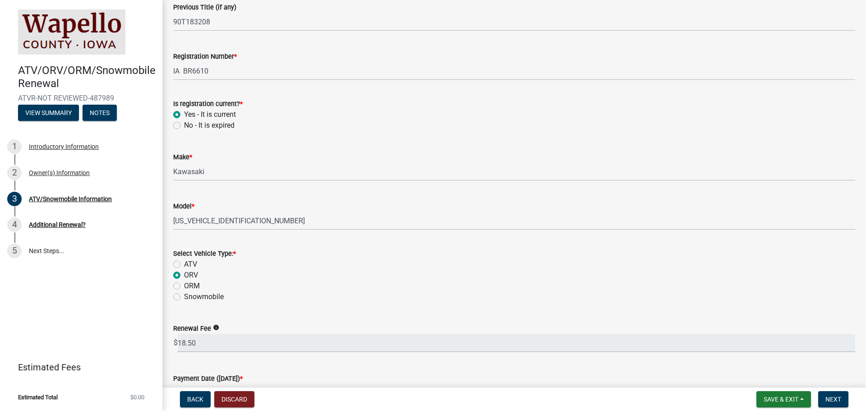
click at [214, 324] on icon "info" at bounding box center [216, 327] width 6 height 6
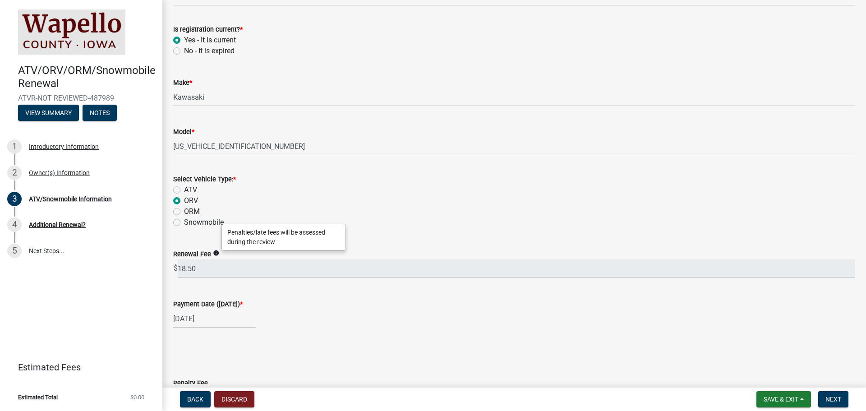
scroll to position [225, 0]
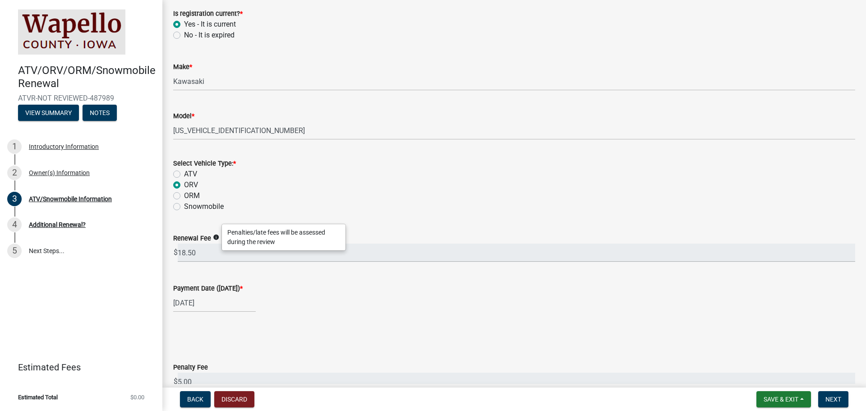
click at [279, 293] on div "Payment Date (Today) *" at bounding box center [514, 288] width 682 height 11
click at [240, 287] on span "*" at bounding box center [241, 289] width 3 height 8
click at [240, 294] on input "10/03/2025" at bounding box center [214, 303] width 83 height 18
select select "10"
select select "2025"
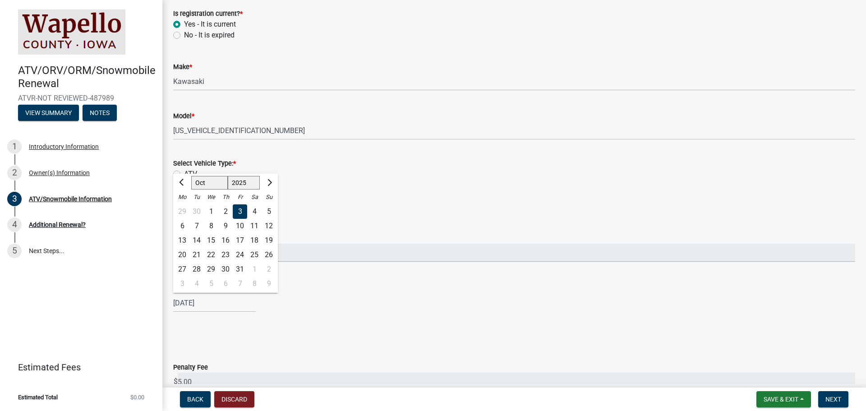
click at [254, 208] on div "4" at bounding box center [254, 211] width 14 height 14
type input "10/04/2025"
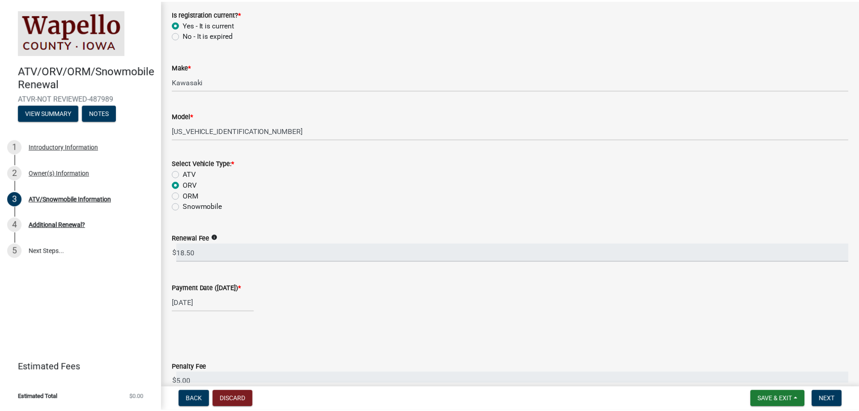
scroll to position [276, 0]
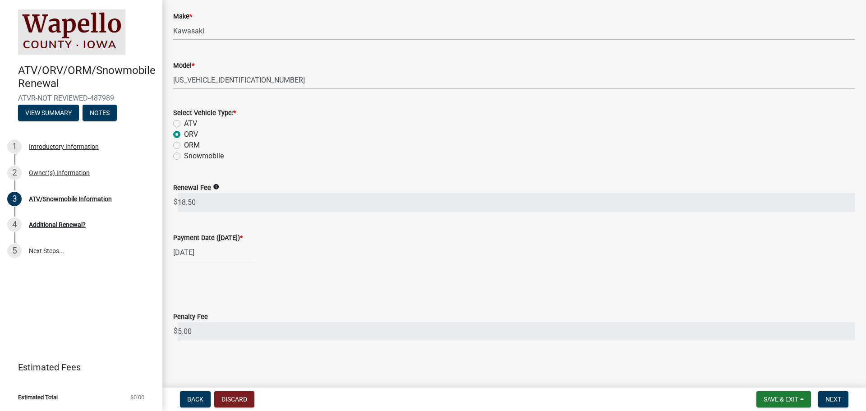
click at [240, 235] on span "*" at bounding box center [241, 238] width 3 height 8
click at [239, 243] on input "10/04/2025" at bounding box center [214, 252] width 83 height 18
select select "10"
select select "2025"
click at [326, 272] on wm-data-entity-input-list "ATV/Snowmobile Information Is this a New Registration or Renewal? * New Registr…" at bounding box center [514, 62] width 682 height 574
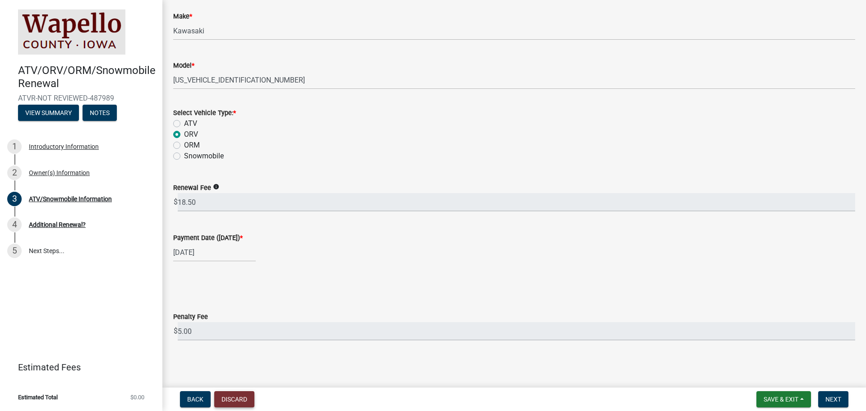
click at [234, 396] on button "Discard" at bounding box center [234, 399] width 40 height 16
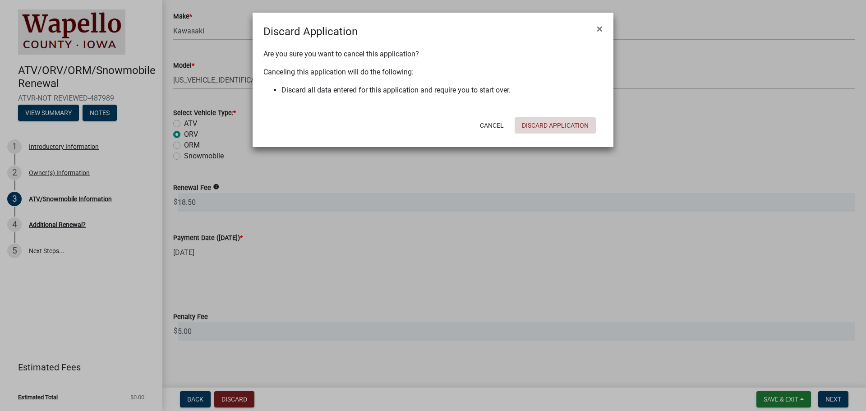
click at [536, 120] on button "Discard Application" at bounding box center [555, 125] width 81 height 16
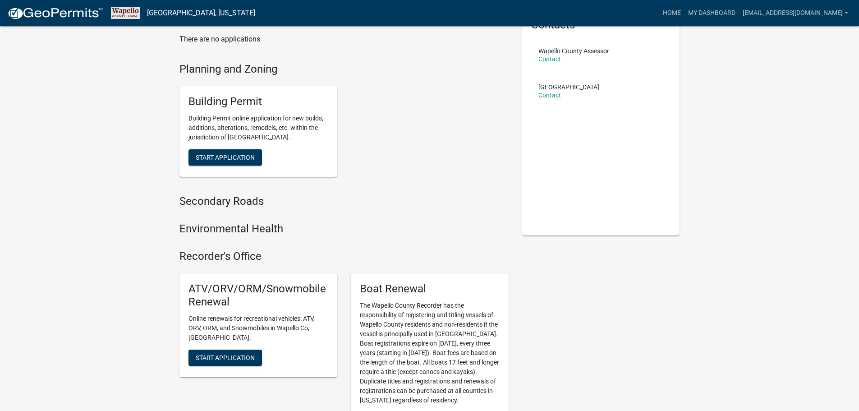
scroll to position [135, 0]
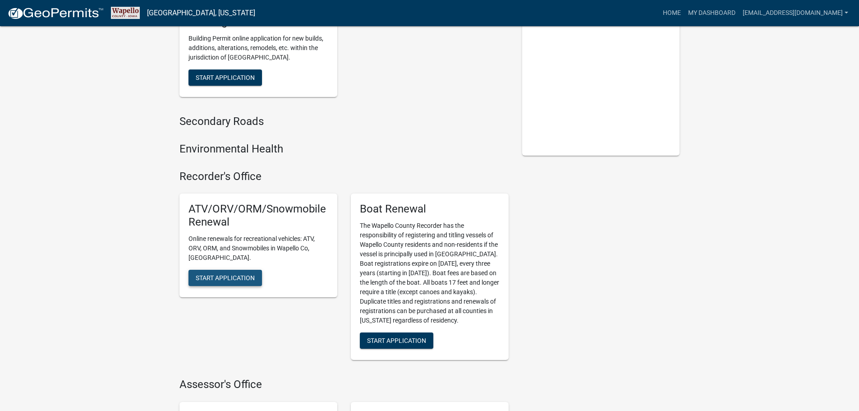
click at [222, 274] on span "Start Application" at bounding box center [225, 277] width 59 height 7
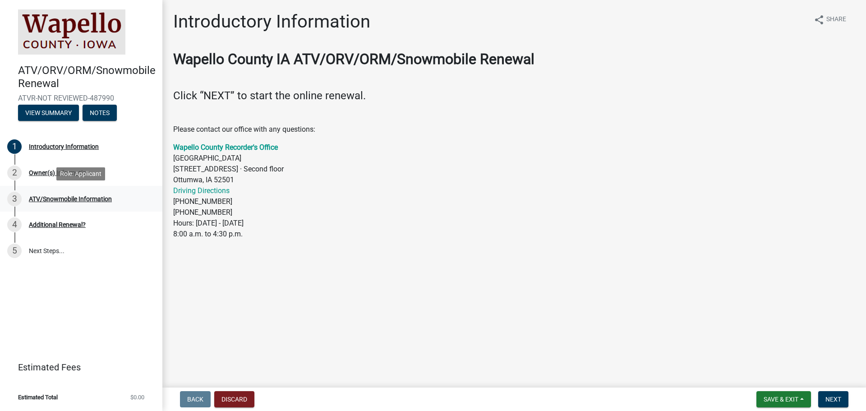
click at [59, 196] on div "ATV/Snowmobile Information" at bounding box center [70, 199] width 83 height 6
click at [43, 170] on div "Owner(s) Information" at bounding box center [59, 173] width 61 height 6
click at [835, 394] on button "Next" at bounding box center [833, 399] width 30 height 16
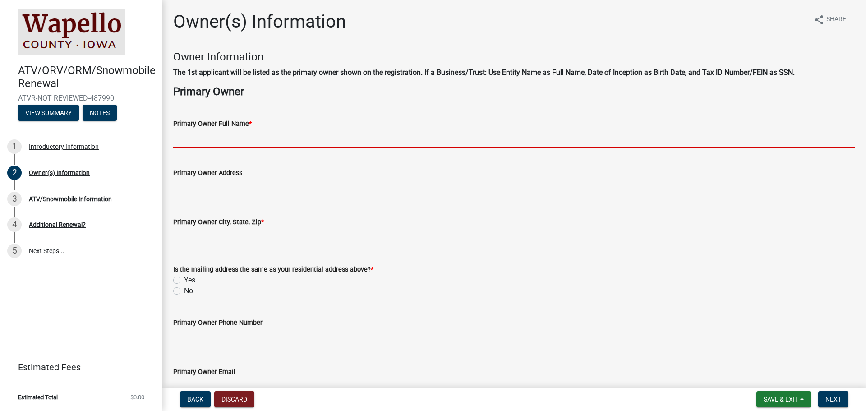
click at [219, 134] on input "Primary Owner Full Name *" at bounding box center [514, 138] width 682 height 18
type input "Richard Watson"
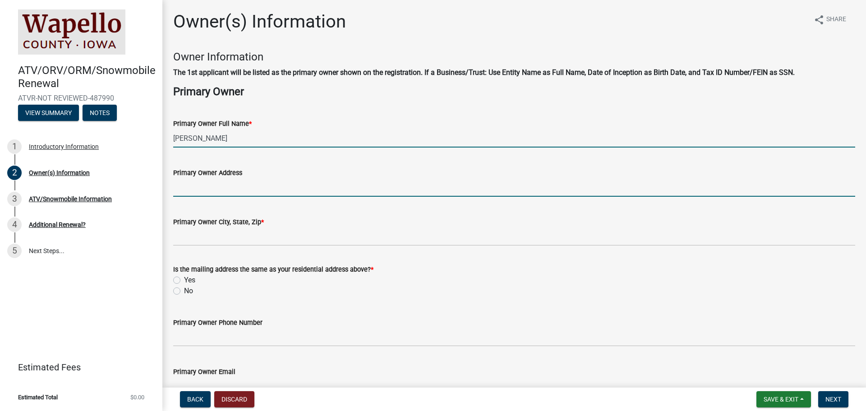
type input "1511 Lake Road"
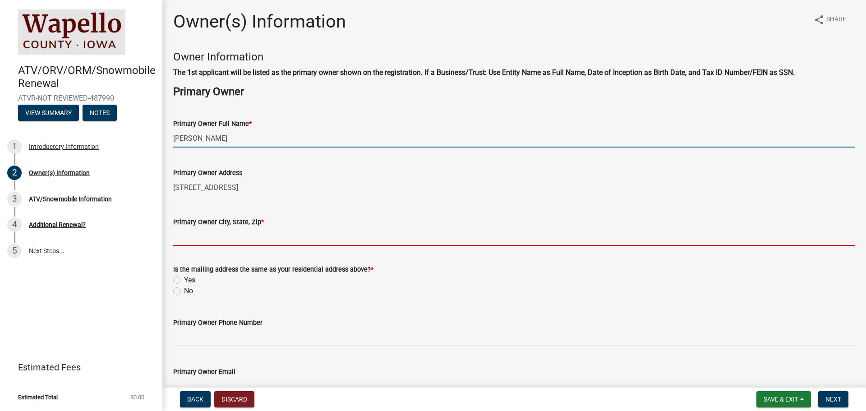
type input "Ottumwa"
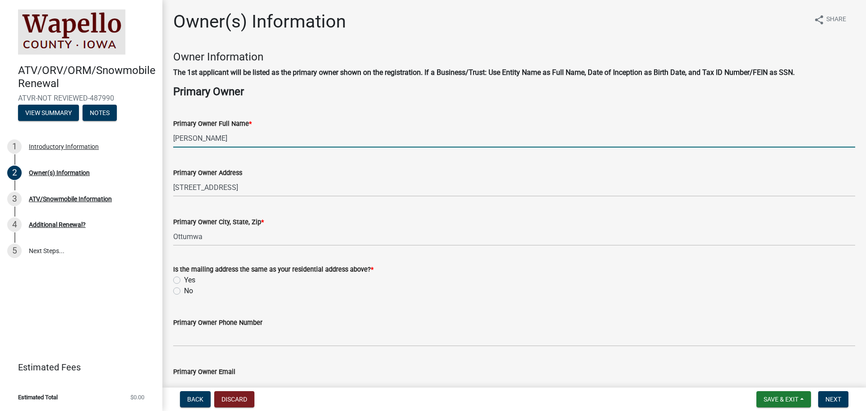
type input "6416845054"
type input "[EMAIL_ADDRESS][DOMAIN_NAME]"
type input "IA"
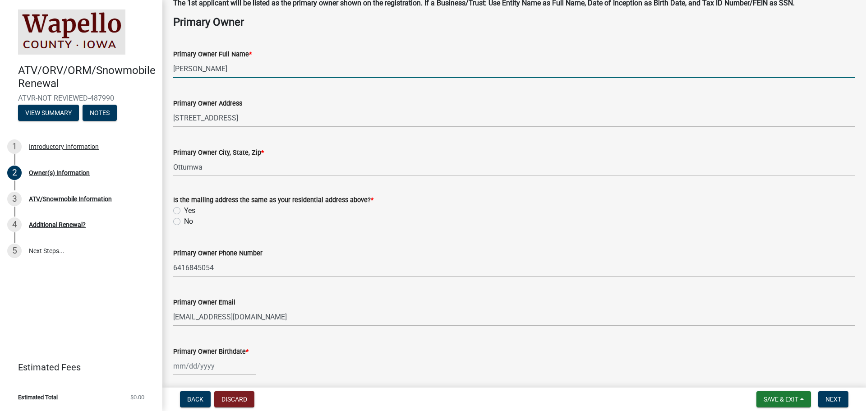
scroll to position [90, 0]
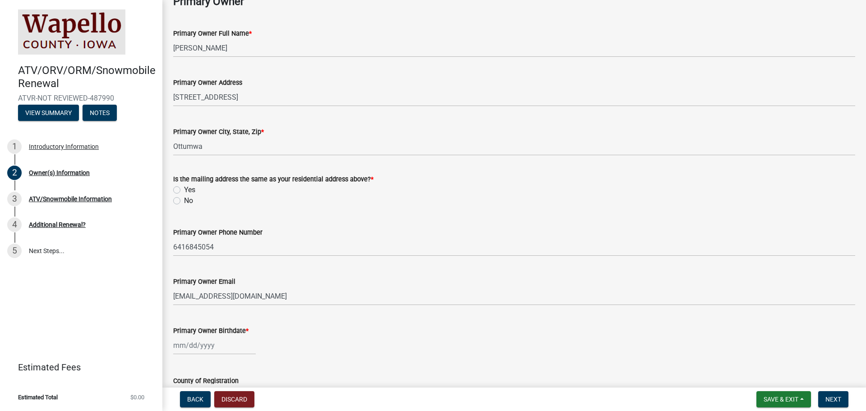
click at [184, 188] on label "Yes" at bounding box center [189, 189] width 11 height 11
click at [184, 188] on input "Yes" at bounding box center [187, 187] width 6 height 6
radio input "true"
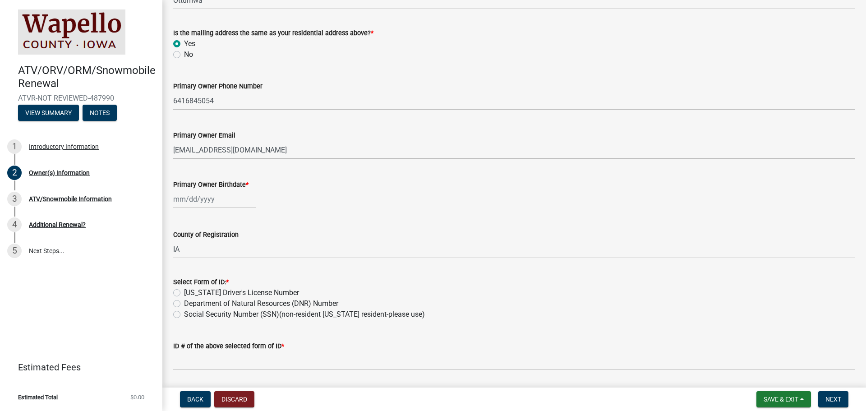
scroll to position [271, 0]
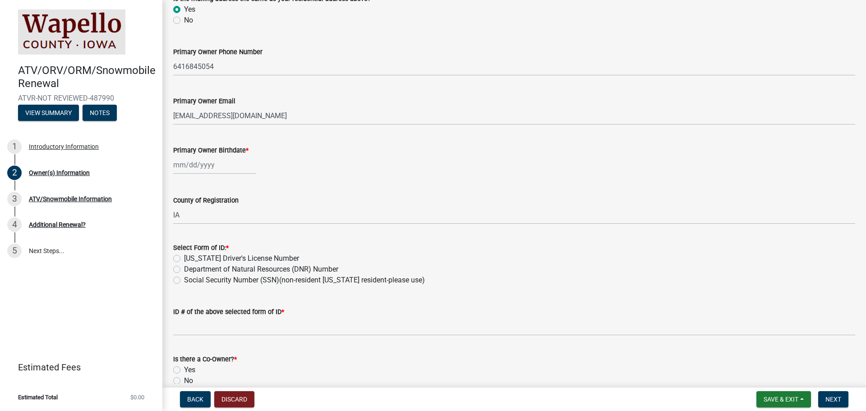
click at [246, 150] on span "*" at bounding box center [247, 151] width 3 height 8
click at [245, 156] on input "Primary Owner Birthdate *" at bounding box center [214, 165] width 83 height 18
select select "10"
select select "2025"
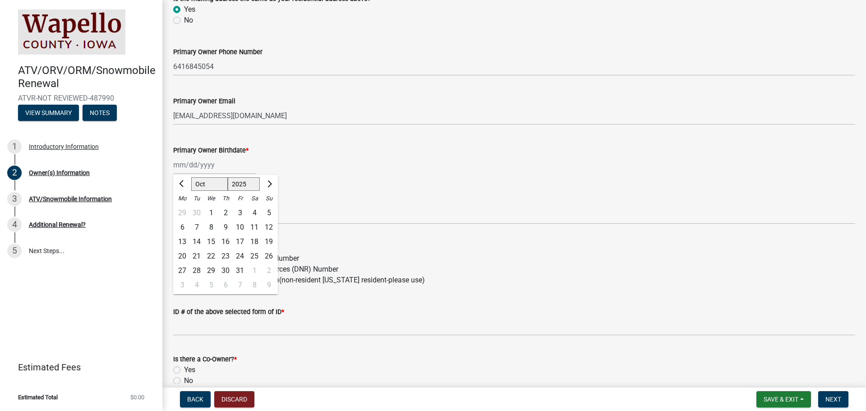
click at [280, 163] on div "Jan Feb Mar Apr May Jun Jul Aug Sep Oct Nov Dec 1525 1526 1527 1528 1529 1530 1…" at bounding box center [514, 165] width 682 height 18
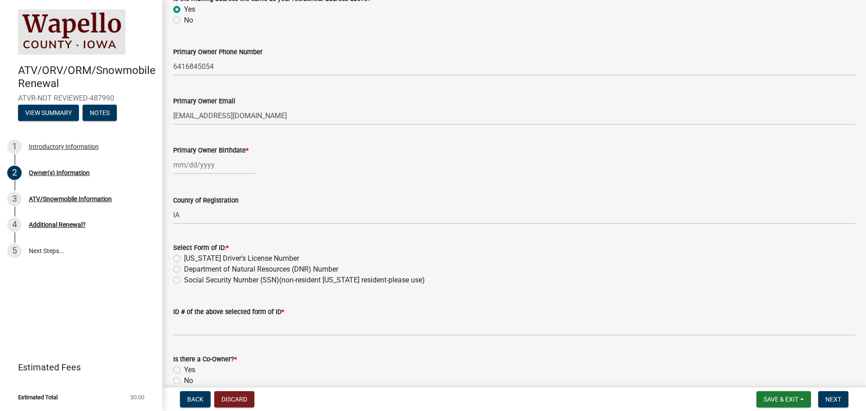
select select "10"
select select "2025"
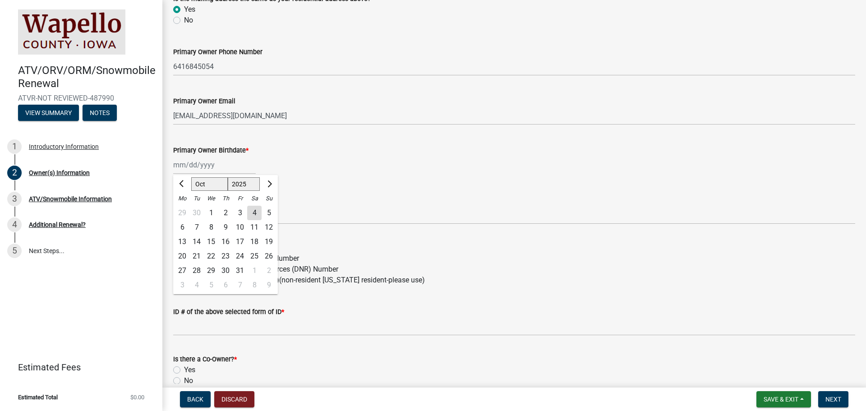
click at [201, 166] on div "Jan Feb Mar Apr May Jun Jul Aug Sep Oct Nov Dec 1525 1526 1527 1528 1529 1530 1…" at bounding box center [214, 165] width 83 height 18
click at [338, 164] on div "Jan Feb Mar Apr May Jun Jul Aug Sep Oct Nov Dec 1525 1526 1527 1528 1529 1530 1…" at bounding box center [514, 165] width 682 height 18
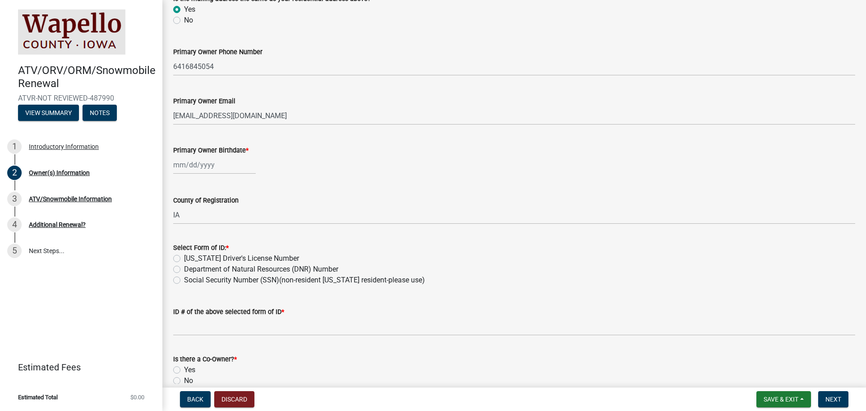
select select "10"
select select "2025"
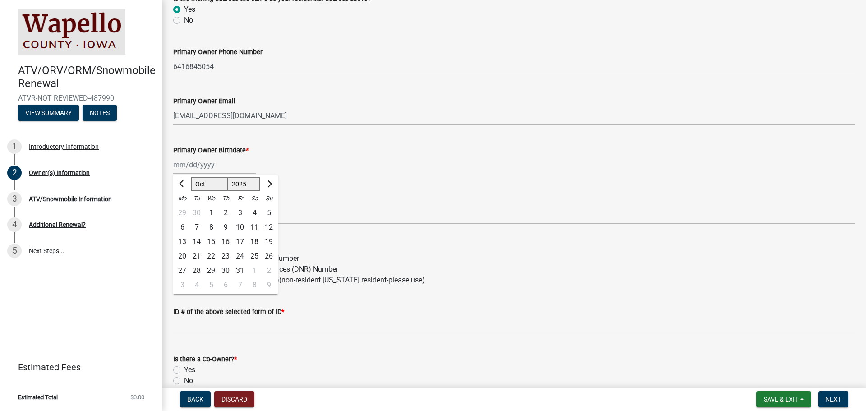
drag, startPoint x: 222, startPoint y: 164, endPoint x: 327, endPoint y: 164, distance: 105.1
click at [327, 164] on div "Jan Feb Mar Apr May Jun Jul Aug Sep Oct Nov Dec 1525 1526 1527 1528 1529 1530 1…" at bounding box center [514, 165] width 682 height 18
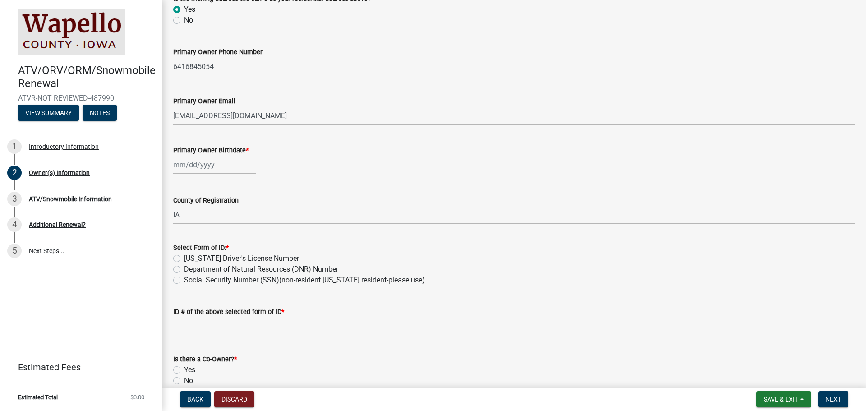
select select "10"
select select "2025"
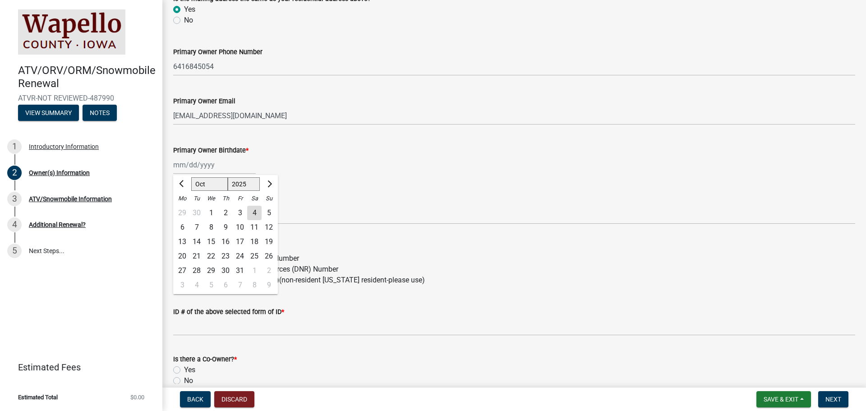
click at [174, 164] on div "Jan Feb Mar Apr May Jun Jul Aug Sep Oct Nov Dec 1525 1526 1527 1528 1529 1530 1…" at bounding box center [214, 165] width 83 height 18
click at [213, 166] on input "Primary Owner Birthdate *" at bounding box center [214, 165] width 83 height 18
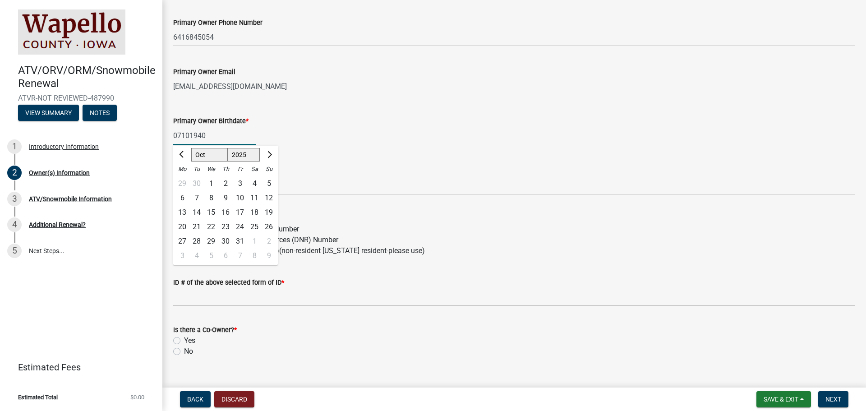
scroll to position [316, 0]
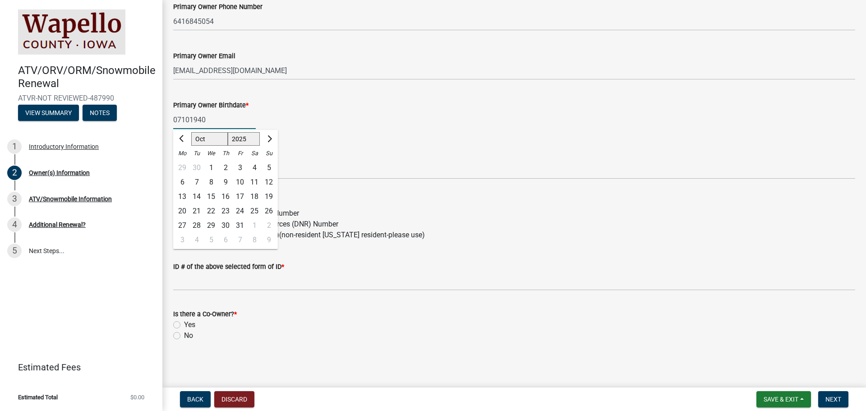
type input "07101940"
click at [344, 133] on wm-data-entity-input "Primary Owner Birthdate * 07101940 Jan Feb Mar Apr May Jun Jul Aug Sep Oct Nov …" at bounding box center [514, 112] width 682 height 50
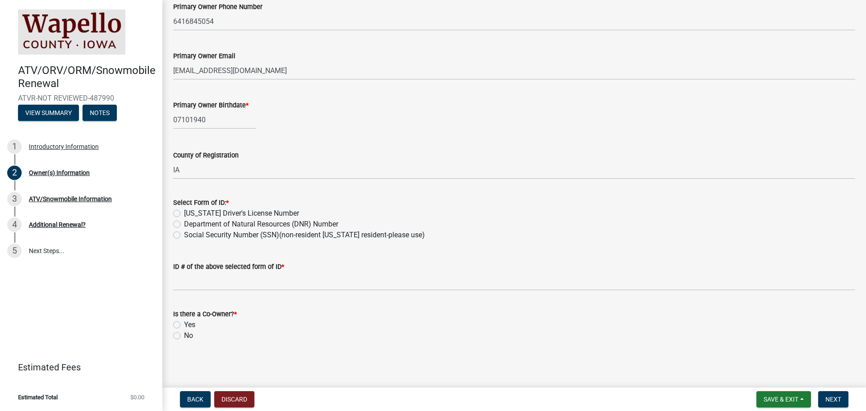
click at [184, 222] on label "Department of Natural Resources (DNR) Number" at bounding box center [261, 224] width 154 height 11
click at [184, 222] on input "Department of Natural Resources (DNR) Number" at bounding box center [187, 222] width 6 height 6
radio input "true"
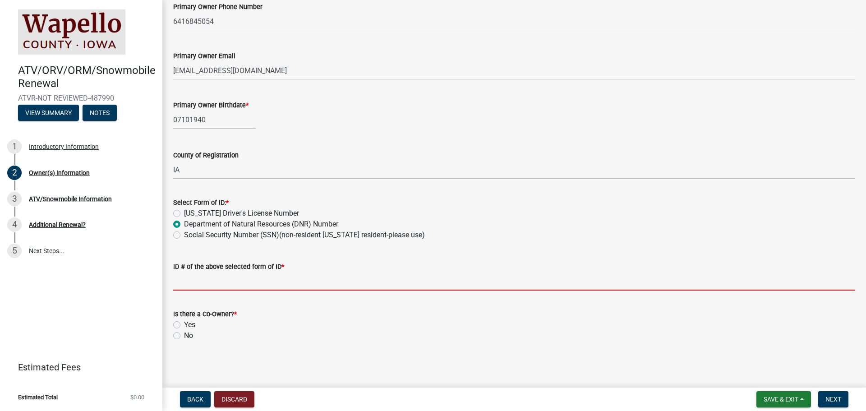
click at [245, 279] on input "ID # of the above selected form of ID *" at bounding box center [514, 281] width 682 height 18
type input "1000762888"
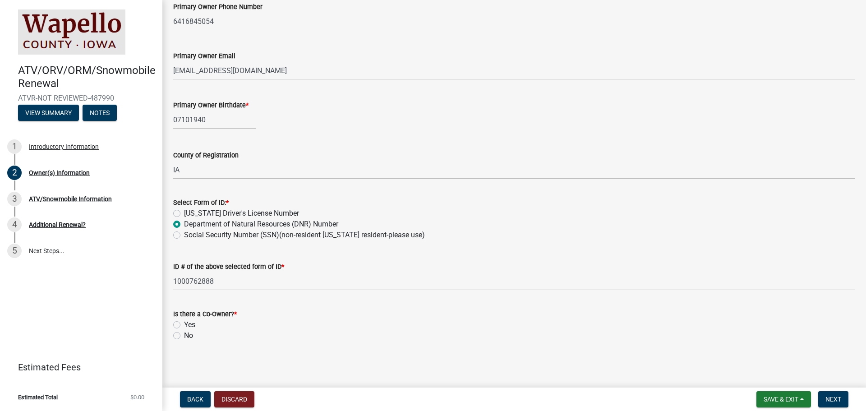
click at [184, 334] on label "No" at bounding box center [188, 335] width 9 height 11
click at [184, 334] on input "No" at bounding box center [187, 333] width 6 height 6
radio input "true"
click at [835, 396] on span "Next" at bounding box center [833, 398] width 16 height 7
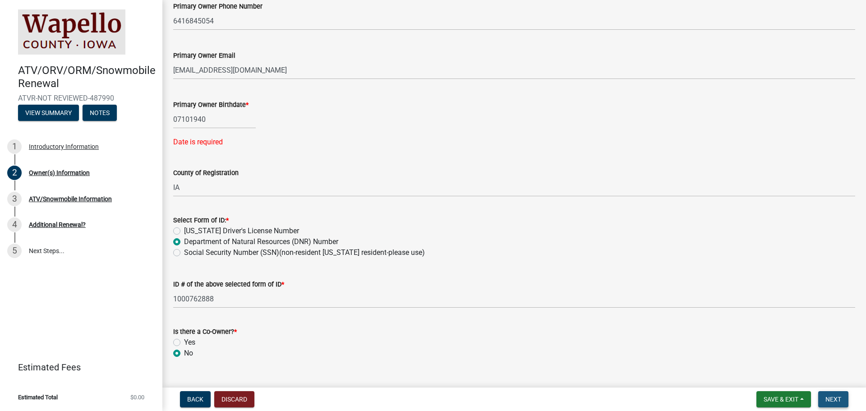
click at [833, 395] on span "Next" at bounding box center [833, 398] width 16 height 7
select select "10"
select select "2025"
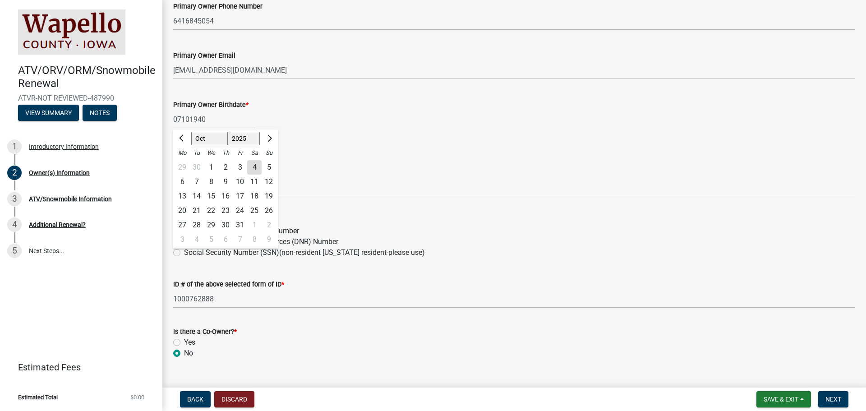
click at [181, 116] on input "07101940" at bounding box center [214, 119] width 83 height 18
click at [193, 117] on input "07/101940" at bounding box center [214, 119] width 83 height 18
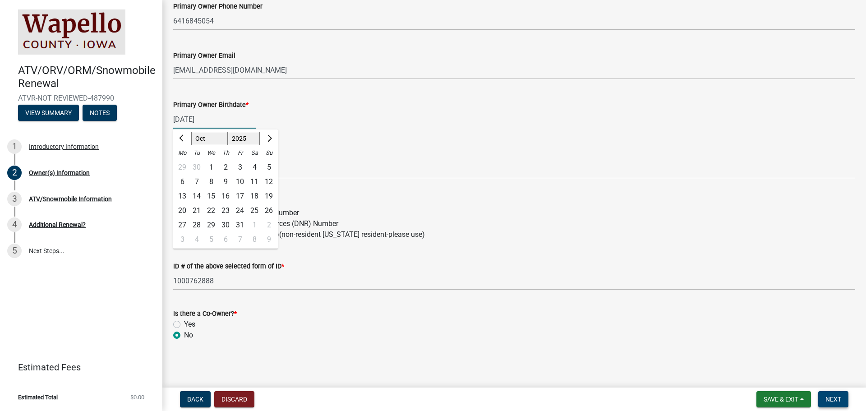
type input "07/10/1940"
click at [837, 396] on span "Next" at bounding box center [833, 398] width 16 height 7
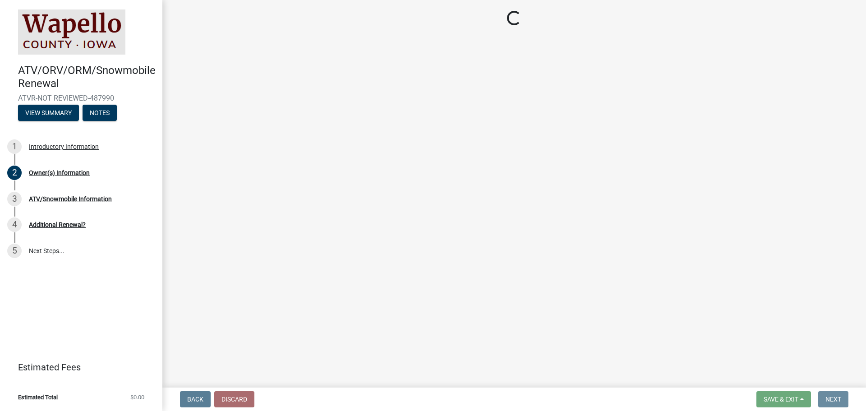
scroll to position [0, 0]
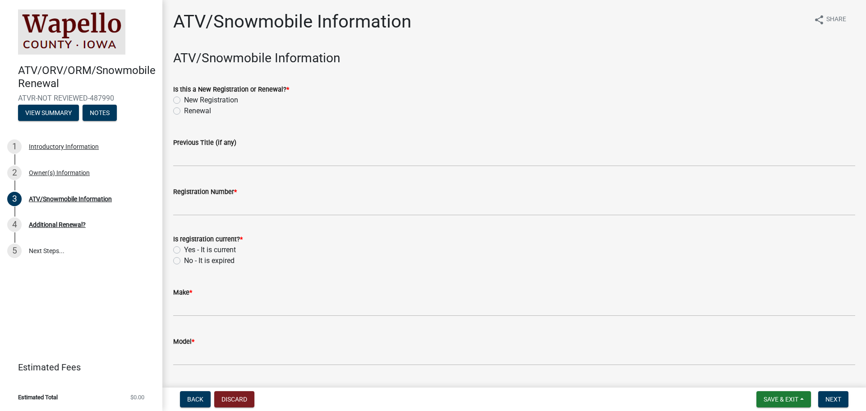
click at [184, 109] on label "Renewal" at bounding box center [197, 111] width 27 height 11
click at [184, 109] on input "Renewal" at bounding box center [187, 109] width 6 height 6
radio input "true"
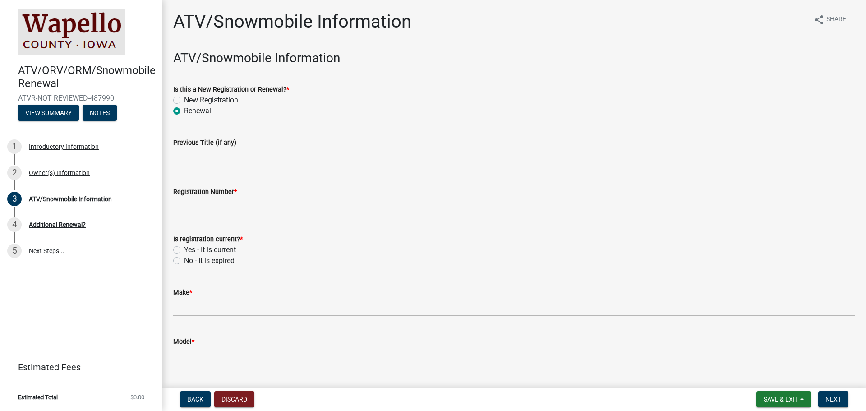
click at [178, 153] on input "Previous Title (if any)" at bounding box center [514, 157] width 682 height 18
type input "90T183208"
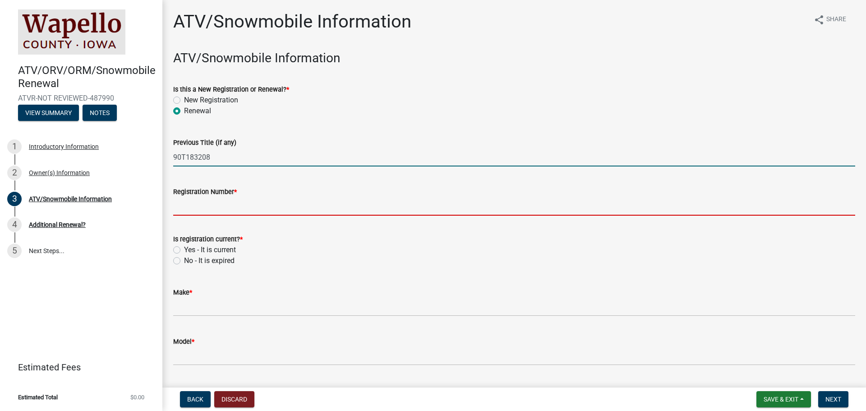
click at [186, 198] on input "Registration Number *" at bounding box center [514, 206] width 682 height 18
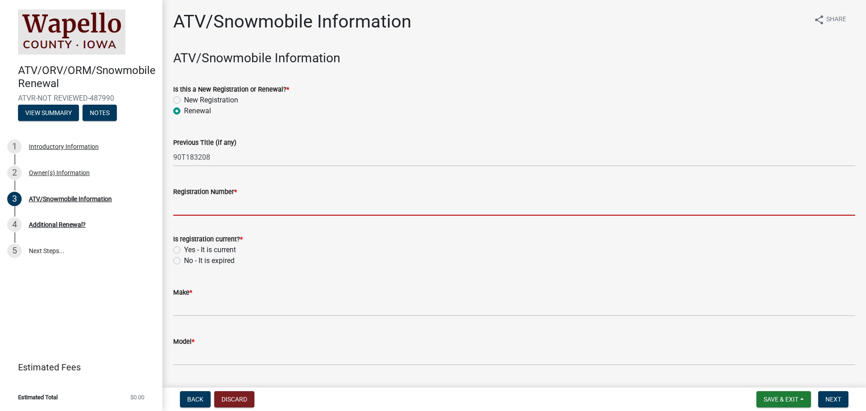
type input "IA BR6610"
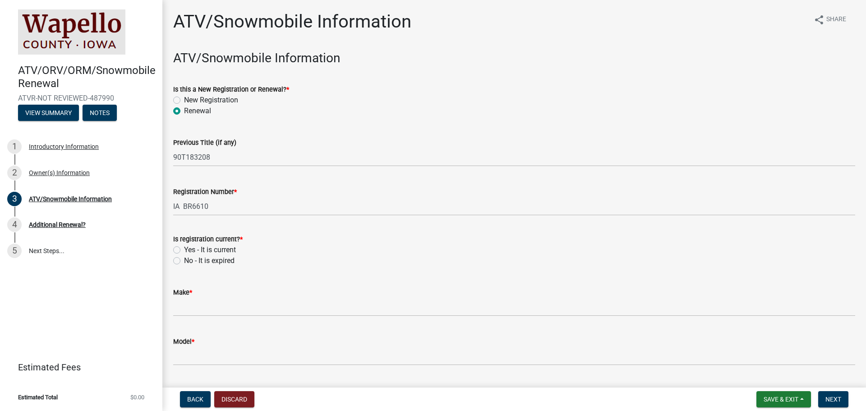
click at [184, 248] on label "Yes - It is current" at bounding box center [210, 249] width 52 height 11
click at [184, 248] on input "Yes - It is current" at bounding box center [187, 247] width 6 height 6
radio input "true"
click at [192, 295] on span "*" at bounding box center [190, 293] width 3 height 8
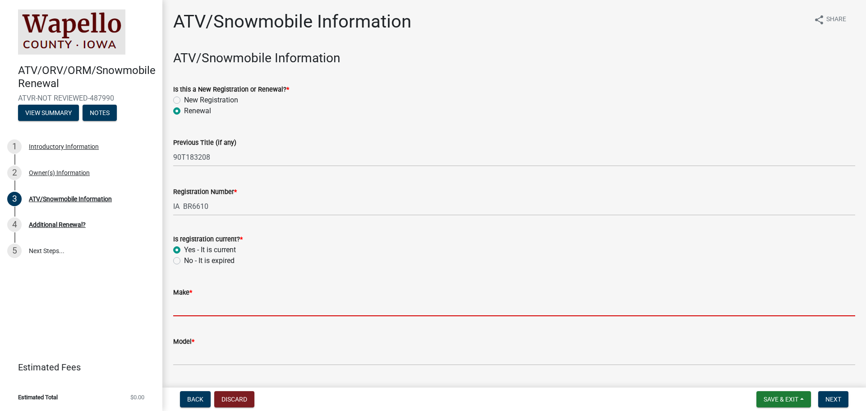
click at [193, 298] on input "Make *" at bounding box center [514, 307] width 682 height 18
drag, startPoint x: 193, startPoint y: 305, endPoint x: 299, endPoint y: 297, distance: 106.2
click at [299, 298] on input "Make *" at bounding box center [514, 307] width 682 height 18
type input "Kawasaki"
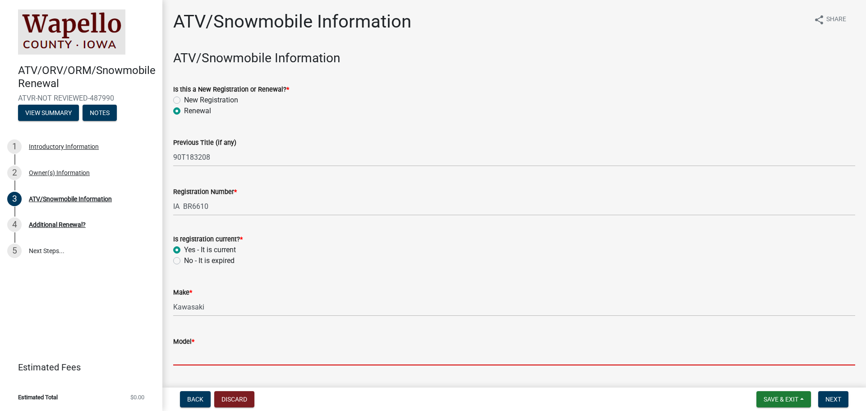
click at [227, 347] on input "Model *" at bounding box center [514, 356] width 682 height 18
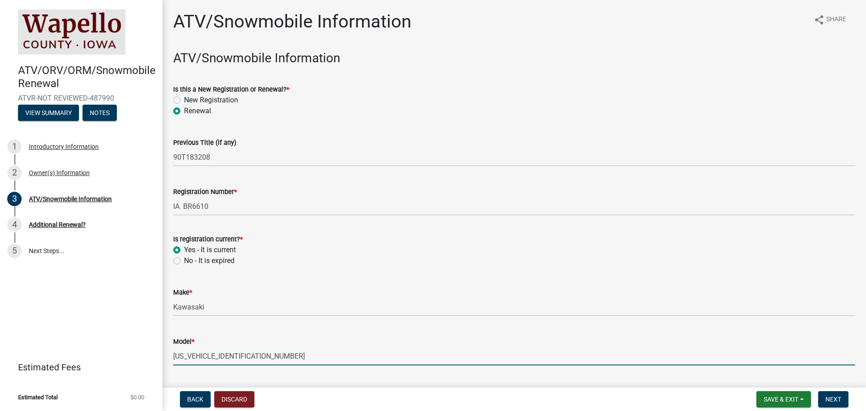
drag, startPoint x: 259, startPoint y: 356, endPoint x: 183, endPoint y: 356, distance: 76.7
click at [183, 356] on input "JKAWFCE13RB501424" at bounding box center [514, 356] width 682 height 18
type input "JWF1000ERFNL"
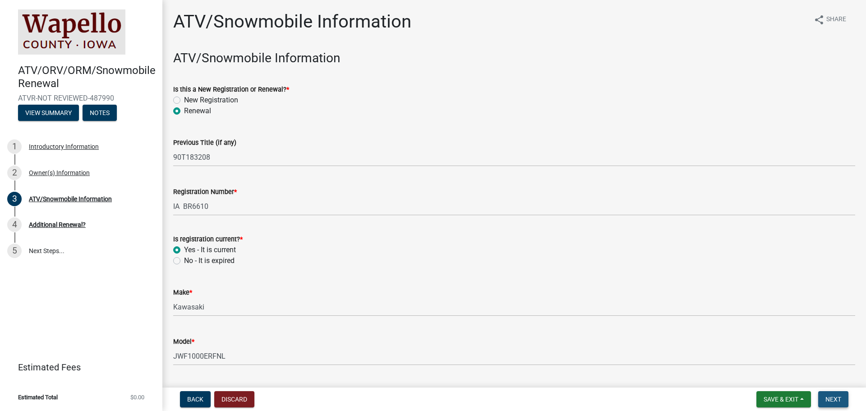
click at [836, 396] on span "Next" at bounding box center [833, 398] width 16 height 7
click at [832, 396] on span "Next" at bounding box center [833, 398] width 16 height 7
click at [835, 395] on button "Next" at bounding box center [833, 399] width 30 height 16
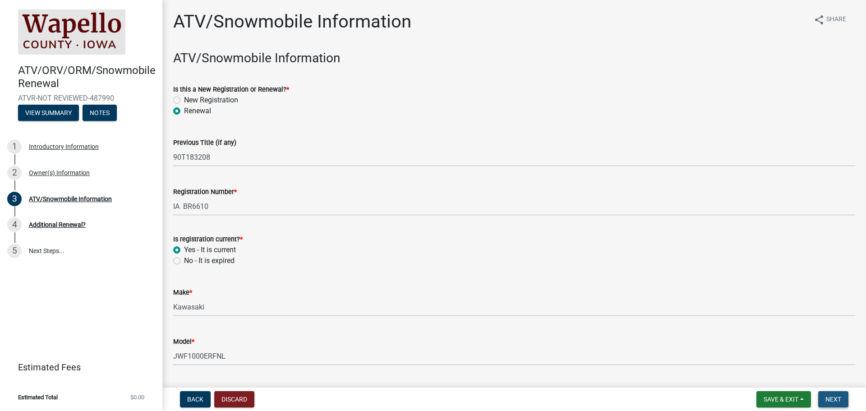
click at [832, 396] on span "Next" at bounding box center [833, 398] width 16 height 7
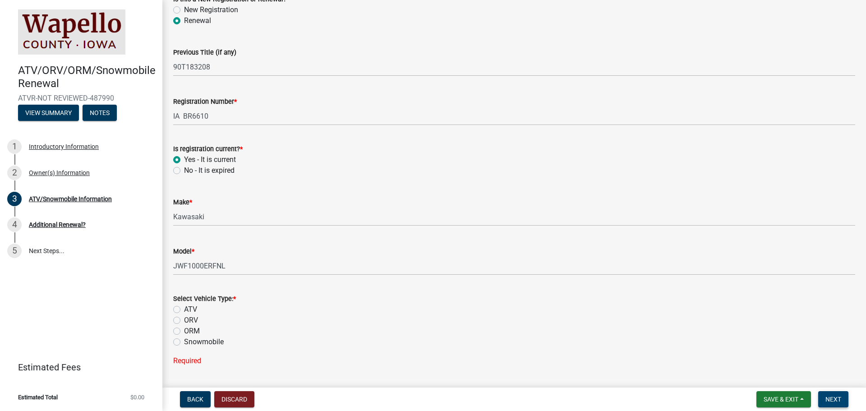
scroll to position [135, 0]
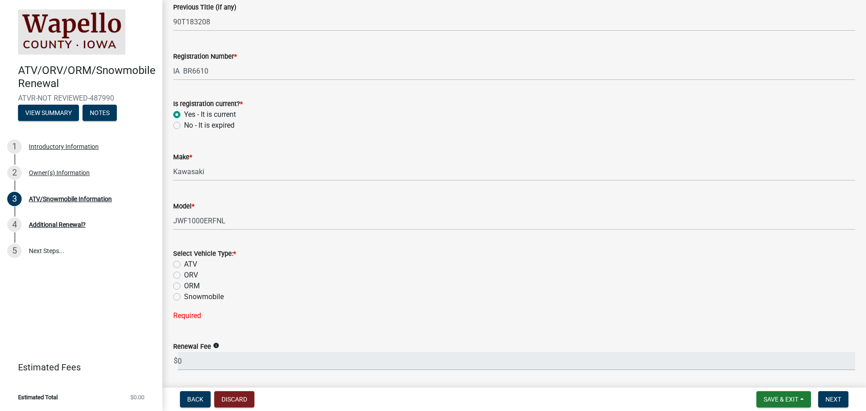
click at [184, 276] on label "ORV" at bounding box center [191, 275] width 14 height 11
click at [184, 276] on input "ORV" at bounding box center [187, 273] width 6 height 6
radio input "true"
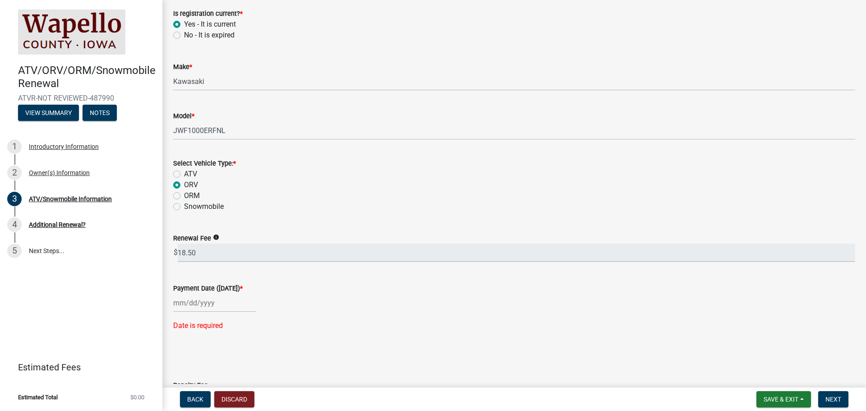
scroll to position [271, 0]
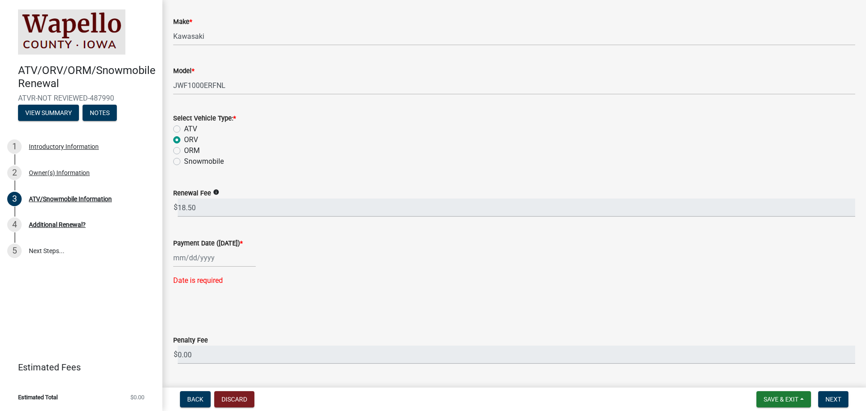
select select "10"
select select "2025"
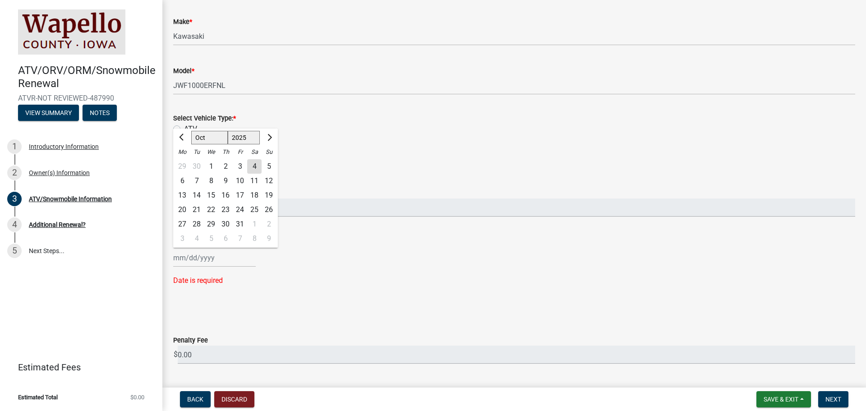
click at [185, 254] on div "Jan Feb Mar Apr May Jun Jul Aug Sep Oct Nov Dec 1525 1526 1527 1528 1529 1530 1…" at bounding box center [214, 257] width 83 height 18
click at [255, 162] on div "4" at bounding box center [254, 166] width 14 height 14
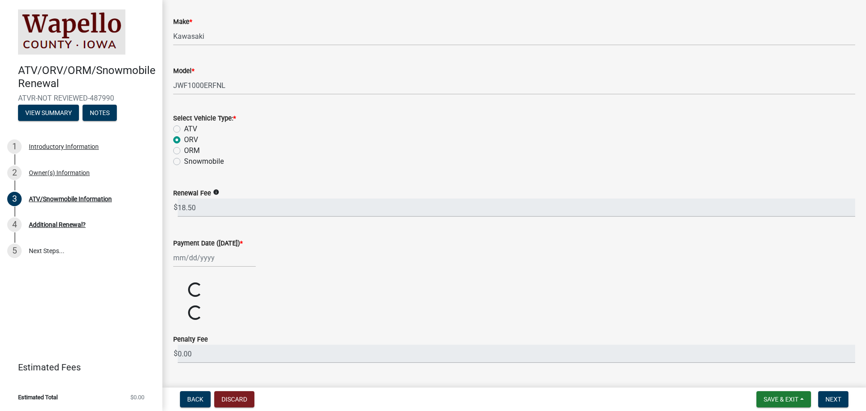
type input "10/04/2025"
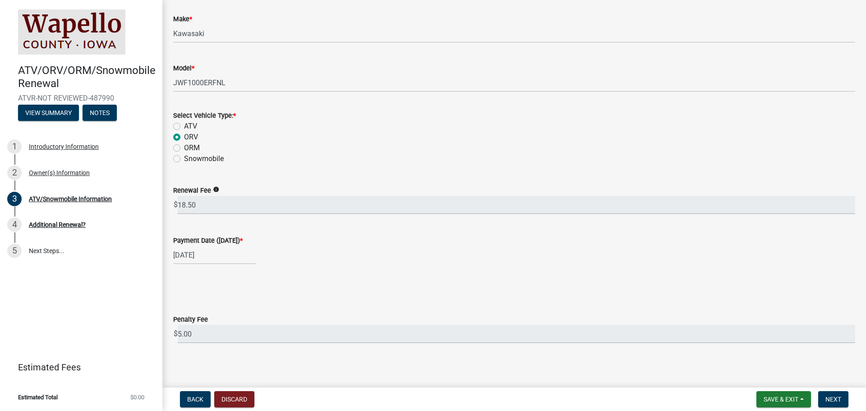
scroll to position [276, 0]
click at [836, 398] on span "Next" at bounding box center [833, 398] width 16 height 7
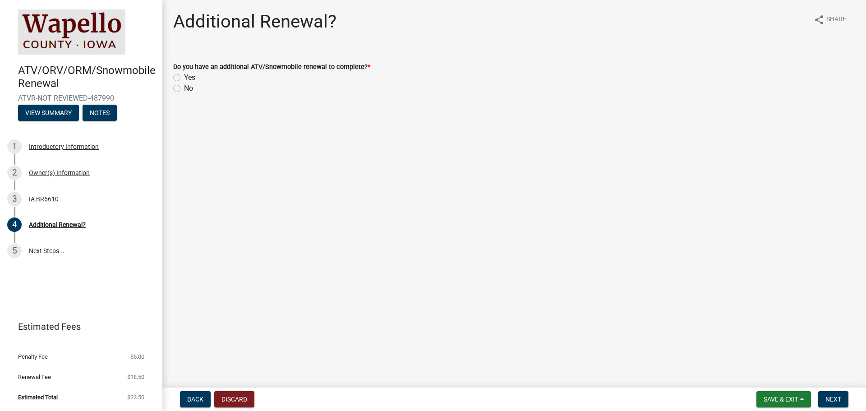
click at [184, 85] on label "No" at bounding box center [188, 88] width 9 height 11
click at [184, 85] on input "No" at bounding box center [187, 86] width 6 height 6
radio input "true"
click at [834, 395] on span "Next" at bounding box center [833, 398] width 16 height 7
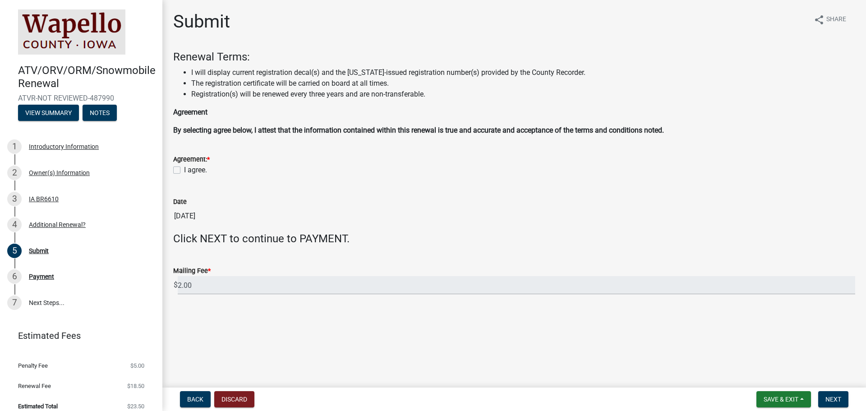
click at [184, 166] on label "I agree." at bounding box center [195, 170] width 23 height 11
click at [184, 166] on input "I agree." at bounding box center [187, 168] width 6 height 6
checkbox input "true"
click at [836, 395] on span "Next" at bounding box center [833, 398] width 16 height 7
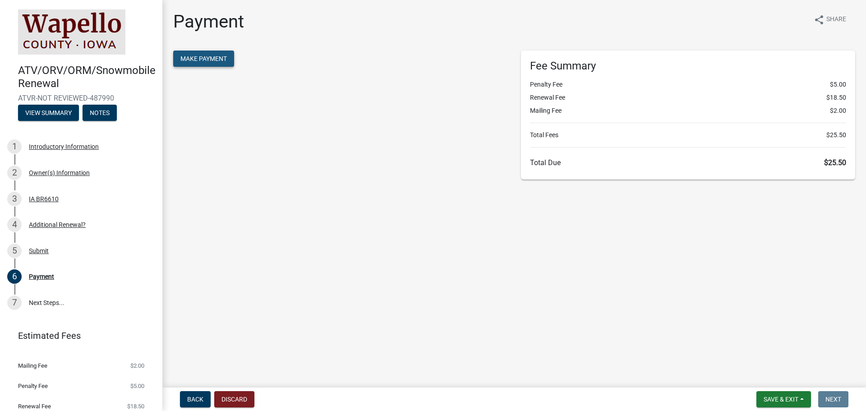
click at [199, 56] on span "Make Payment" at bounding box center [203, 58] width 46 height 7
click at [193, 55] on span "Make Payment" at bounding box center [203, 58] width 46 height 7
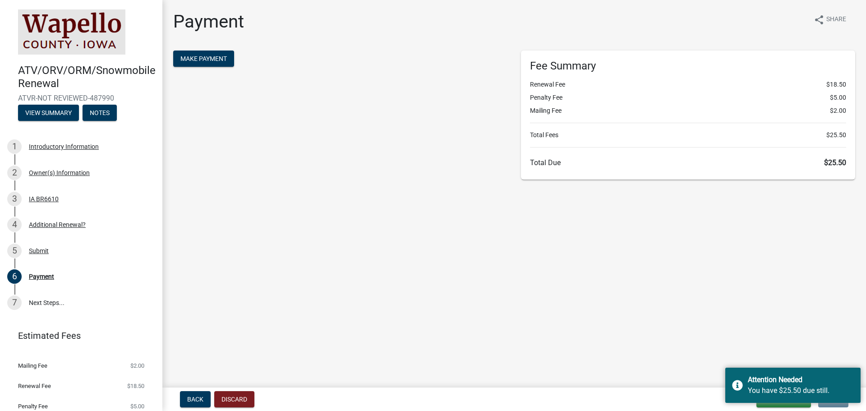
drag, startPoint x: 753, startPoint y: 376, endPoint x: 728, endPoint y: 301, distance: 78.9
click at [730, 303] on body "Internet Explorer does NOT work with GeoPermits. Get a new browser for more sec…" at bounding box center [433, 205] width 866 height 411
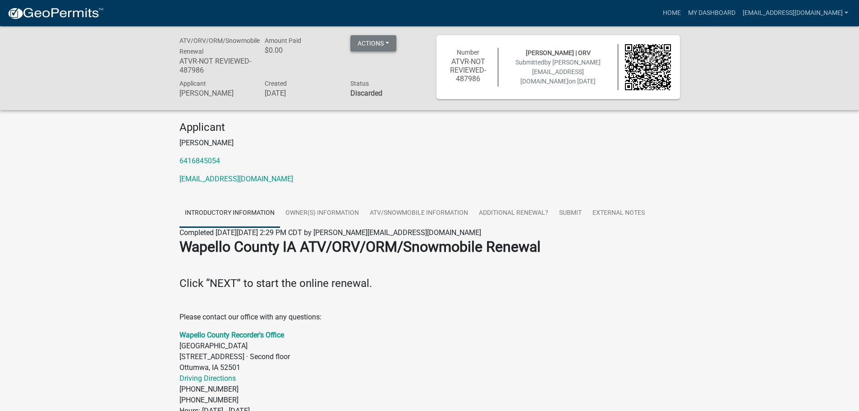
click at [372, 39] on button "Actions" at bounding box center [373, 43] width 46 height 16
click at [380, 63] on link "View receipt" at bounding box center [386, 67] width 72 height 22
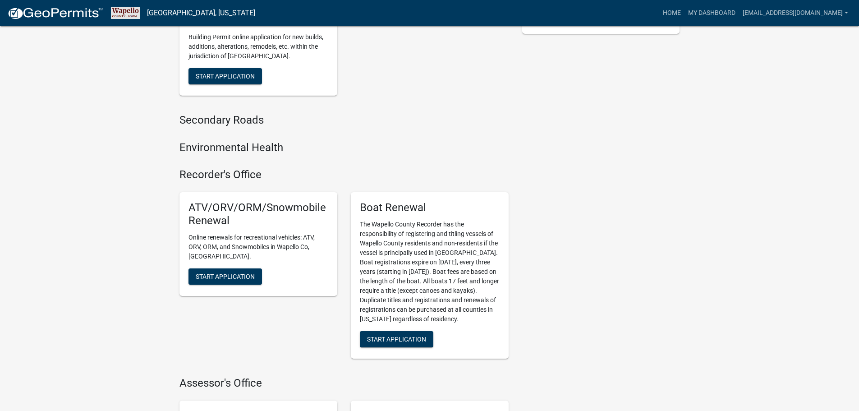
scroll to position [271, 0]
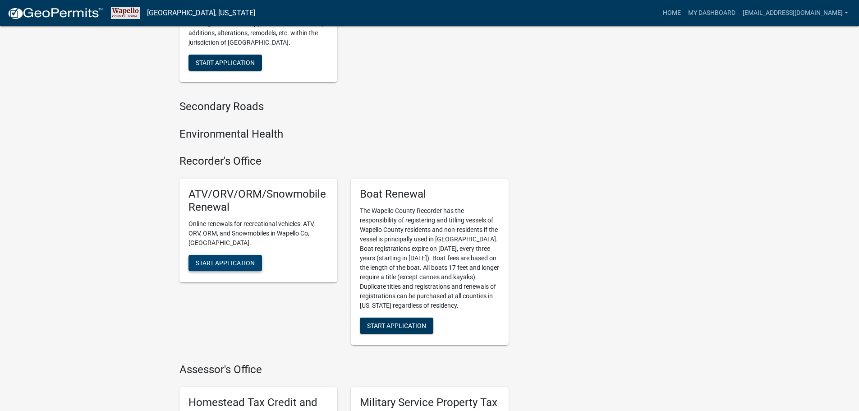
click at [229, 259] on span "Start Application" at bounding box center [225, 262] width 59 height 7
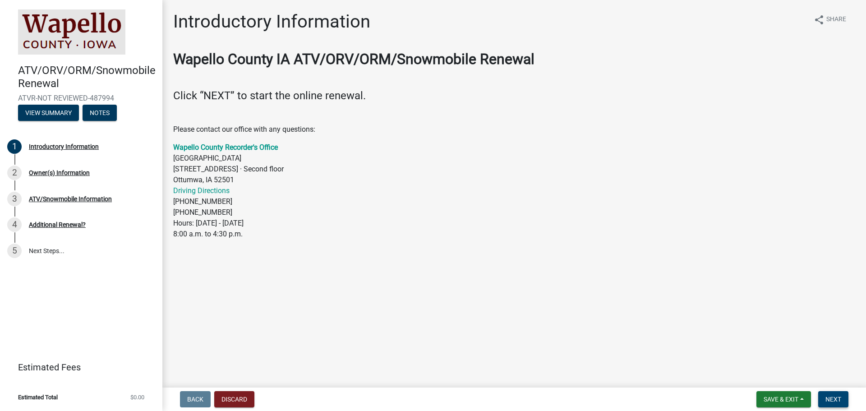
click at [835, 396] on span "Next" at bounding box center [833, 398] width 16 height 7
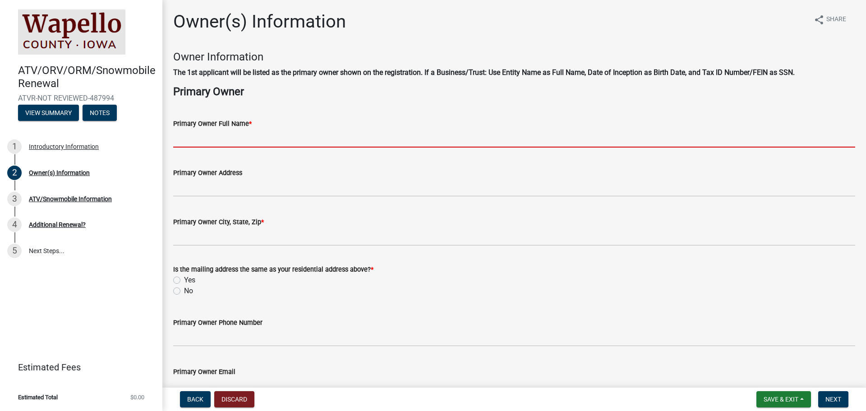
click at [204, 134] on input "Primary Owner Full Name *" at bounding box center [514, 138] width 682 height 18
type input "[PERSON_NAME]"
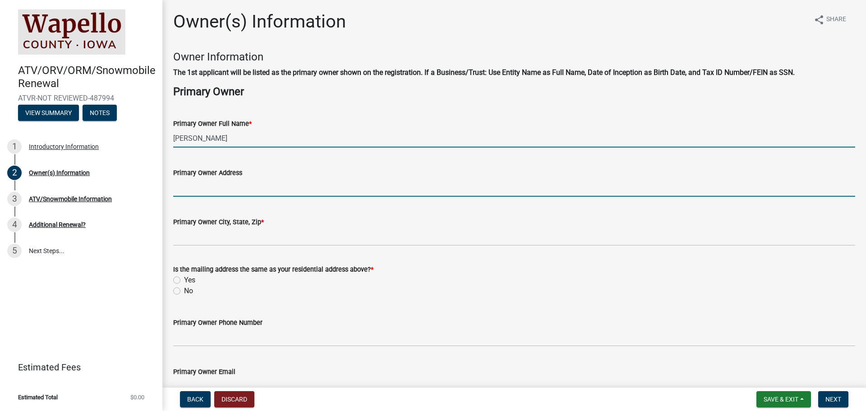
type input "[STREET_ADDRESS]"
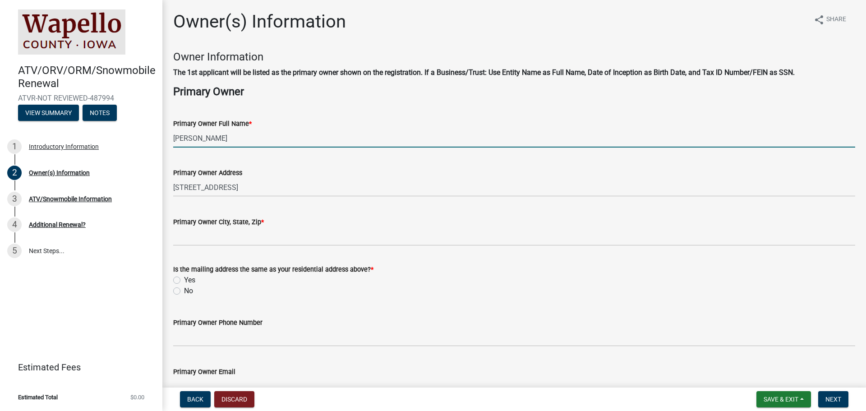
type input "Ottumwa"
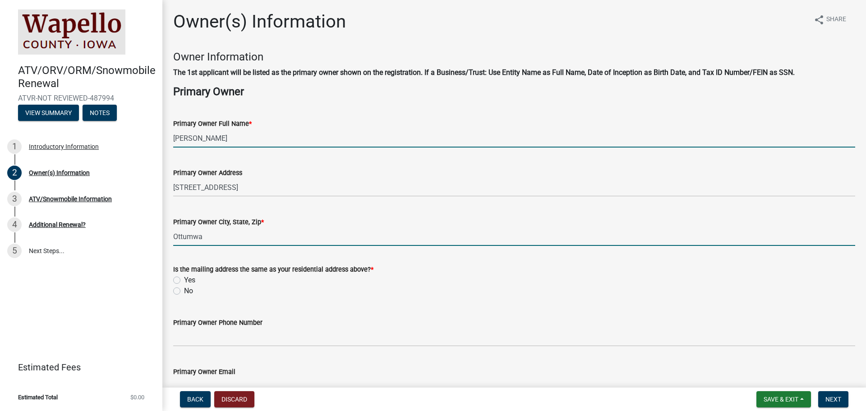
type input "6416845054"
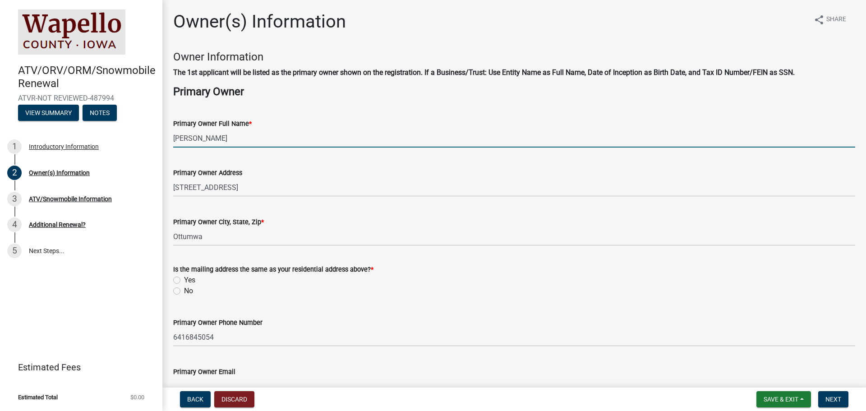
type input "[EMAIL_ADDRESS][DOMAIN_NAME]"
type input "IA"
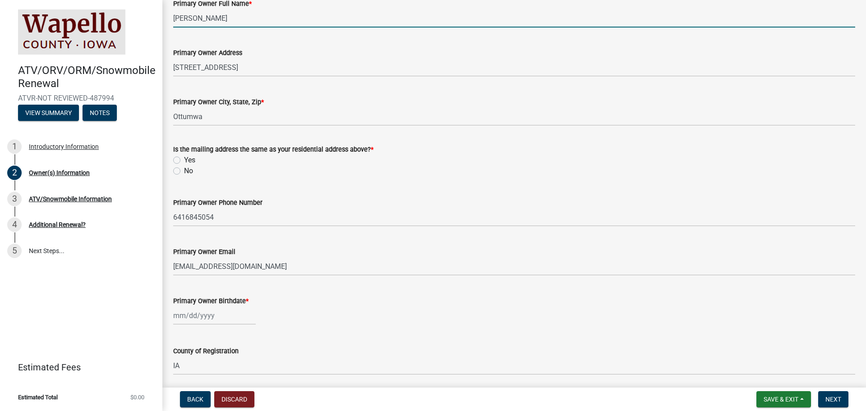
scroll to position [135, 0]
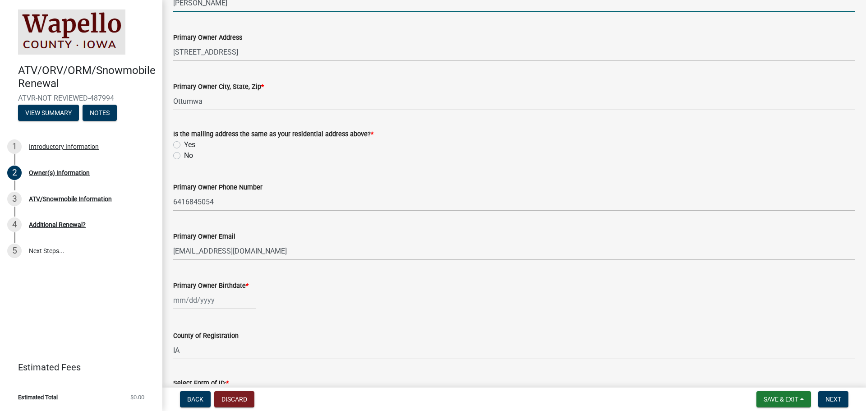
click at [184, 144] on label "Yes" at bounding box center [189, 144] width 11 height 11
click at [184, 144] on input "Yes" at bounding box center [187, 142] width 6 height 6
radio input "true"
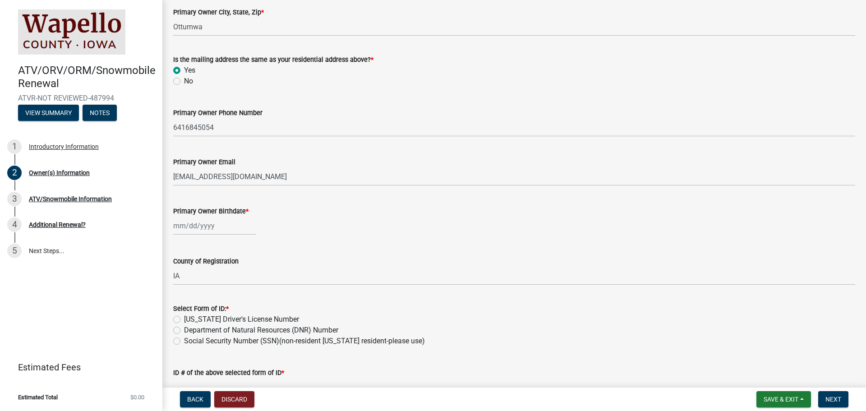
scroll to position [225, 0]
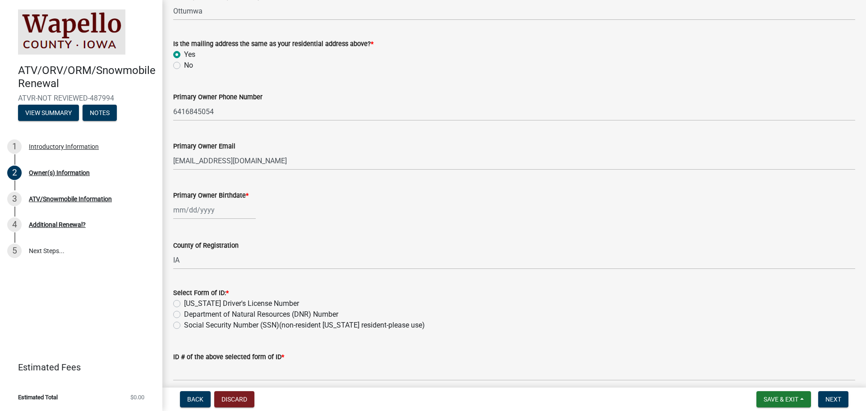
select select "10"
select select "2025"
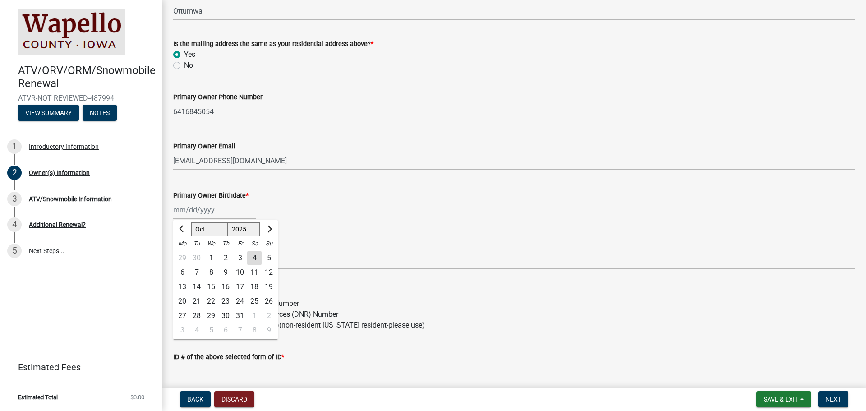
click at [187, 208] on div "[PERSON_NAME] Feb Mar Apr [PERSON_NAME][DATE] Oct Nov [DATE] 1526 1527 1528 152…" at bounding box center [214, 210] width 83 height 18
click at [187, 208] on input "Primary Owner Birthdate *" at bounding box center [214, 210] width 83 height 18
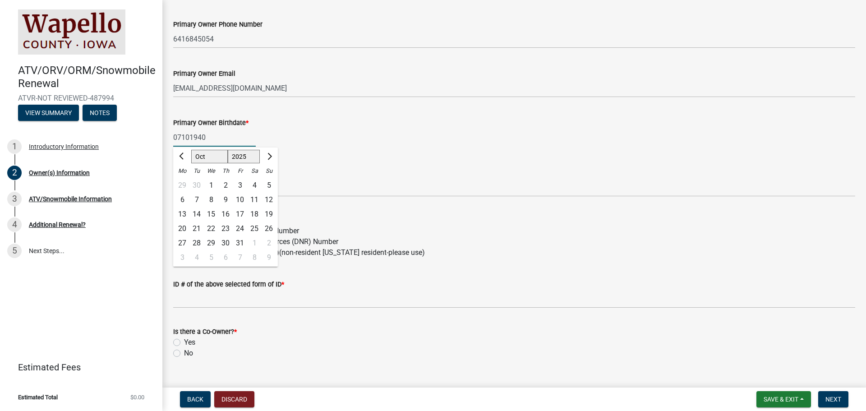
scroll to position [316, 0]
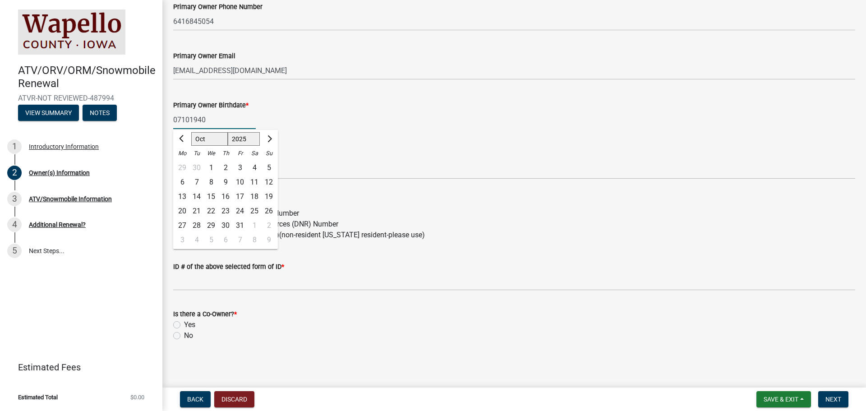
type input "07101940"
click at [342, 209] on div "[US_STATE] Driver's License Number" at bounding box center [514, 213] width 682 height 11
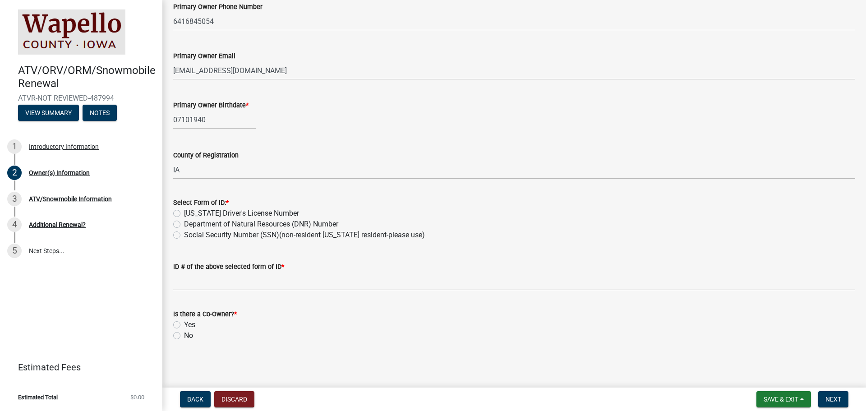
click at [181, 117] on div "07101940" at bounding box center [214, 119] width 83 height 18
select select "10"
select select "2025"
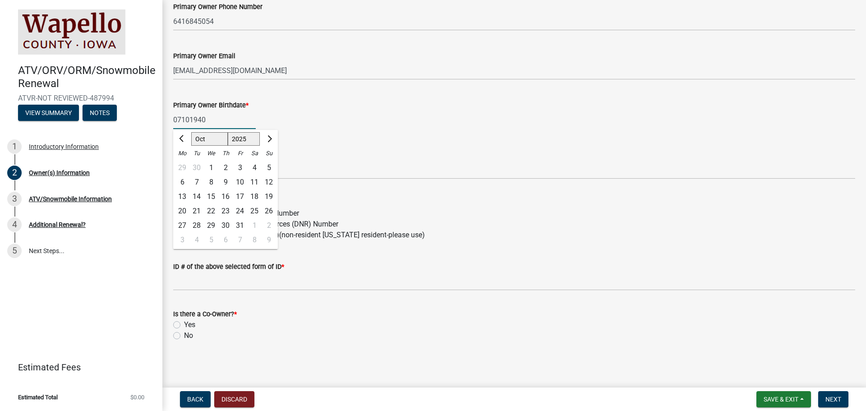
click at [181, 118] on input "07101940" at bounding box center [214, 119] width 83 height 18
click at [192, 117] on input "07/101940" at bounding box center [214, 119] width 83 height 18
type input "[DATE]"
click at [361, 268] on div "ID # of the above selected form of ID *" at bounding box center [514, 266] width 682 height 11
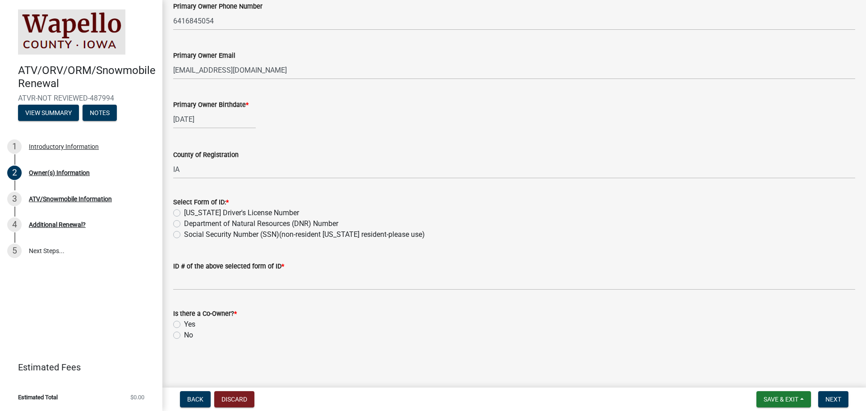
click at [184, 223] on label "Department of Natural Resources (DNR) Number" at bounding box center [261, 223] width 154 height 11
click at [184, 223] on input "Department of Natural Resources (DNR) Number" at bounding box center [187, 221] width 6 height 6
radio input "true"
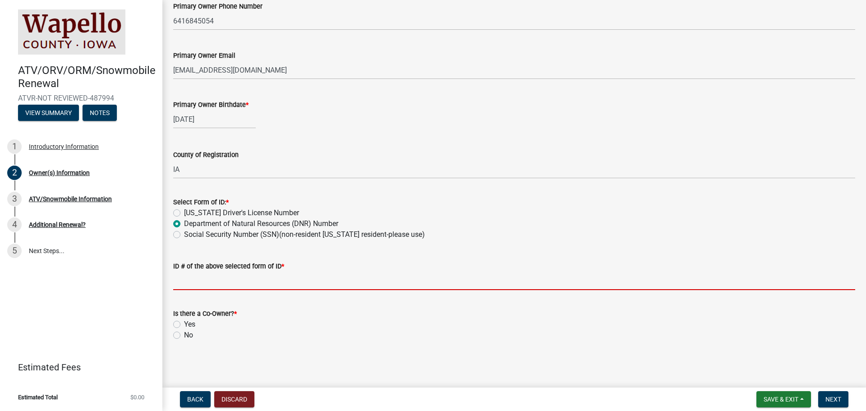
click at [187, 274] on input "ID # of the above selected form of ID *" at bounding box center [514, 280] width 682 height 18
type input "1000762888"
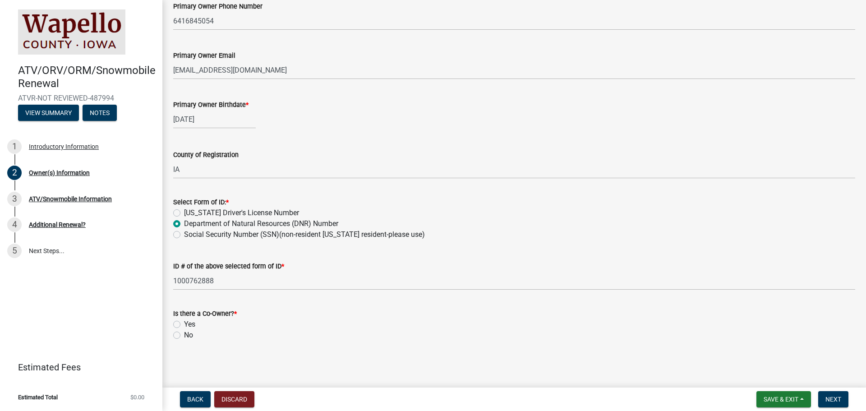
click at [184, 335] on label "No" at bounding box center [188, 335] width 9 height 11
click at [184, 335] on input "No" at bounding box center [187, 333] width 6 height 6
radio input "true"
click at [837, 398] on span "Next" at bounding box center [833, 398] width 16 height 7
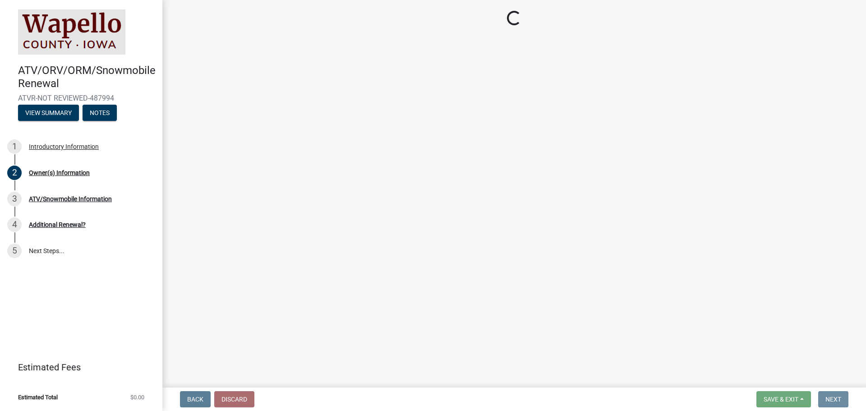
scroll to position [0, 0]
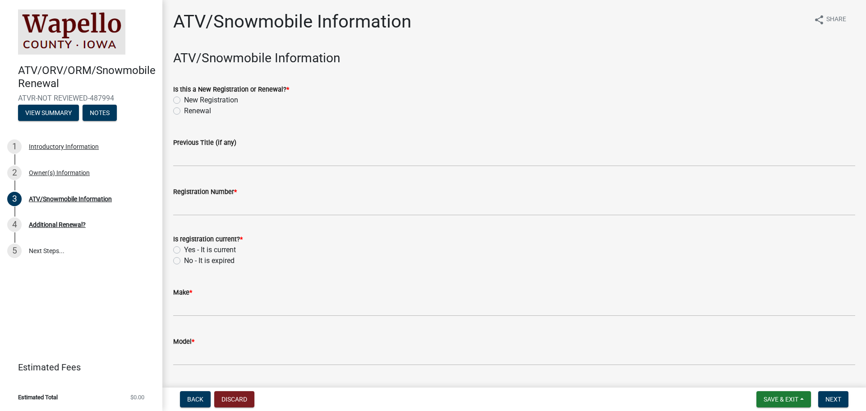
click at [184, 109] on label "Renewal" at bounding box center [197, 111] width 27 height 11
click at [184, 109] on input "Renewal" at bounding box center [187, 109] width 6 height 6
radio input "true"
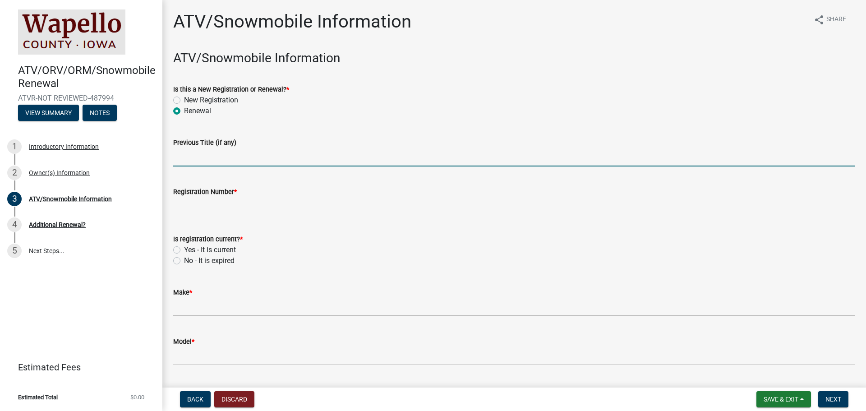
click at [183, 154] on input "Previous Title (if any)" at bounding box center [514, 157] width 682 height 18
type input "90T183208"
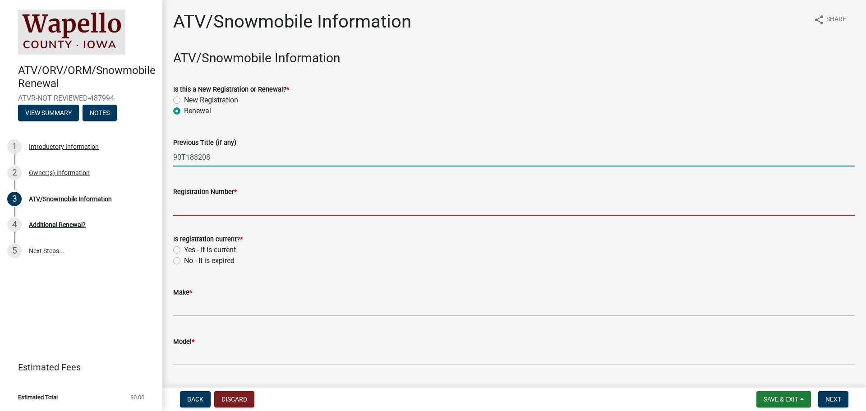
click at [216, 203] on input "Registration Number *" at bounding box center [514, 206] width 682 height 18
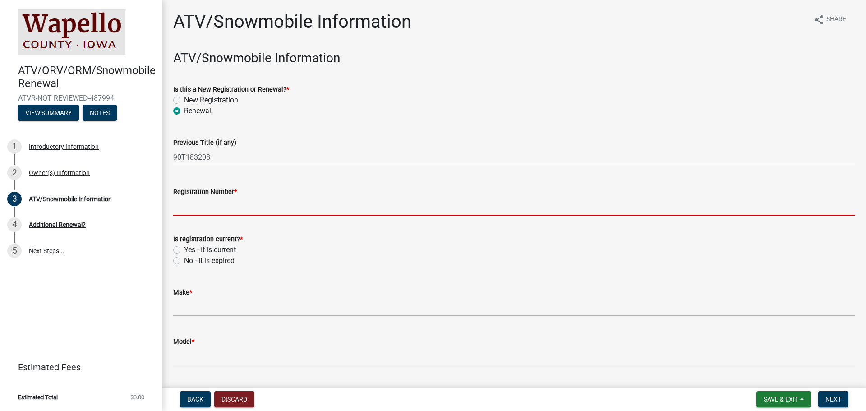
type input "IA BR6610"
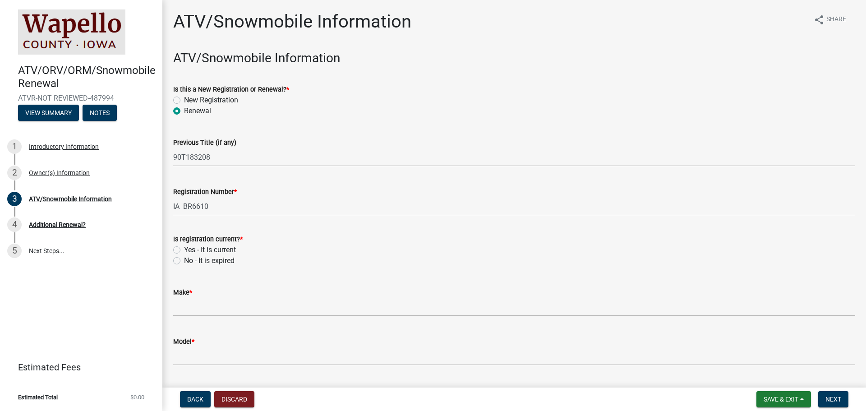
click at [184, 250] on label "Yes - It is current" at bounding box center [210, 249] width 52 height 11
click at [184, 250] on input "Yes - It is current" at bounding box center [187, 247] width 6 height 6
radio input "true"
click at [192, 292] on span "*" at bounding box center [190, 293] width 3 height 8
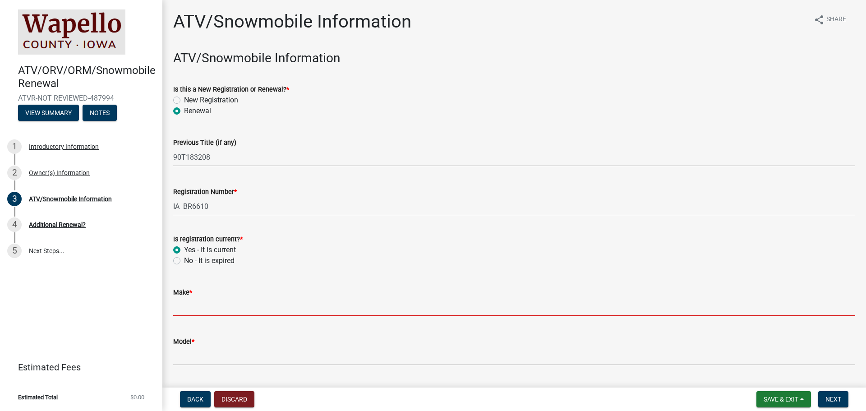
click at [192, 298] on input "Make *" at bounding box center [514, 307] width 682 height 18
drag, startPoint x: 195, startPoint y: 305, endPoint x: 321, endPoint y: 297, distance: 126.0
click at [321, 298] on input "Make *" at bounding box center [514, 307] width 682 height 18
type input "Kawasaki"
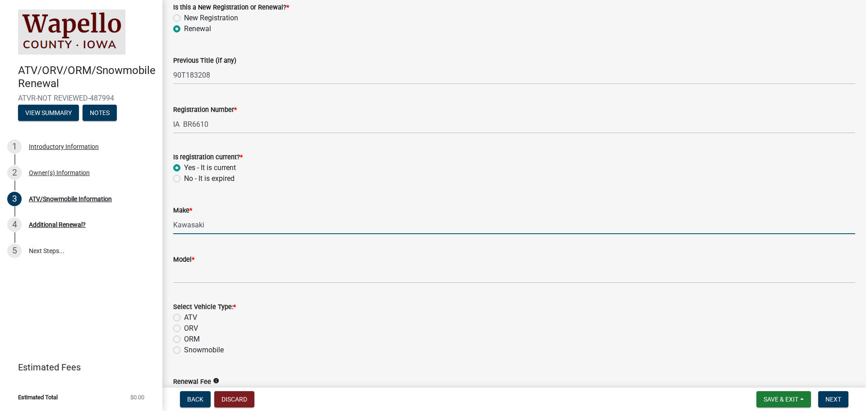
scroll to position [90, 0]
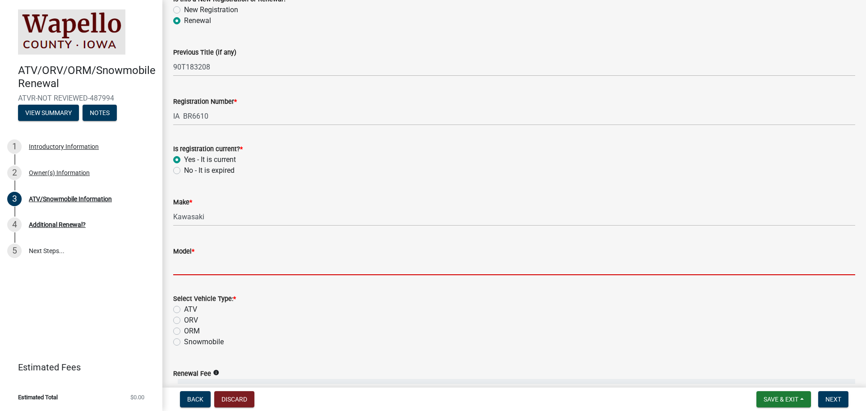
click at [191, 257] on input "Model *" at bounding box center [514, 266] width 682 height 18
type input "JWF1000ERFNL"
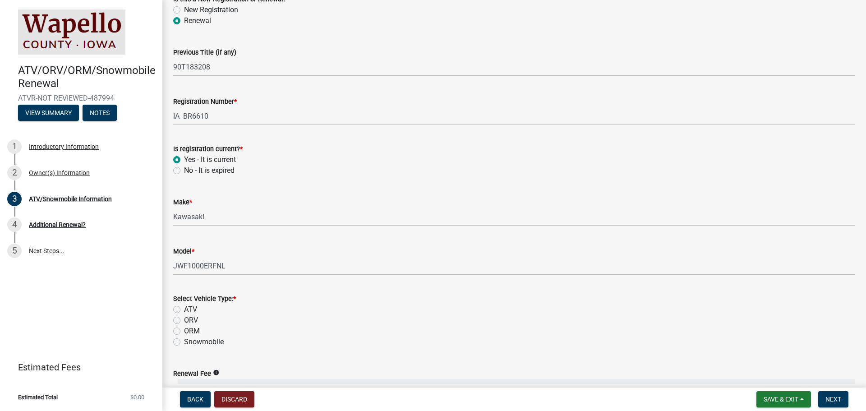
click at [184, 318] on label "ORV" at bounding box center [191, 320] width 14 height 11
click at [184, 318] on input "ORV" at bounding box center [187, 318] width 6 height 6
radio input "true"
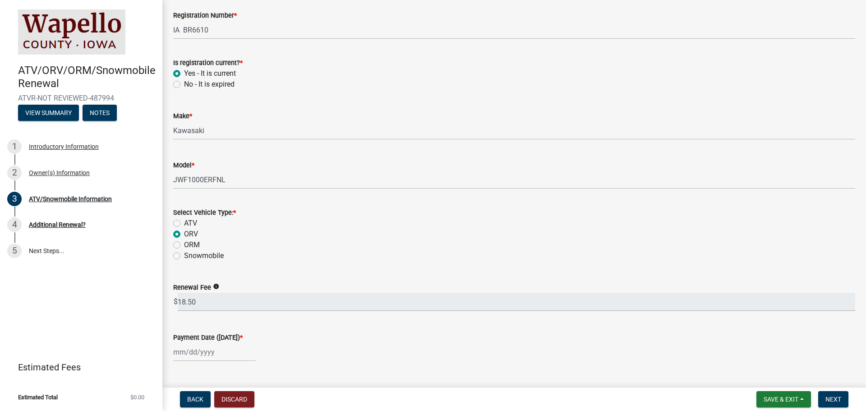
scroll to position [180, 0]
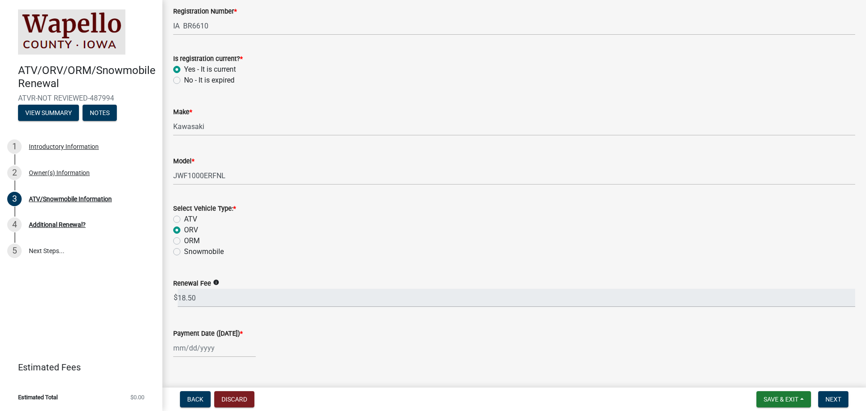
select select "10"
select select "2025"
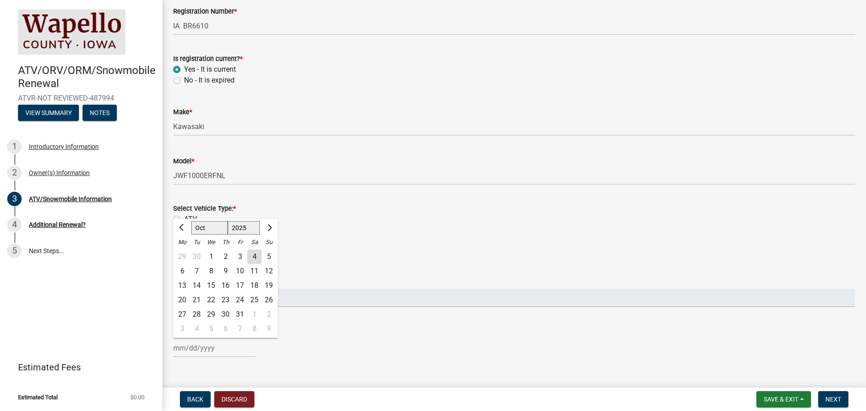
click at [218, 345] on div "Jan Feb Mar Apr May Jun Jul Aug Sep Oct Nov Dec 1525 1526 1527 1528 1529 1530 1…" at bounding box center [214, 348] width 83 height 18
click at [252, 252] on div "4" at bounding box center [254, 256] width 14 height 14
type input "10/04/2025"
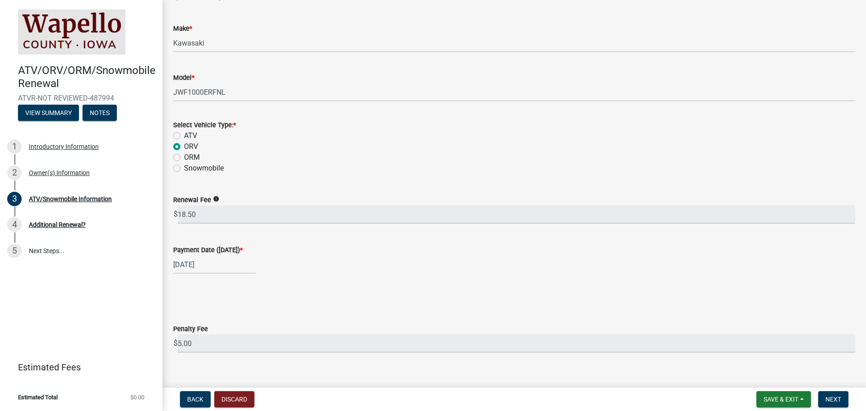
scroll to position [276, 0]
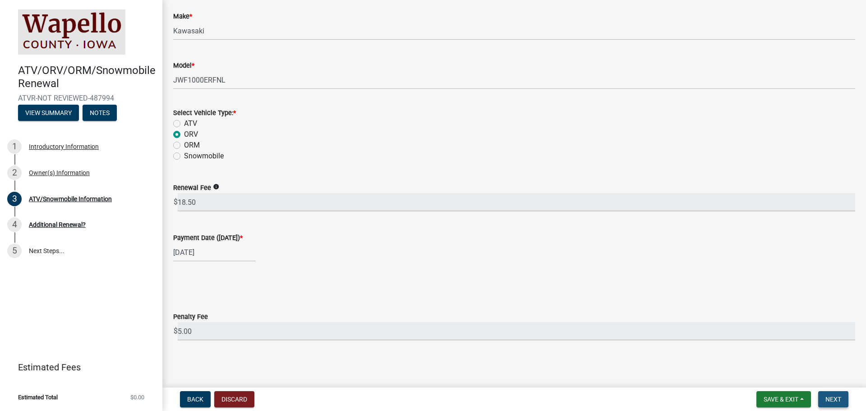
click at [832, 396] on span "Next" at bounding box center [833, 398] width 16 height 7
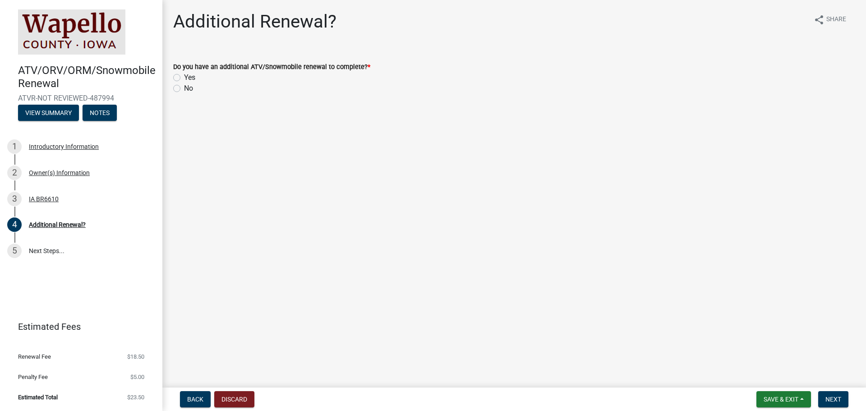
click at [184, 85] on label "No" at bounding box center [188, 88] width 9 height 11
click at [184, 85] on input "No" at bounding box center [187, 86] width 6 height 6
radio input "true"
click at [831, 395] on span "Next" at bounding box center [833, 398] width 16 height 7
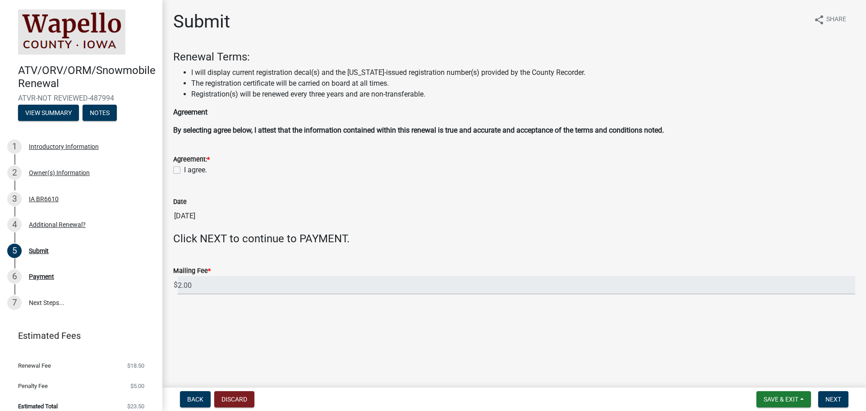
click at [184, 169] on label "I agree." at bounding box center [195, 170] width 23 height 11
click at [184, 169] on input "I agree." at bounding box center [187, 168] width 6 height 6
checkbox input "true"
click at [831, 395] on span "Next" at bounding box center [833, 398] width 16 height 7
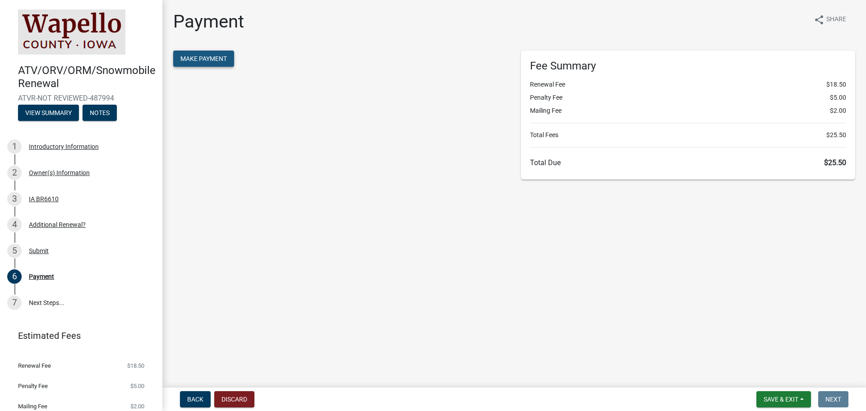
click at [193, 54] on button "Make Payment" at bounding box center [203, 59] width 61 height 16
